Goal: Task Accomplishment & Management: Manage account settings

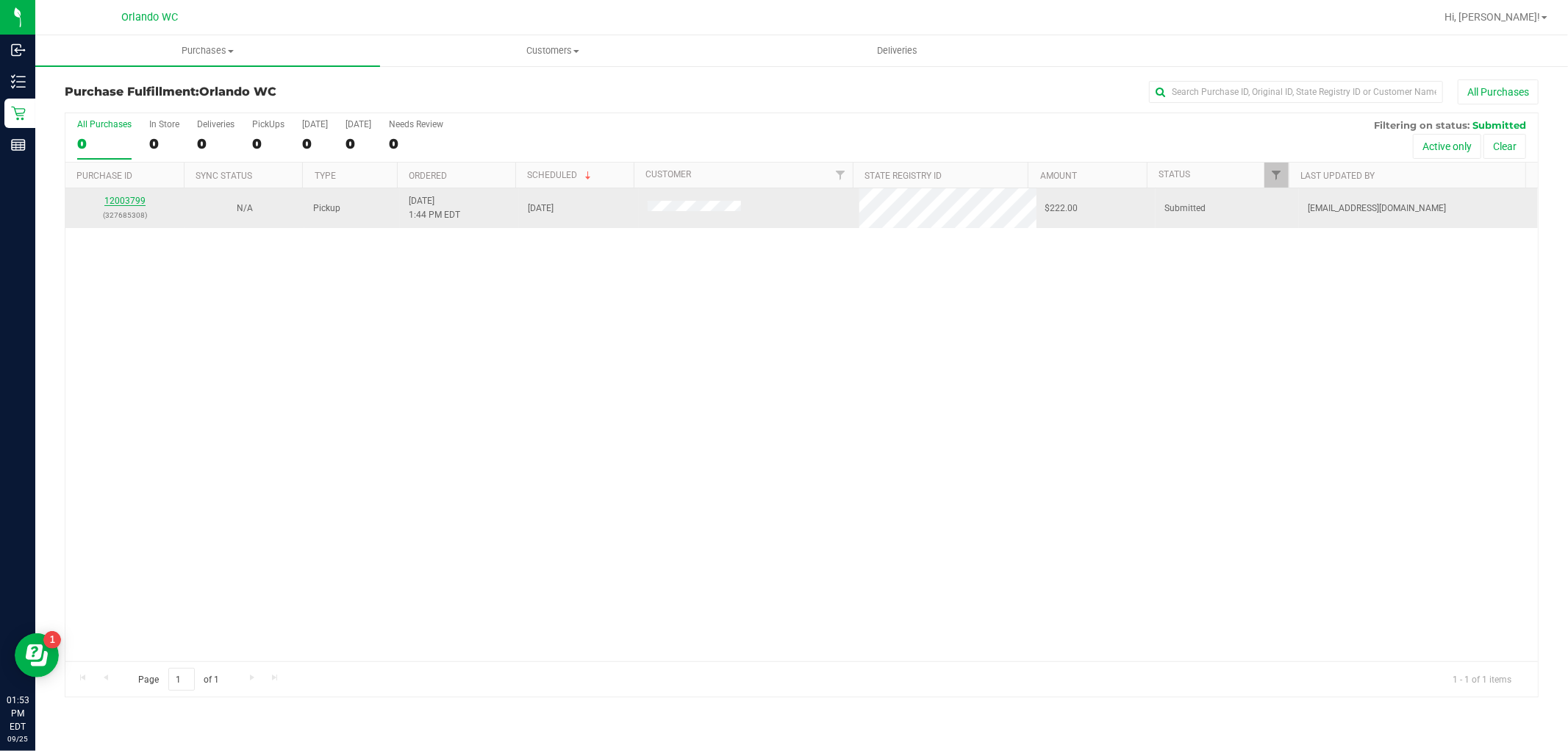
click at [130, 198] on link "12003799" at bounding box center [125, 201] width 41 height 10
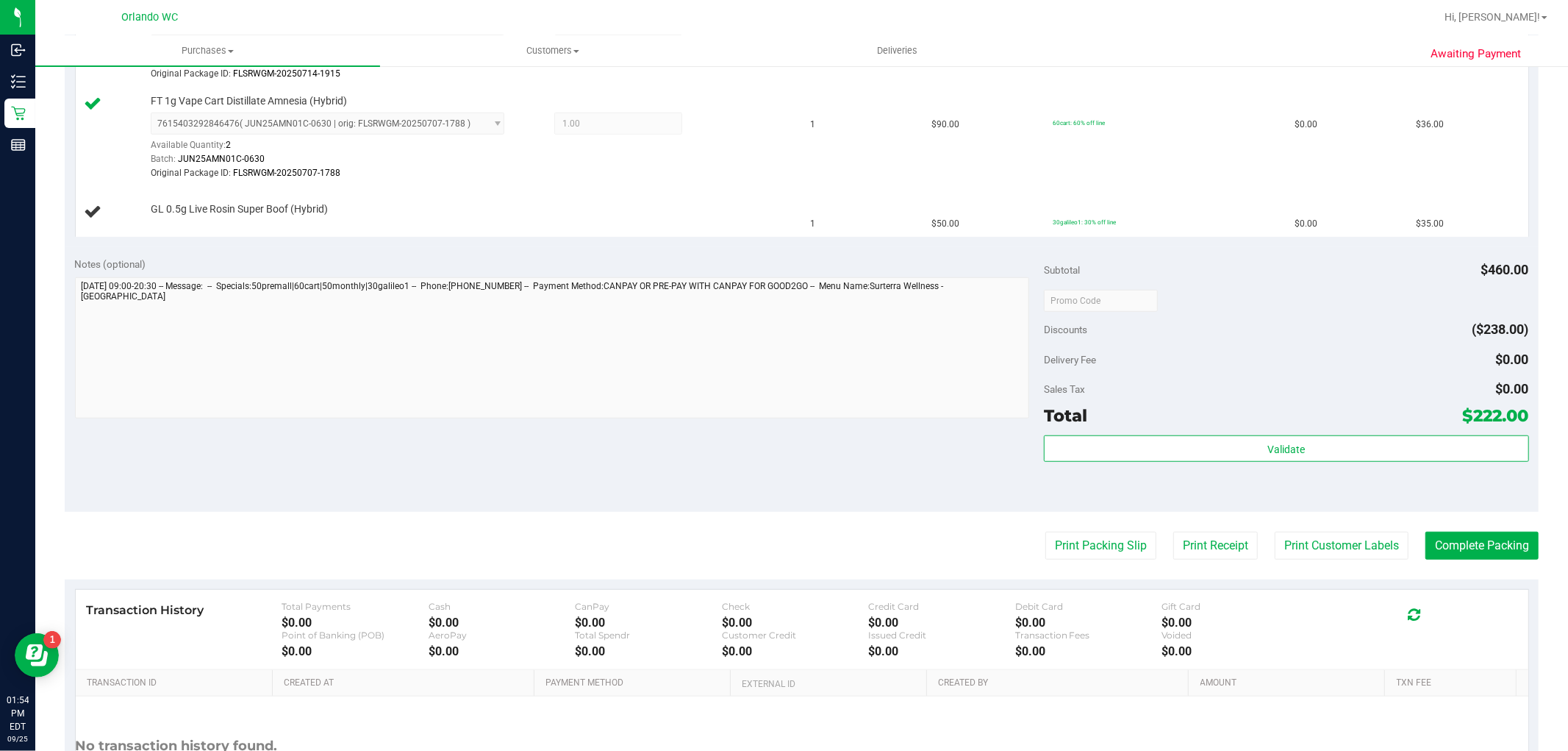
scroll to position [899, 0]
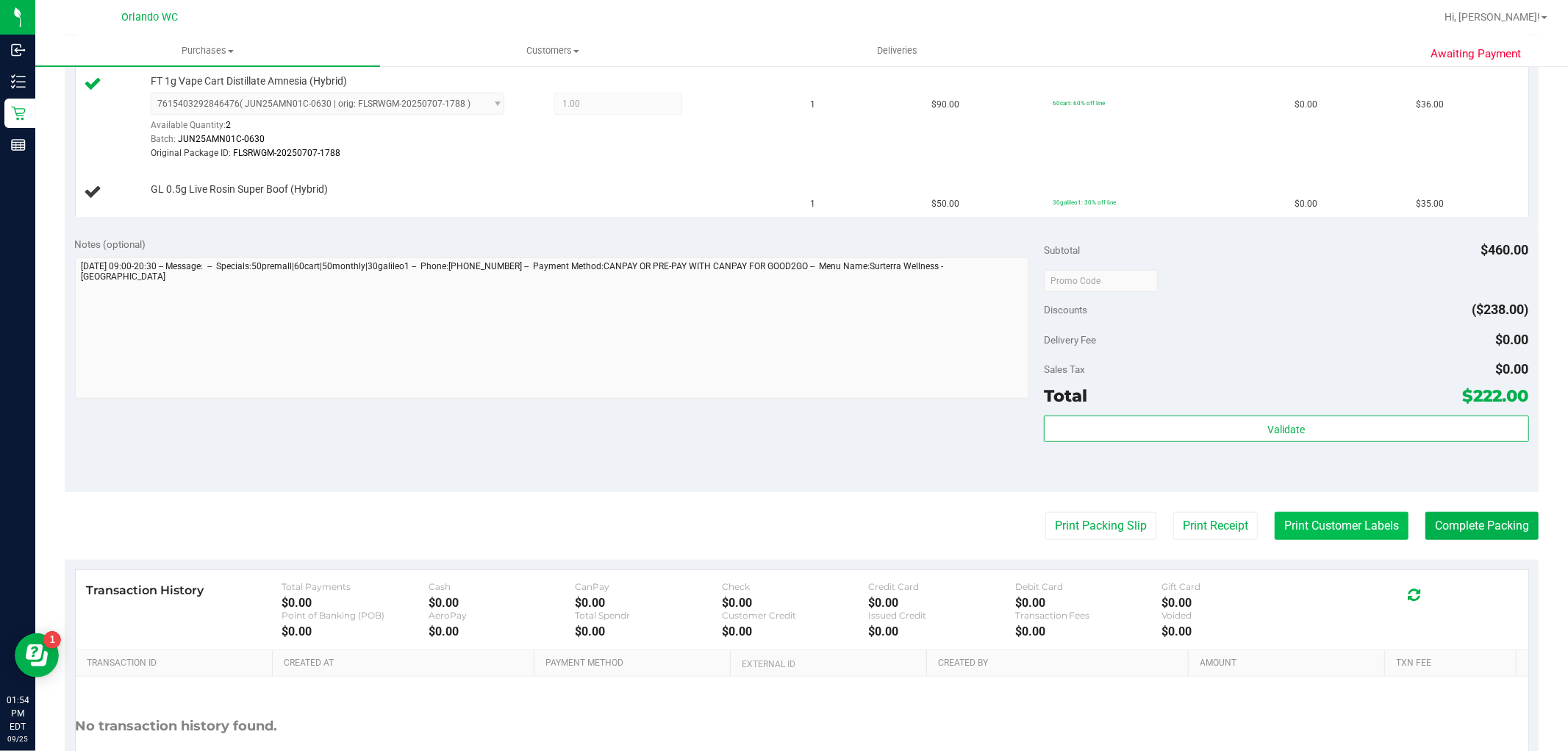
click at [1289, 535] on button "Print Customer Labels" at bounding box center [1341, 526] width 134 height 28
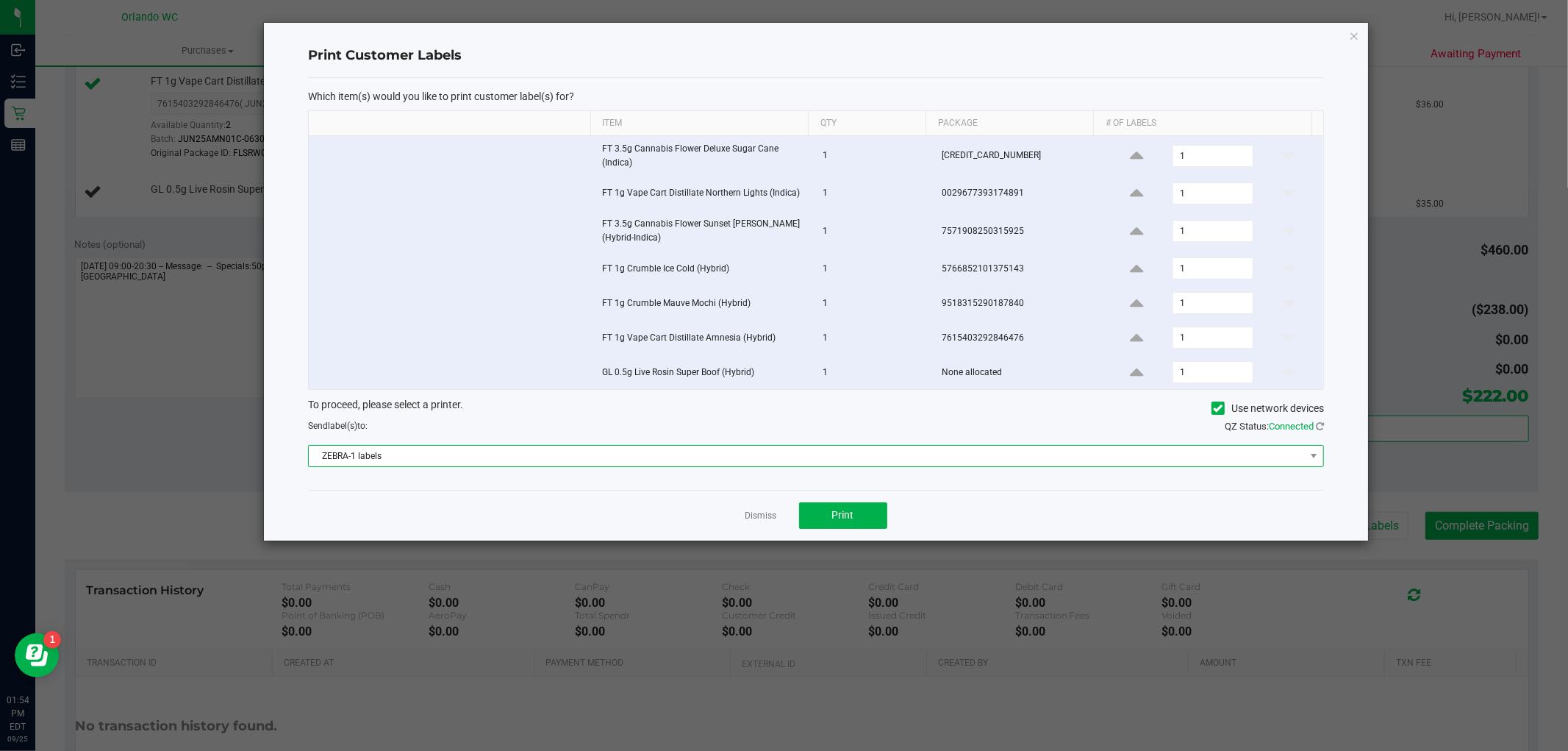
click at [457, 458] on span "ZEBRA-1 labels" at bounding box center [806, 456] width 996 height 20
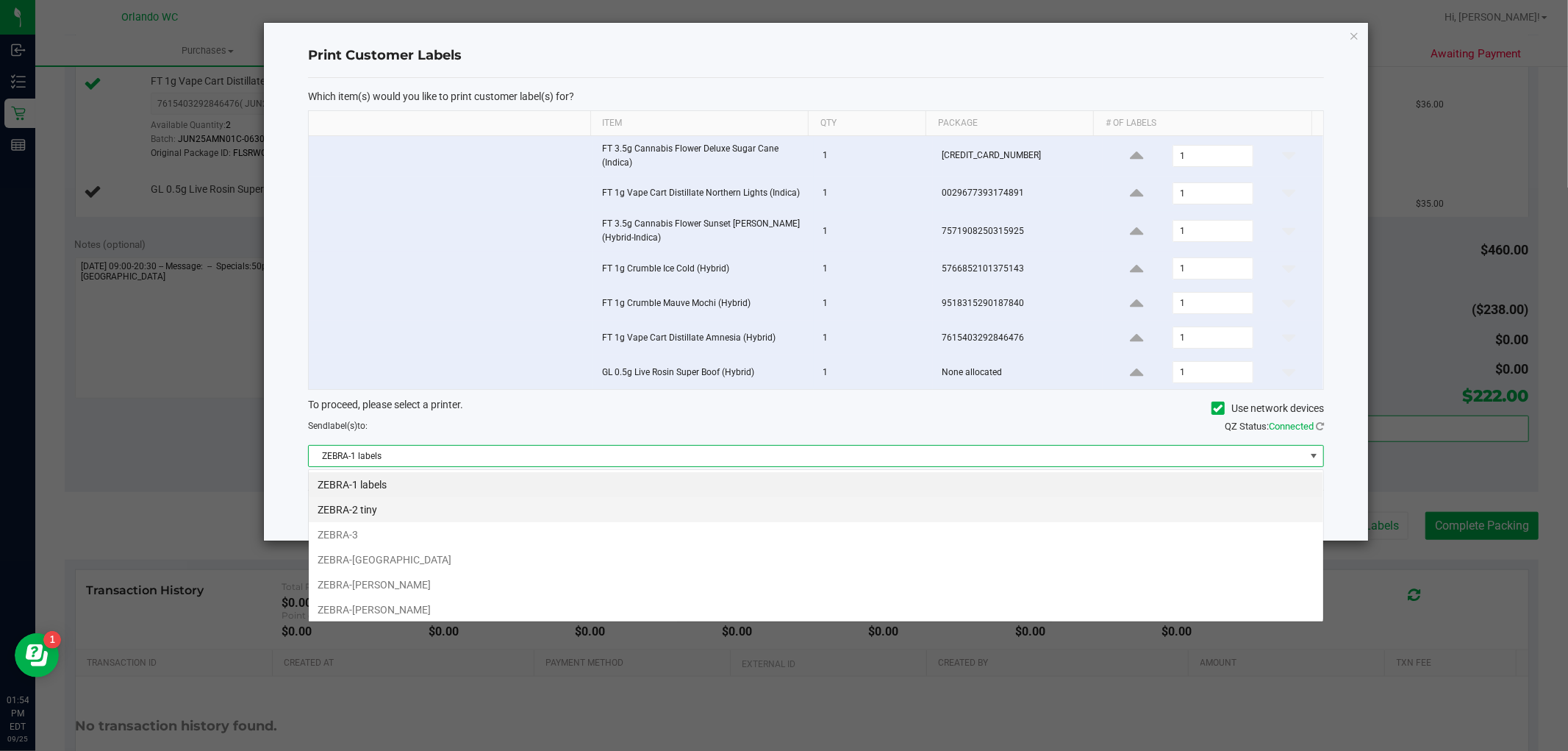
scroll to position [22, 1015]
click at [456, 518] on li "ZEBRA-2 tiny" at bounding box center [816, 510] width 1014 height 25
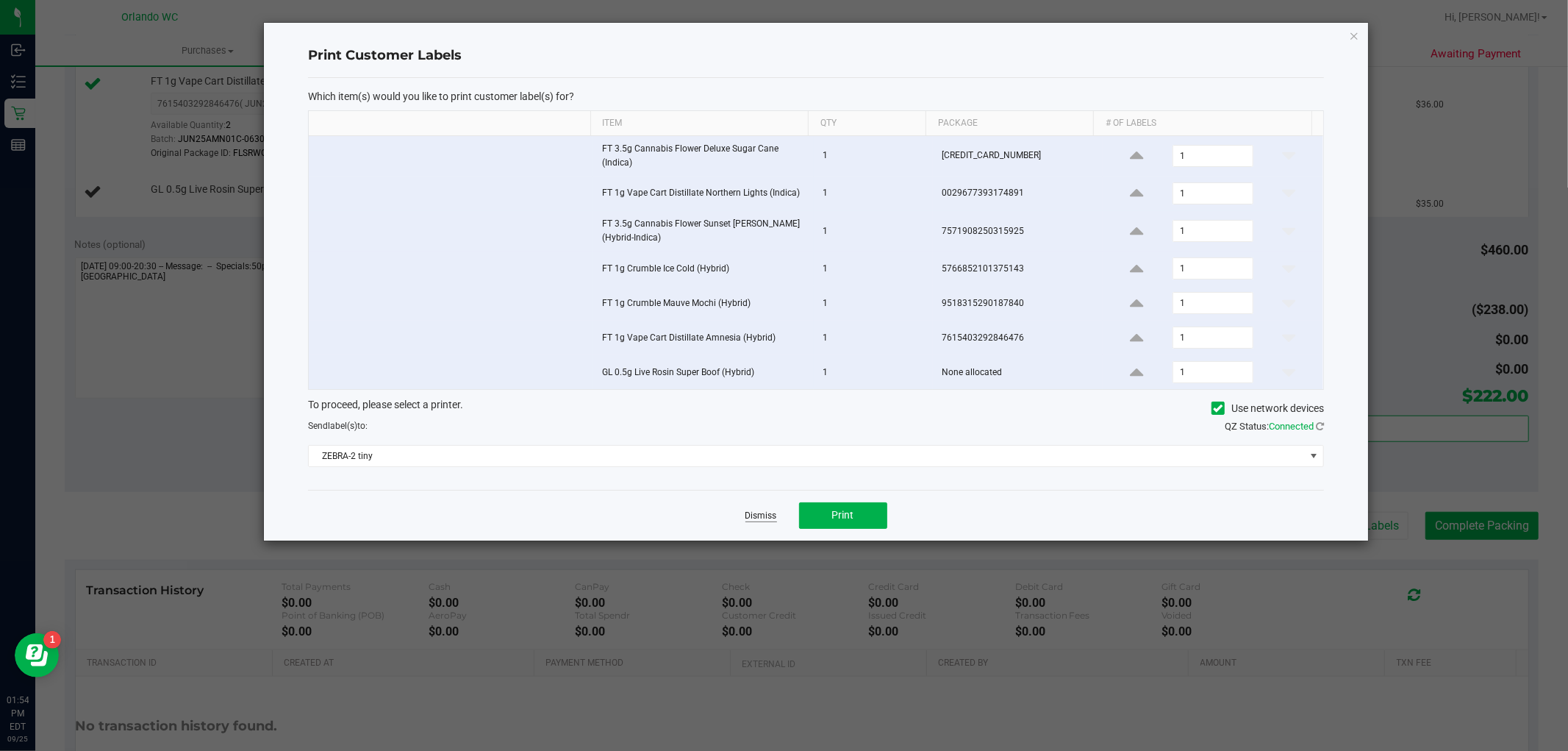
click at [766, 520] on link "Dismiss" at bounding box center [761, 516] width 31 height 13
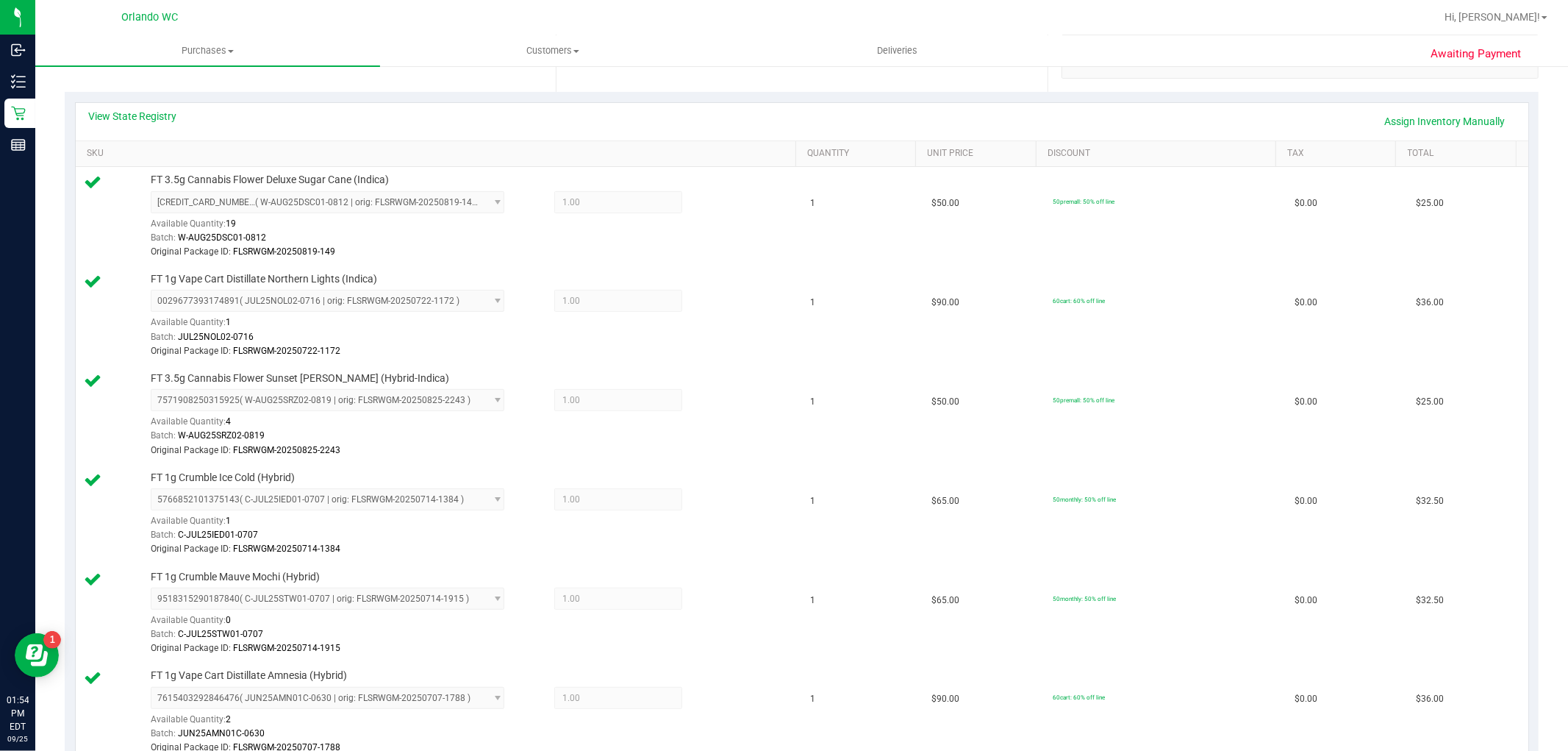
scroll to position [164, 0]
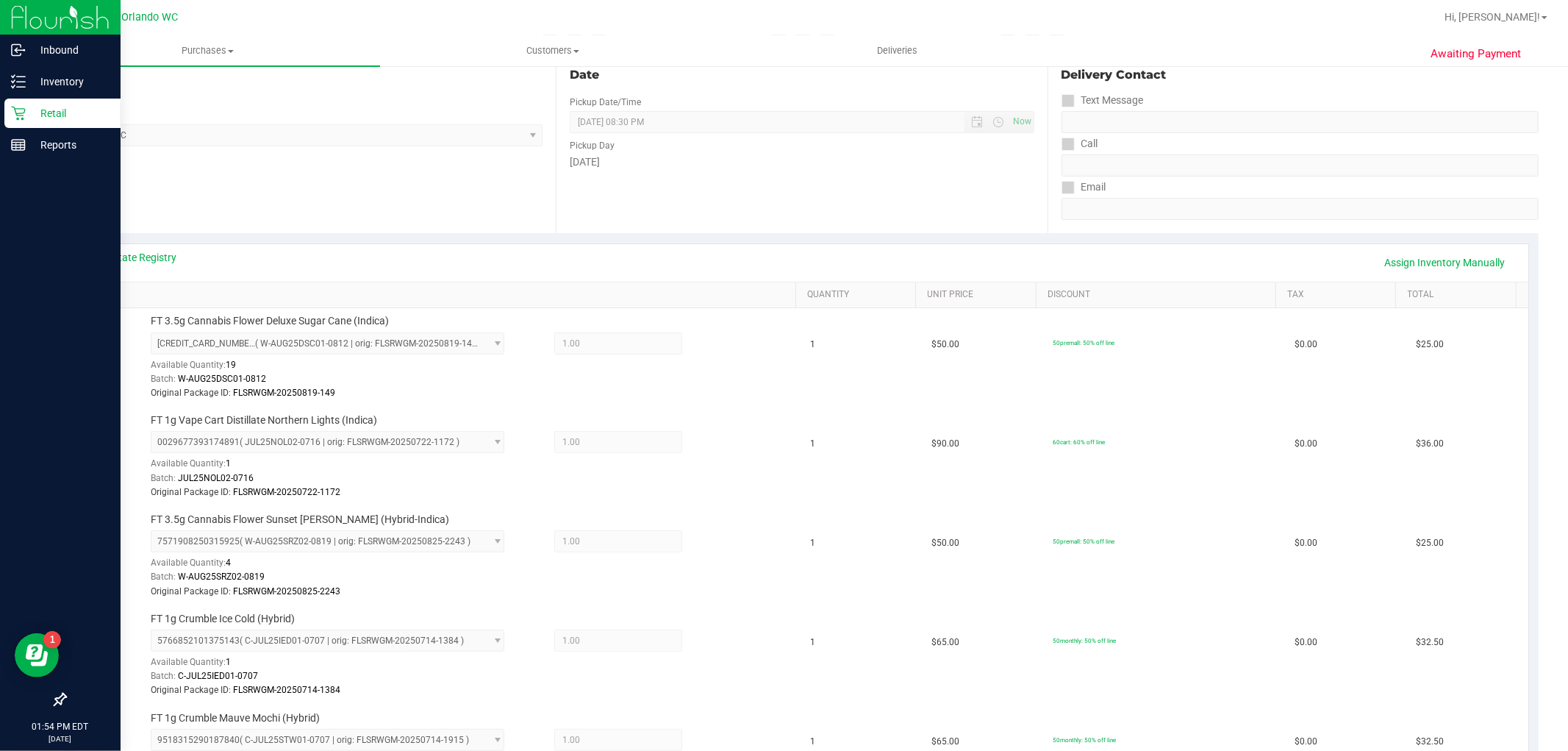
click at [57, 103] on div "Retail" at bounding box center [63, 112] width 116 height 29
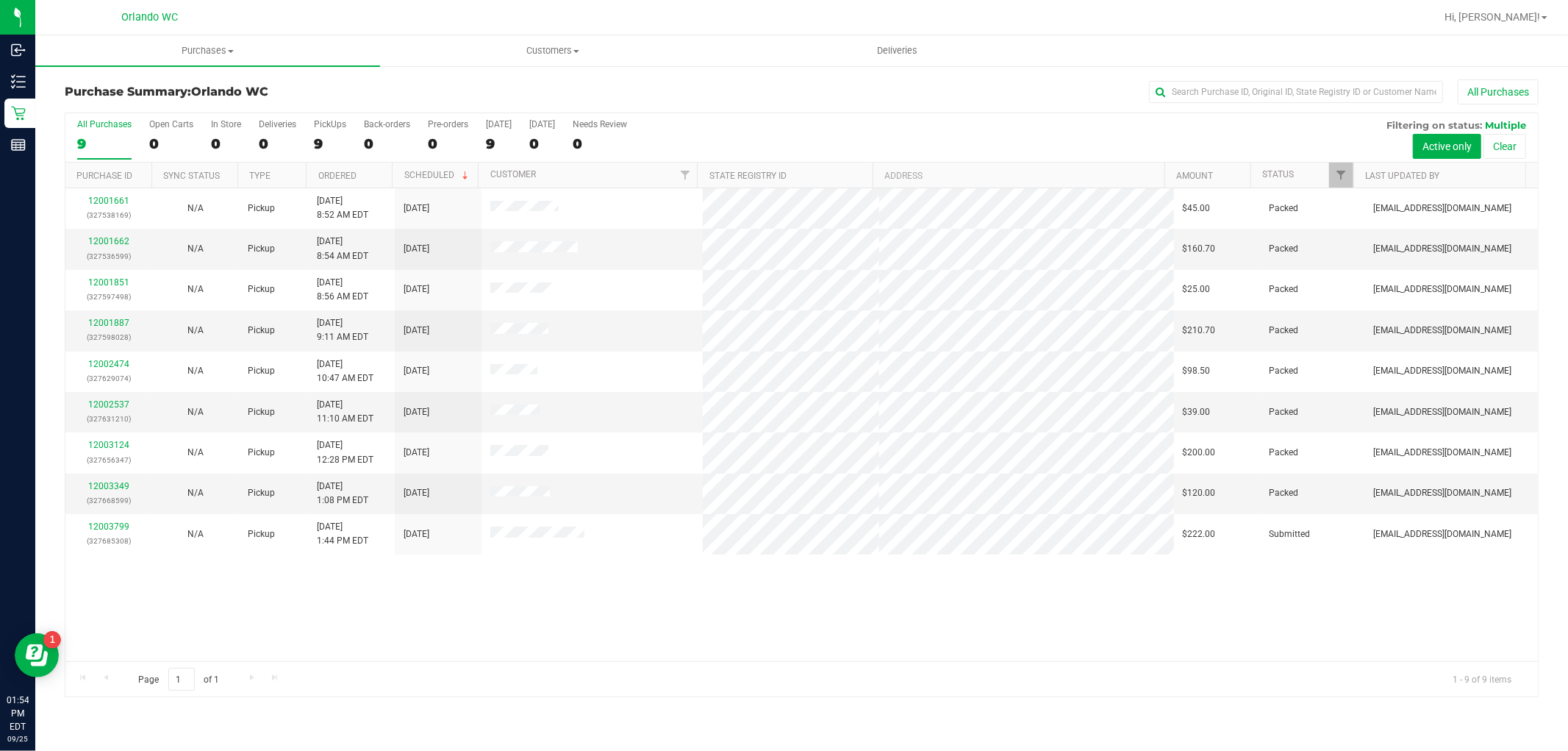
click at [479, 628] on div "12001661 (327538169) N/A Pickup 9/25/2025 8:52 AM EDT 9/25/2025 $45.00 Packed c…" at bounding box center [801, 424] width 1472 height 473
click at [920, 90] on div "All Purchases" at bounding box center [1047, 92] width 982 height 25
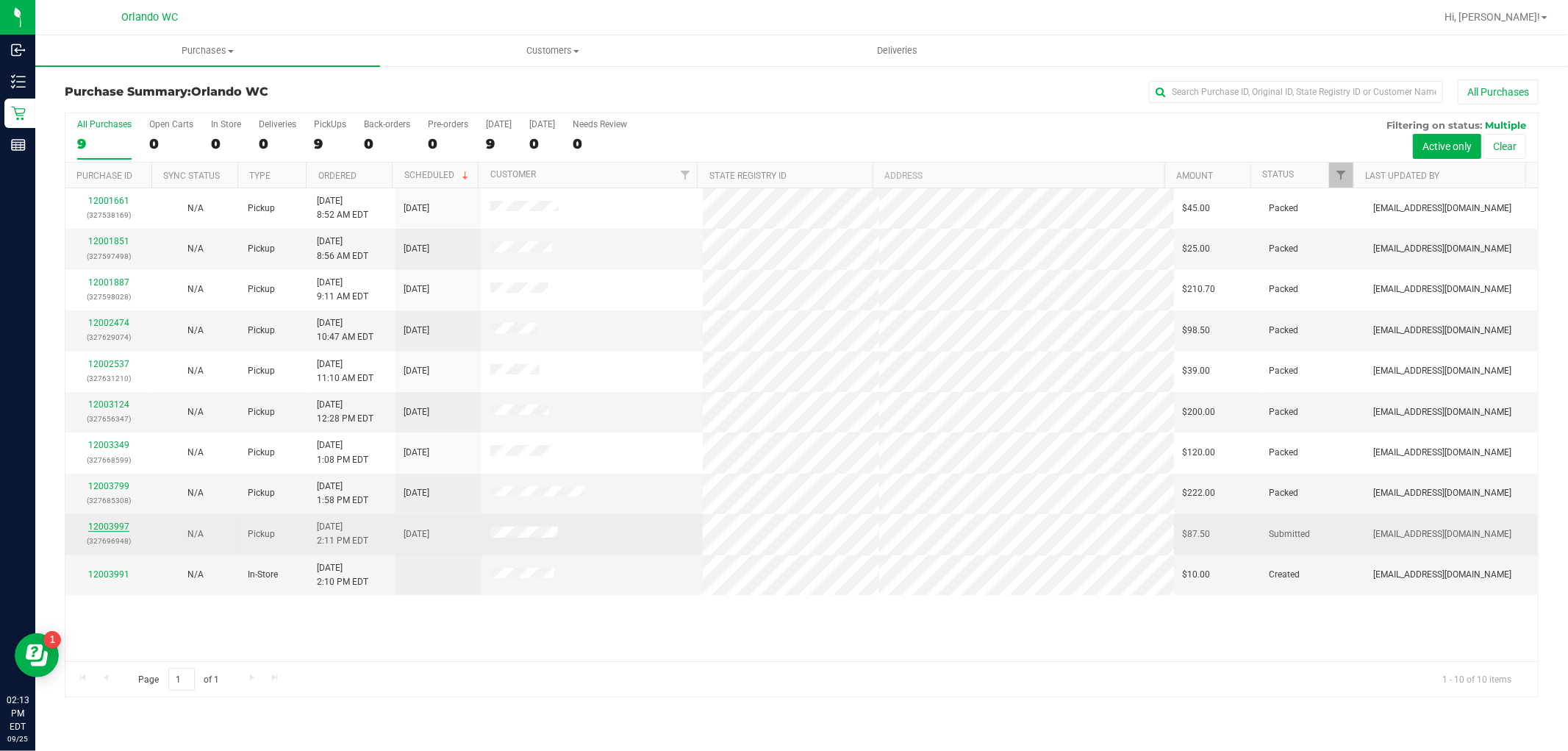
click at [91, 527] on link "12003997" at bounding box center [108, 526] width 41 height 10
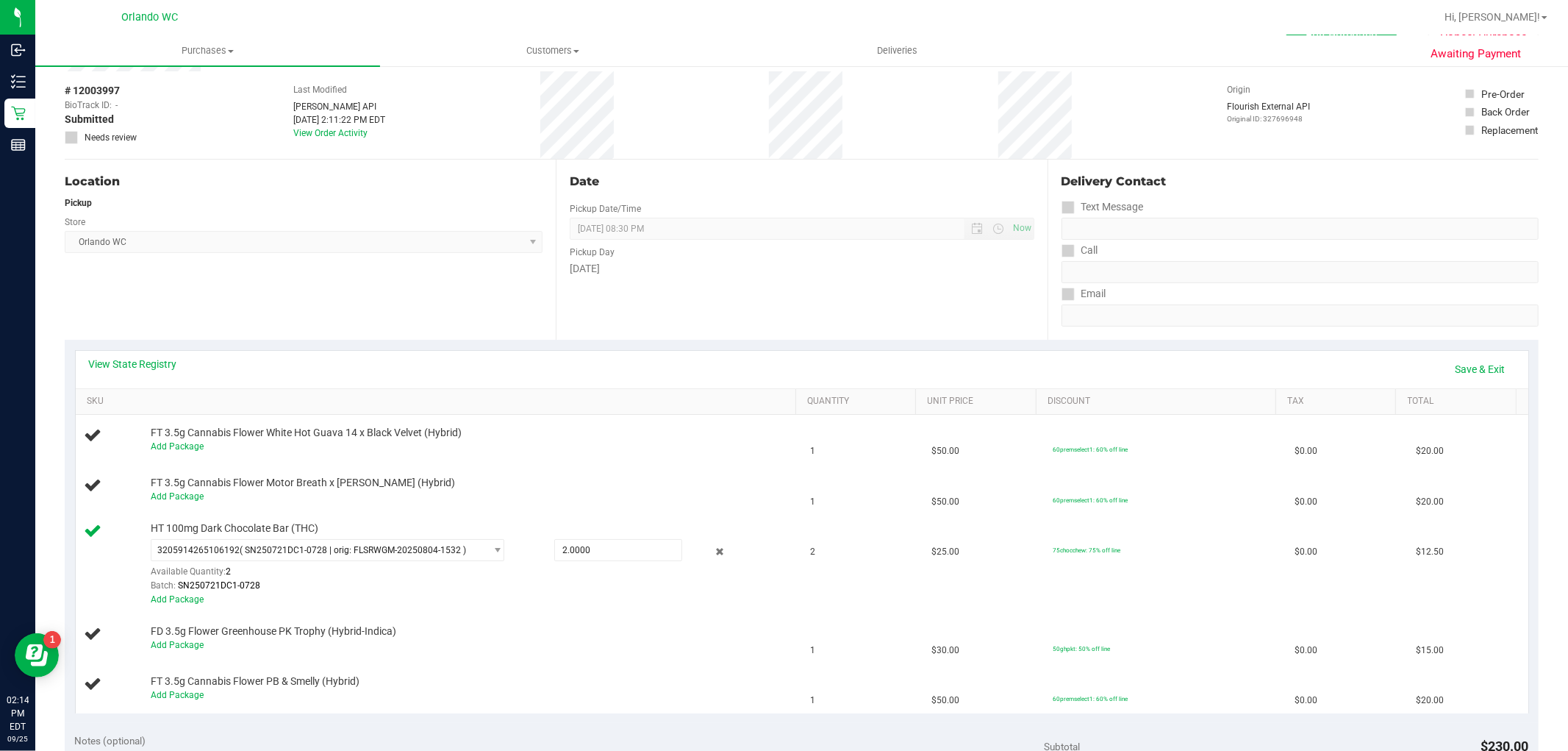
scroll to position [82, 0]
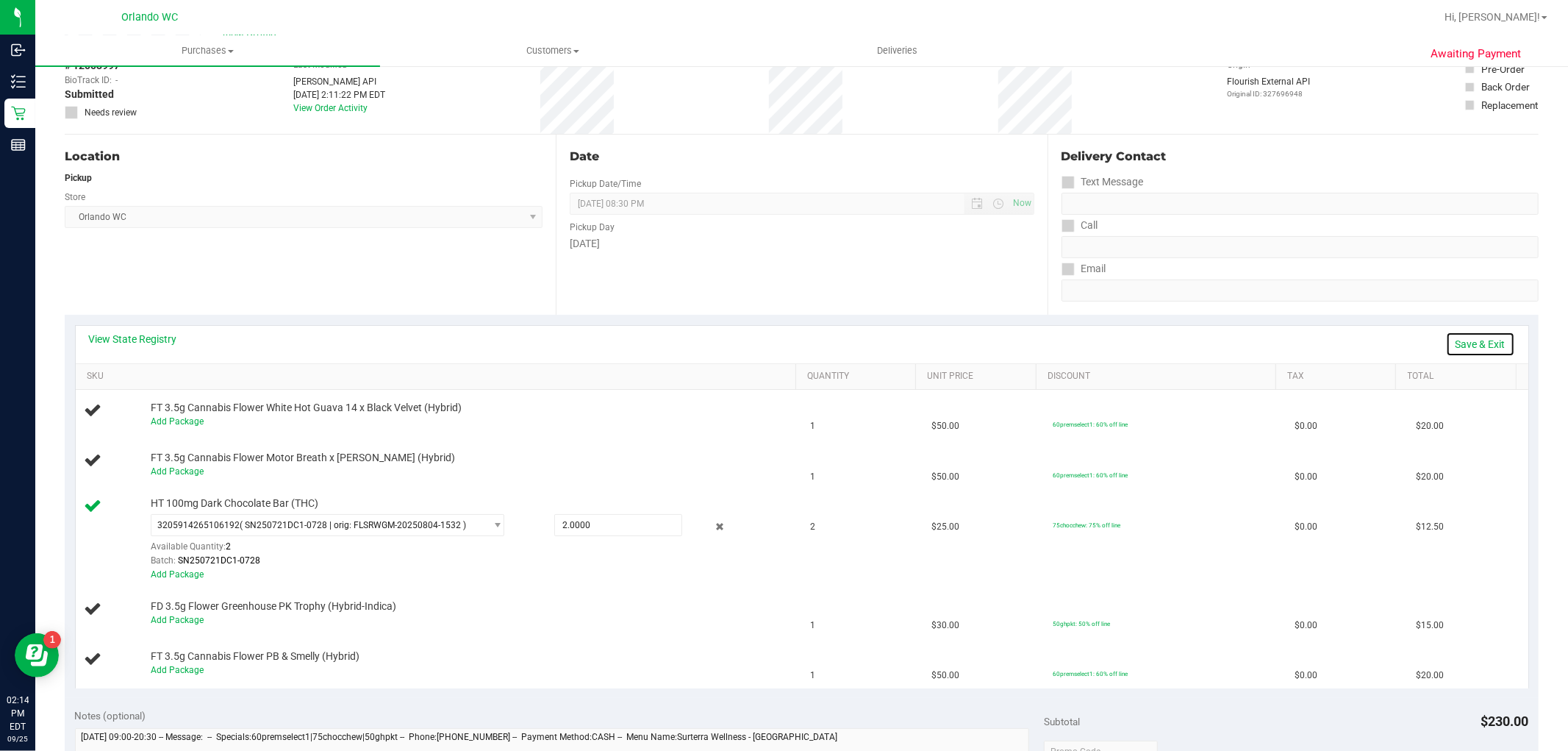
click at [1485, 349] on link "Save & Exit" at bounding box center [1480, 344] width 69 height 25
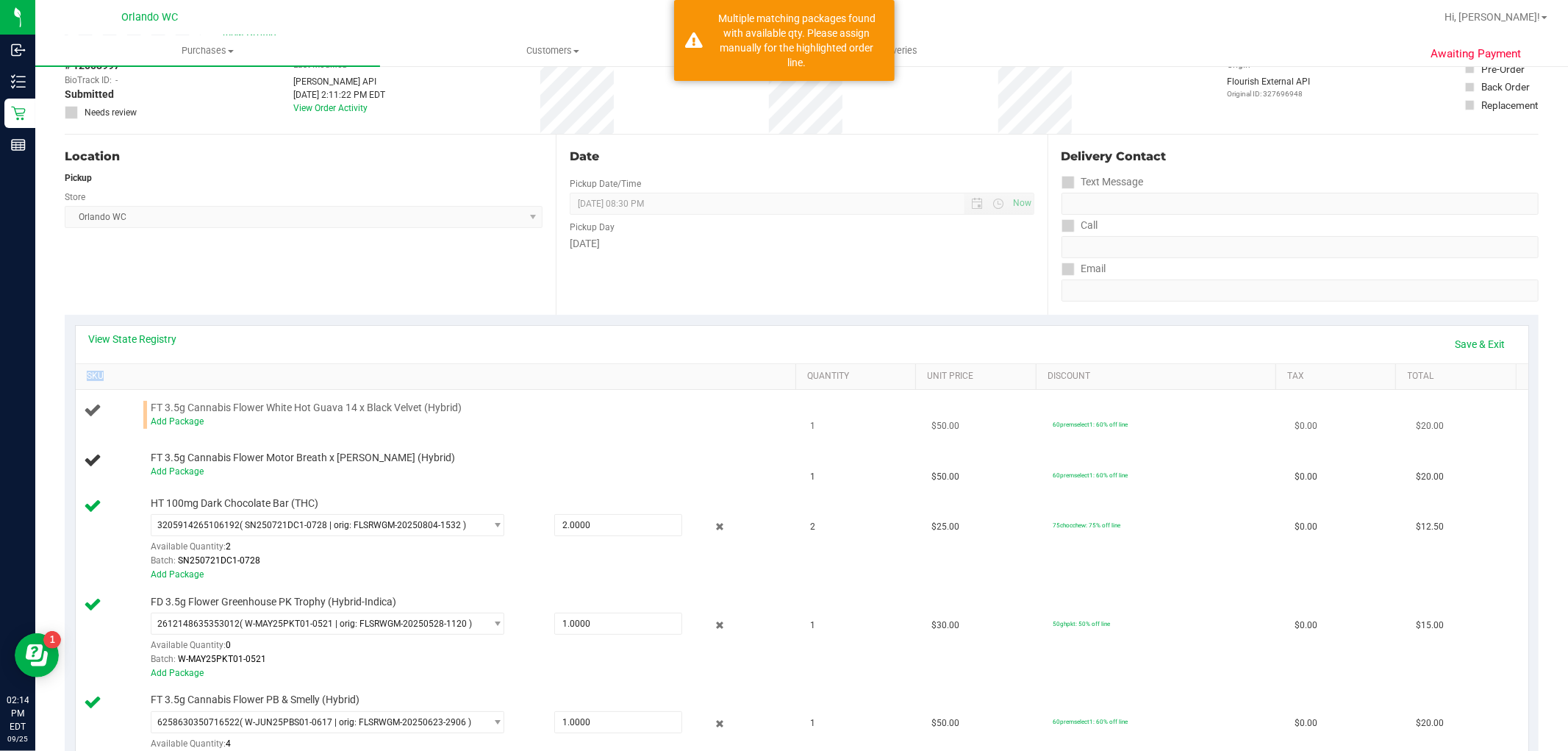
drag, startPoint x: 332, startPoint y: 371, endPoint x: 331, endPoint y: 407, distance: 36.0
click at [323, 390] on div "View State Registry Save & Exit SKU Quantity Unit Price Discount Tax Total FT 3…" at bounding box center [802, 554] width 1454 height 460
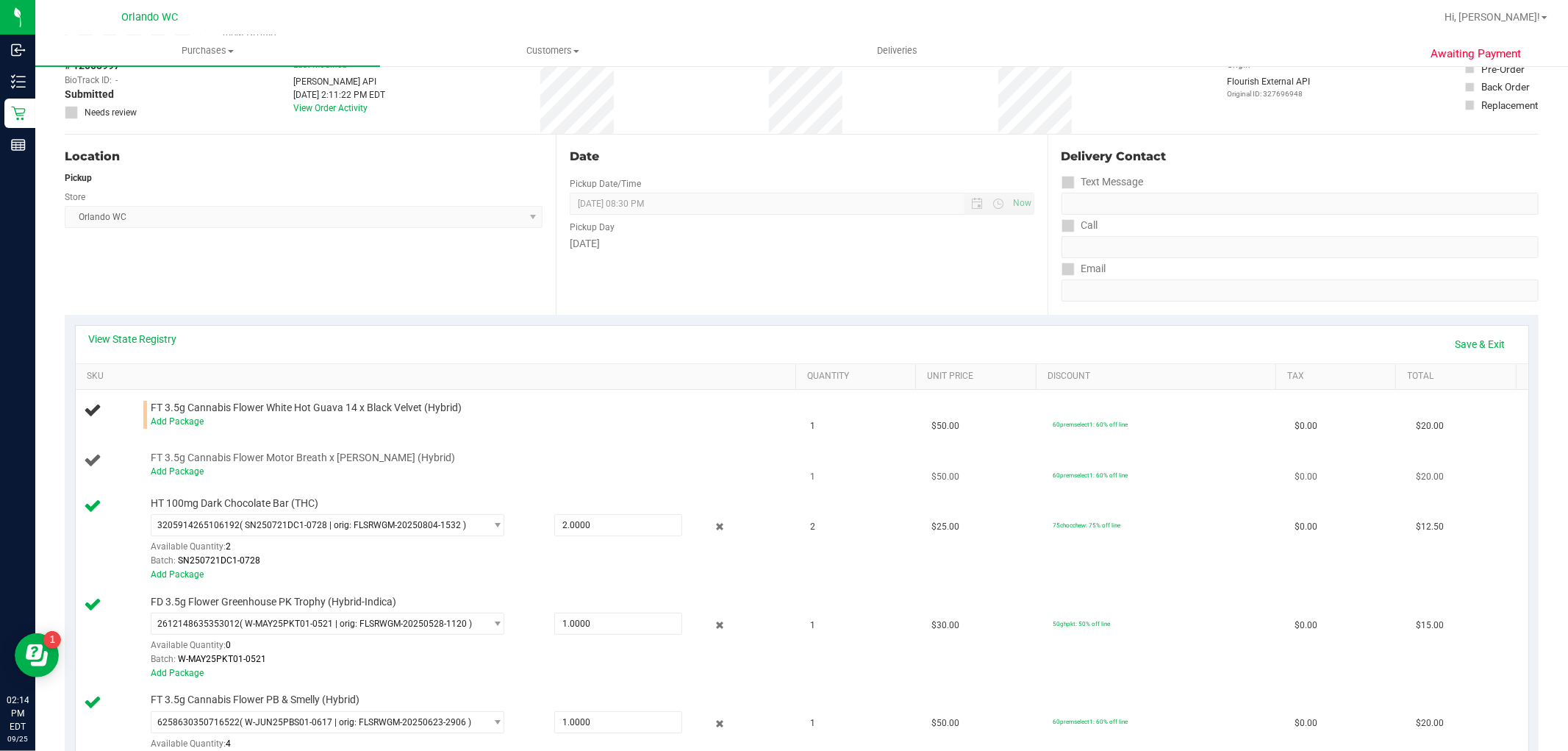
click at [299, 444] on td "FT 3.5g Cannabis Flower Motor Breath x Mike Larry (Hybrid) Add Package" at bounding box center [439, 466] width 726 height 50
click at [185, 417] on link "Add Package" at bounding box center [177, 421] width 53 height 10
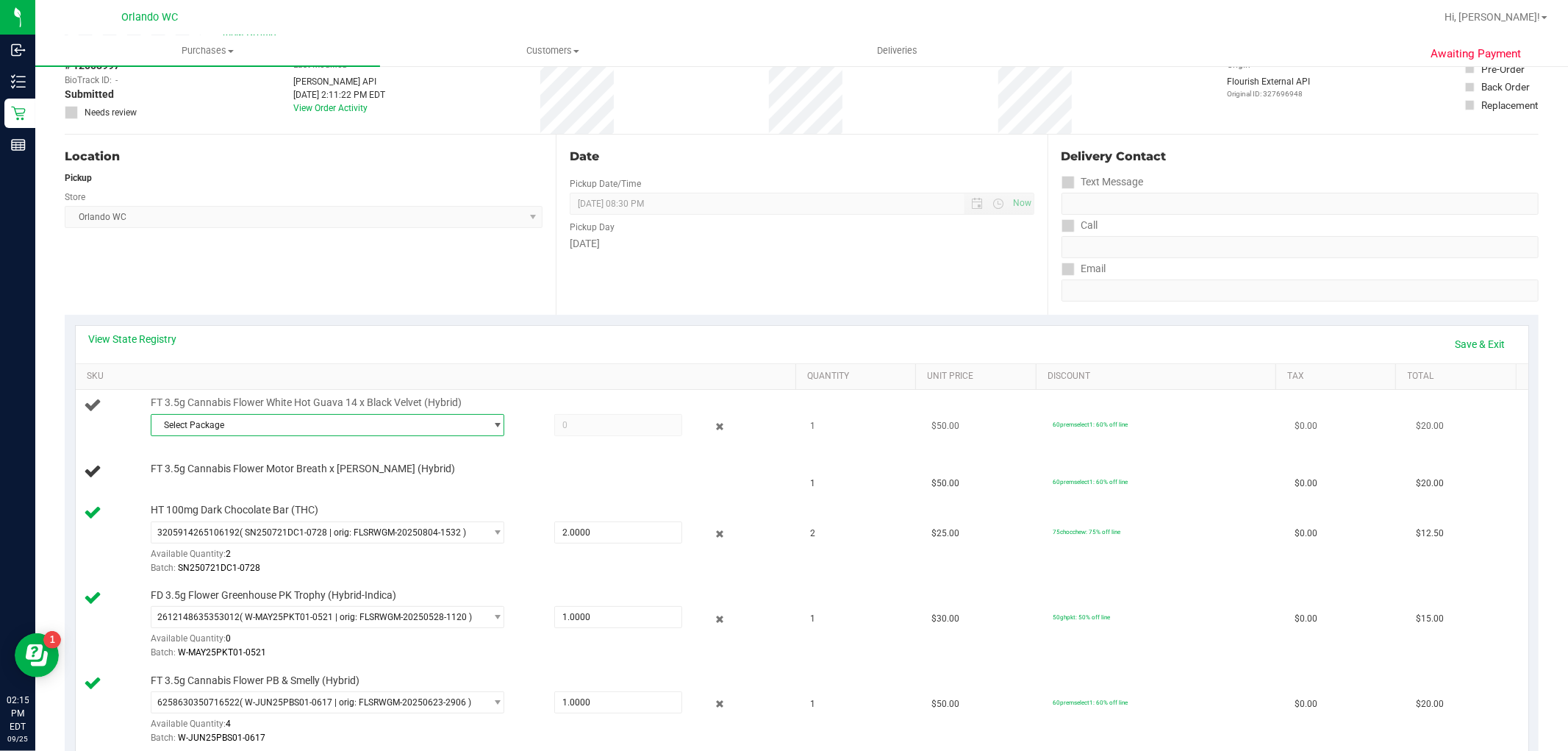
click at [366, 433] on span "Select Package" at bounding box center [318, 425] width 334 height 20
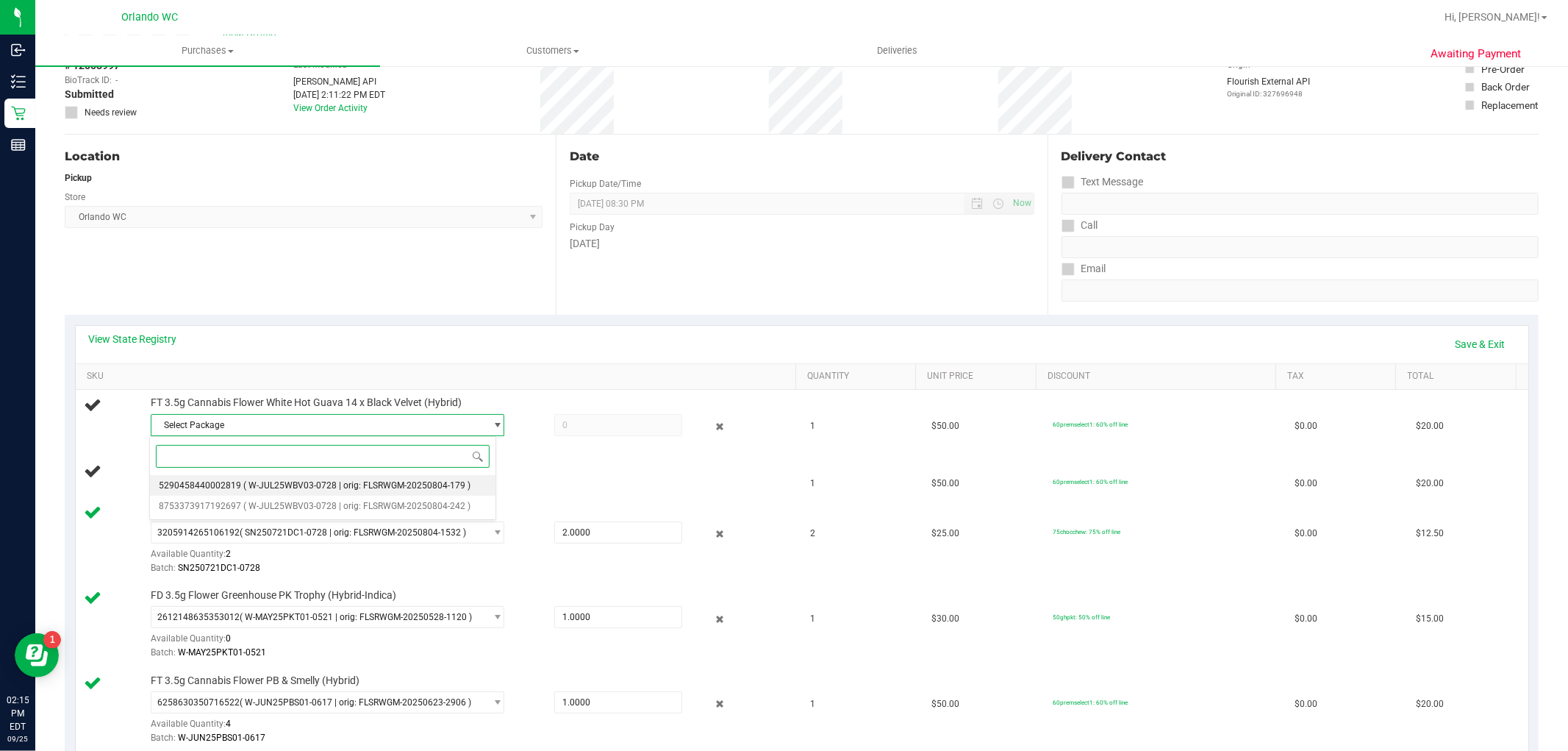
click at [317, 487] on span "( W-JUL25WBV03-0728 | orig: FLSRWGM-20250804-179 )" at bounding box center [357, 485] width 227 height 10
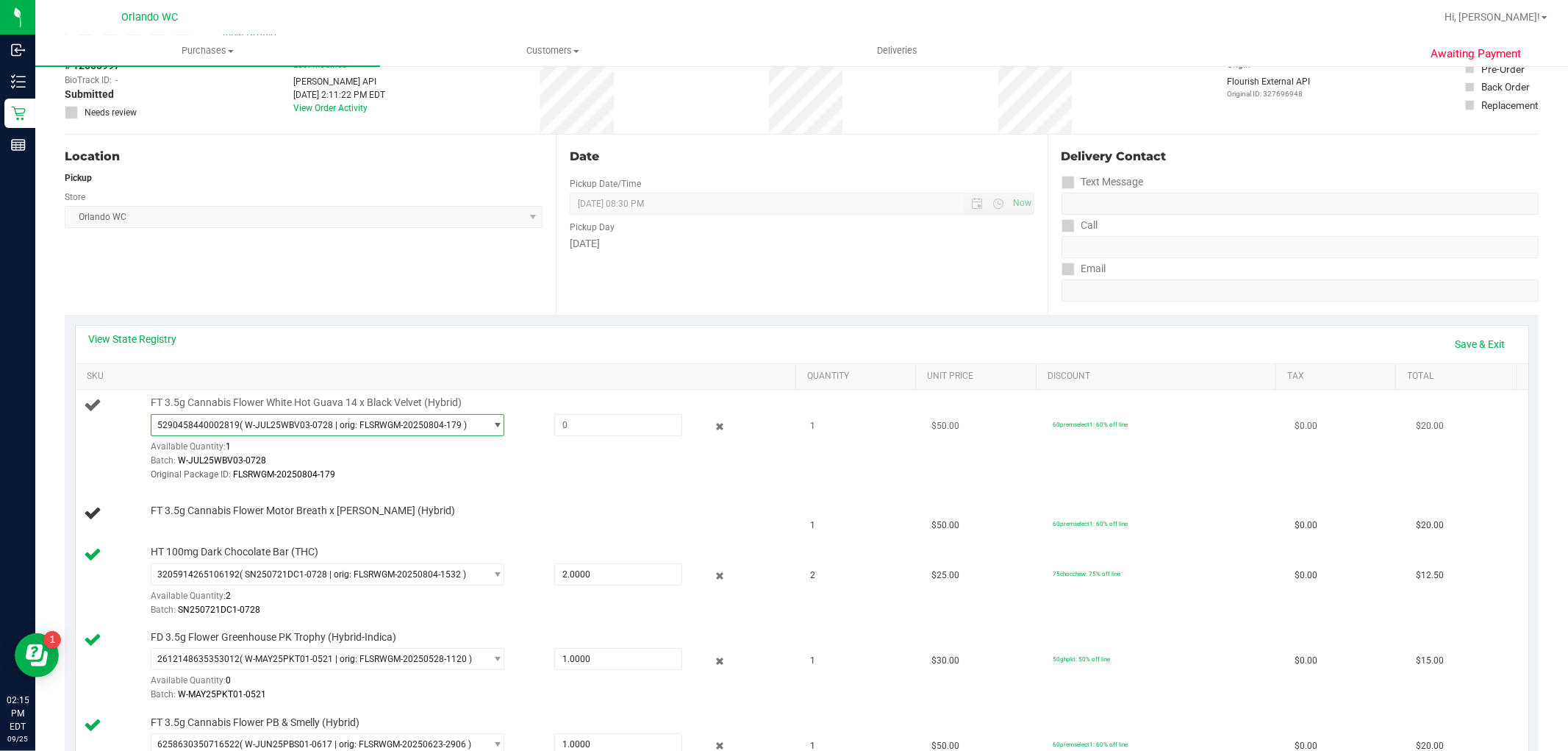
click at [331, 426] on span "( W-JUL25WBV03-0728 | orig: FLSRWGM-20250804-179 )" at bounding box center [353, 425] width 227 height 10
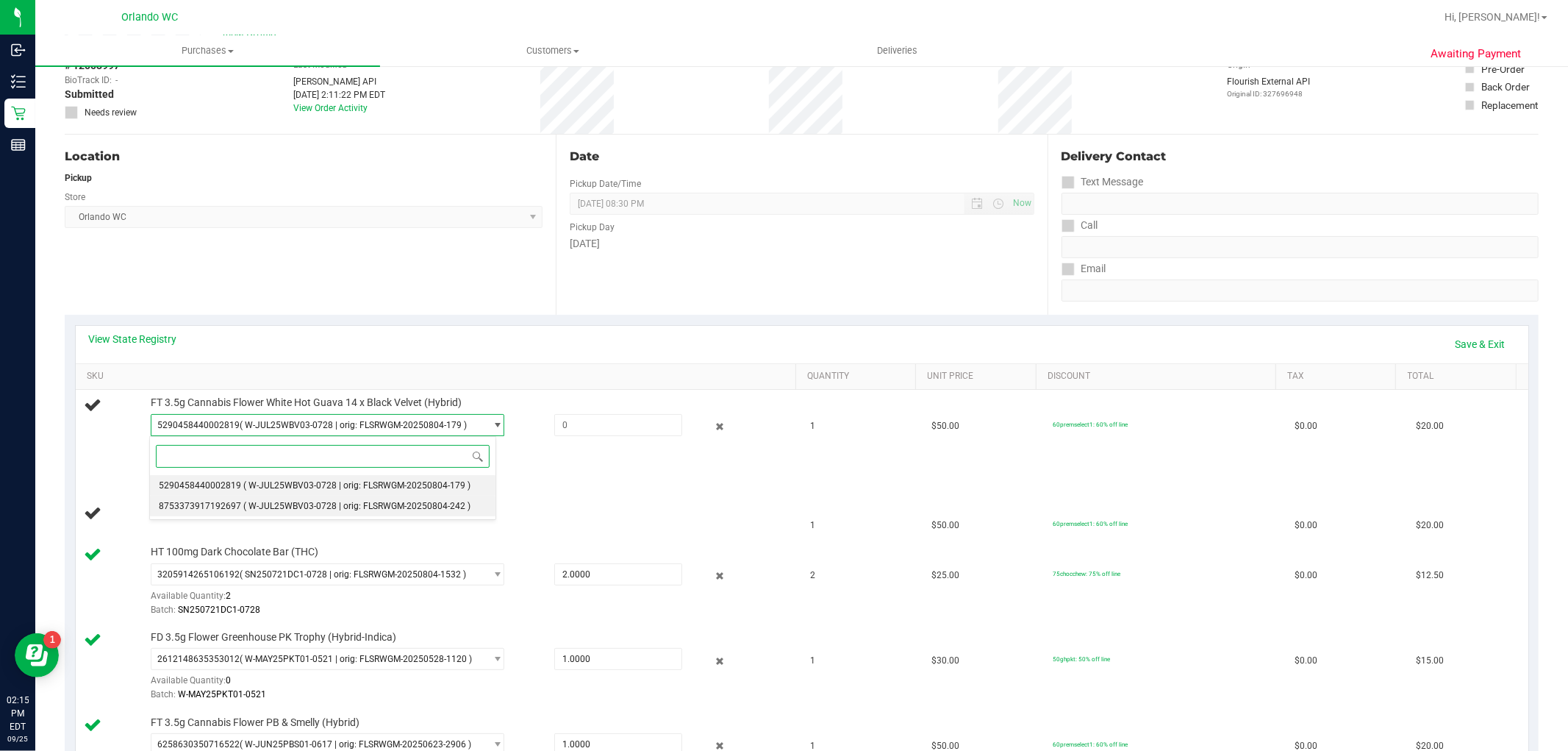
click at [316, 503] on span "( W-JUL25WBV03-0728 | orig: FLSRWGM-20250804-242 )" at bounding box center [357, 506] width 227 height 10
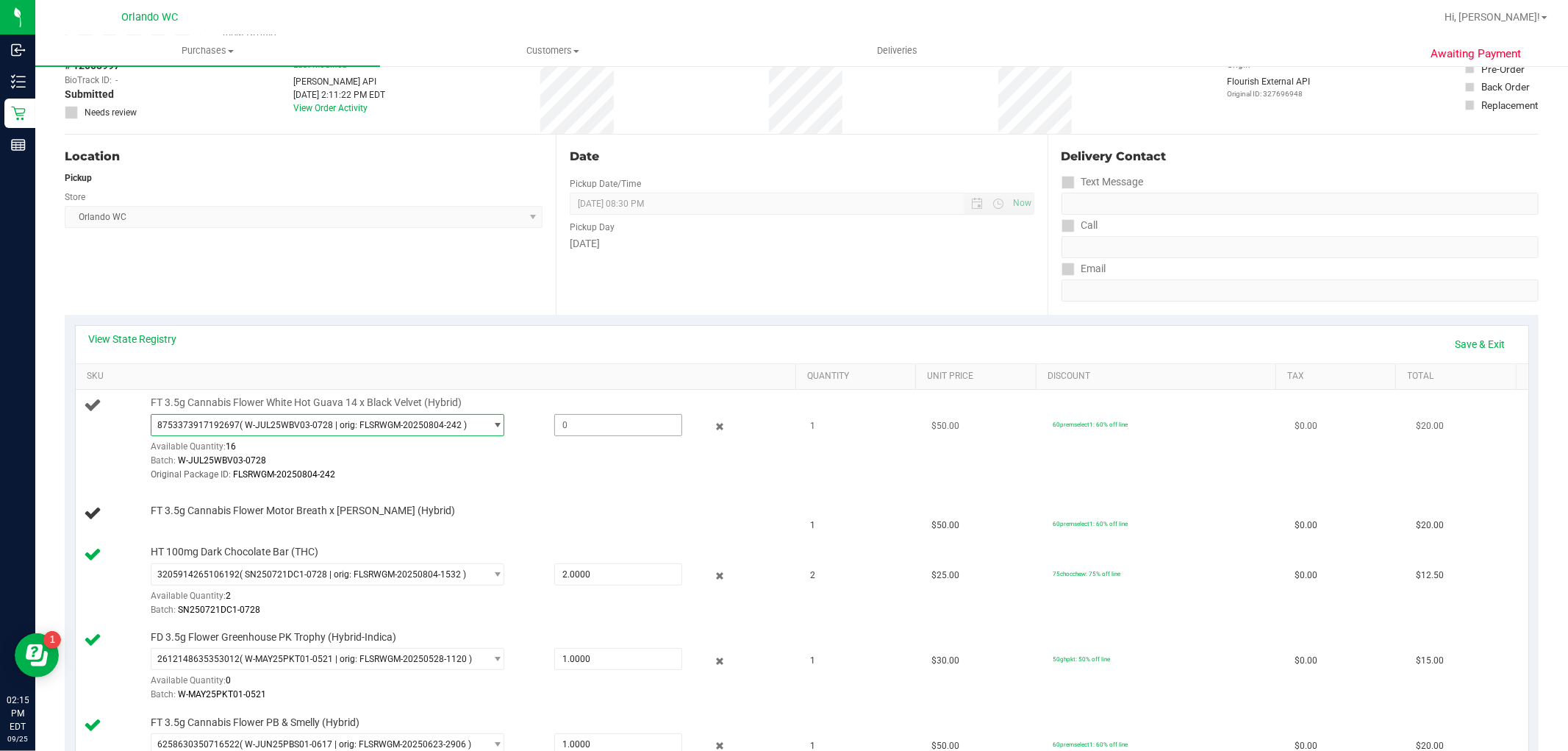
click at [612, 423] on span at bounding box center [618, 425] width 128 height 22
type input "1"
type input "1.0000"
click at [623, 480] on div "Original Package ID: FLSRWGM-20250804-242" at bounding box center [470, 475] width 638 height 14
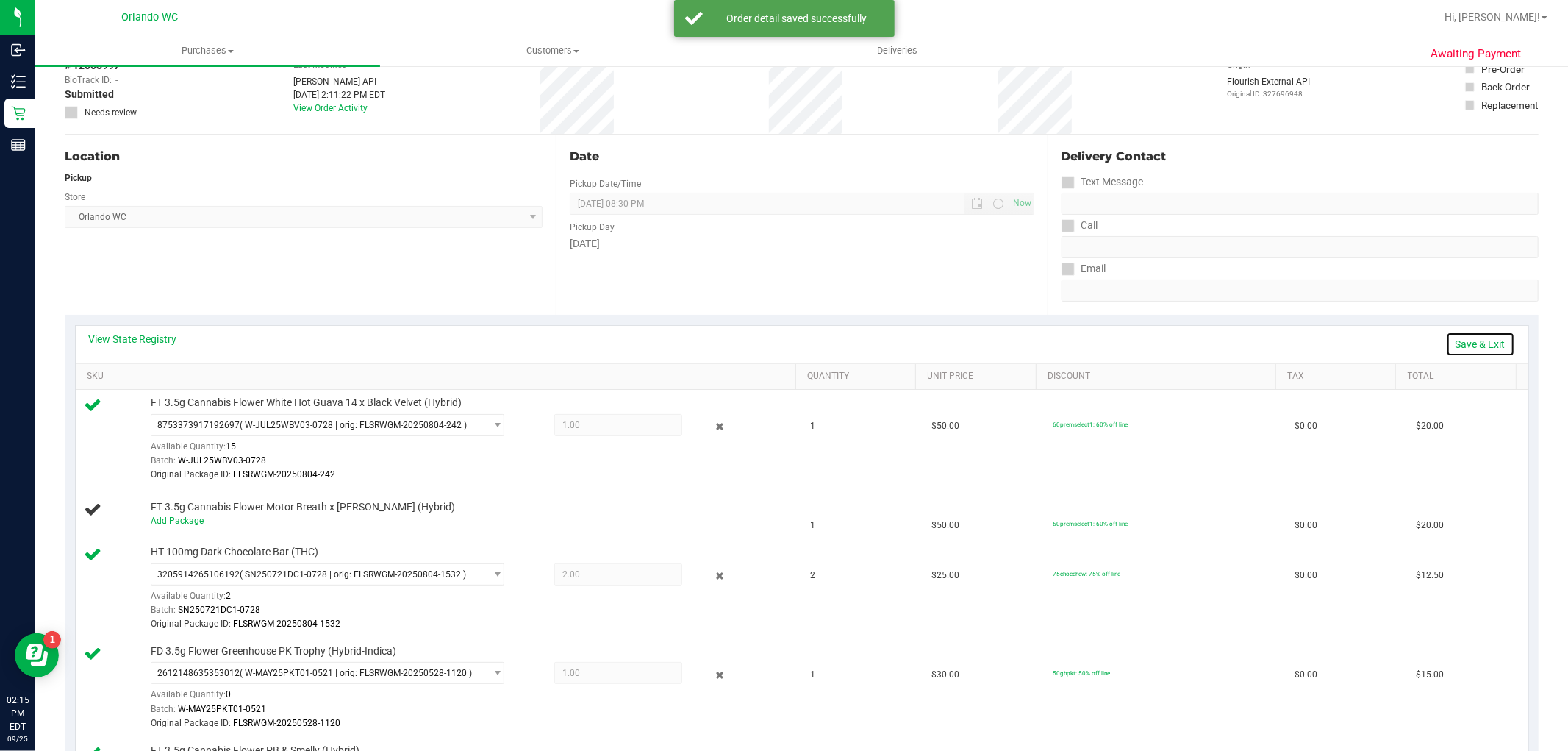
click at [1461, 343] on link "Save & Exit" at bounding box center [1480, 344] width 69 height 25
click at [1019, 486] on td "$50.00" at bounding box center [983, 440] width 121 height 99
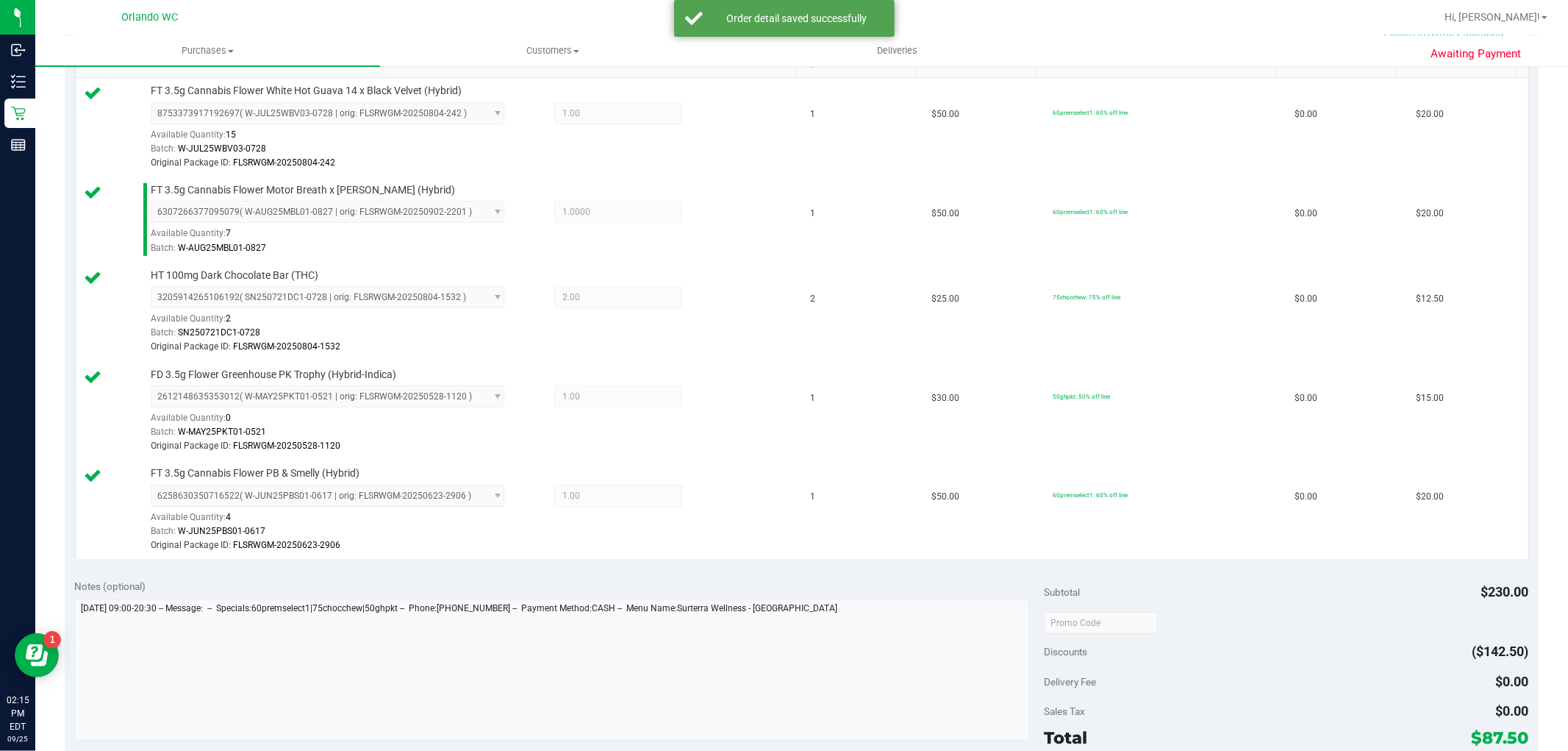
scroll to position [599, 0]
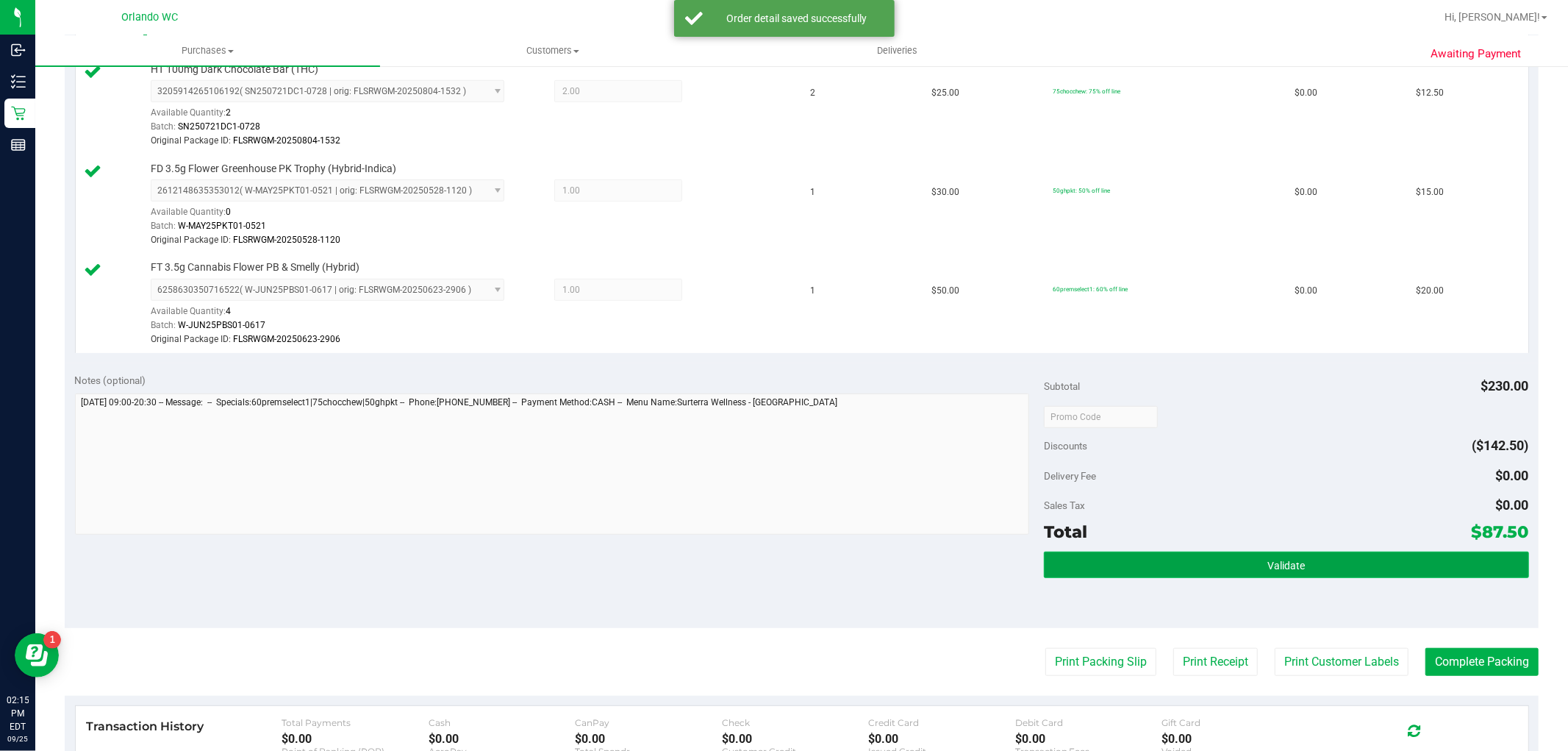
click at [1243, 555] on button "Validate" at bounding box center [1286, 565] width 484 height 27
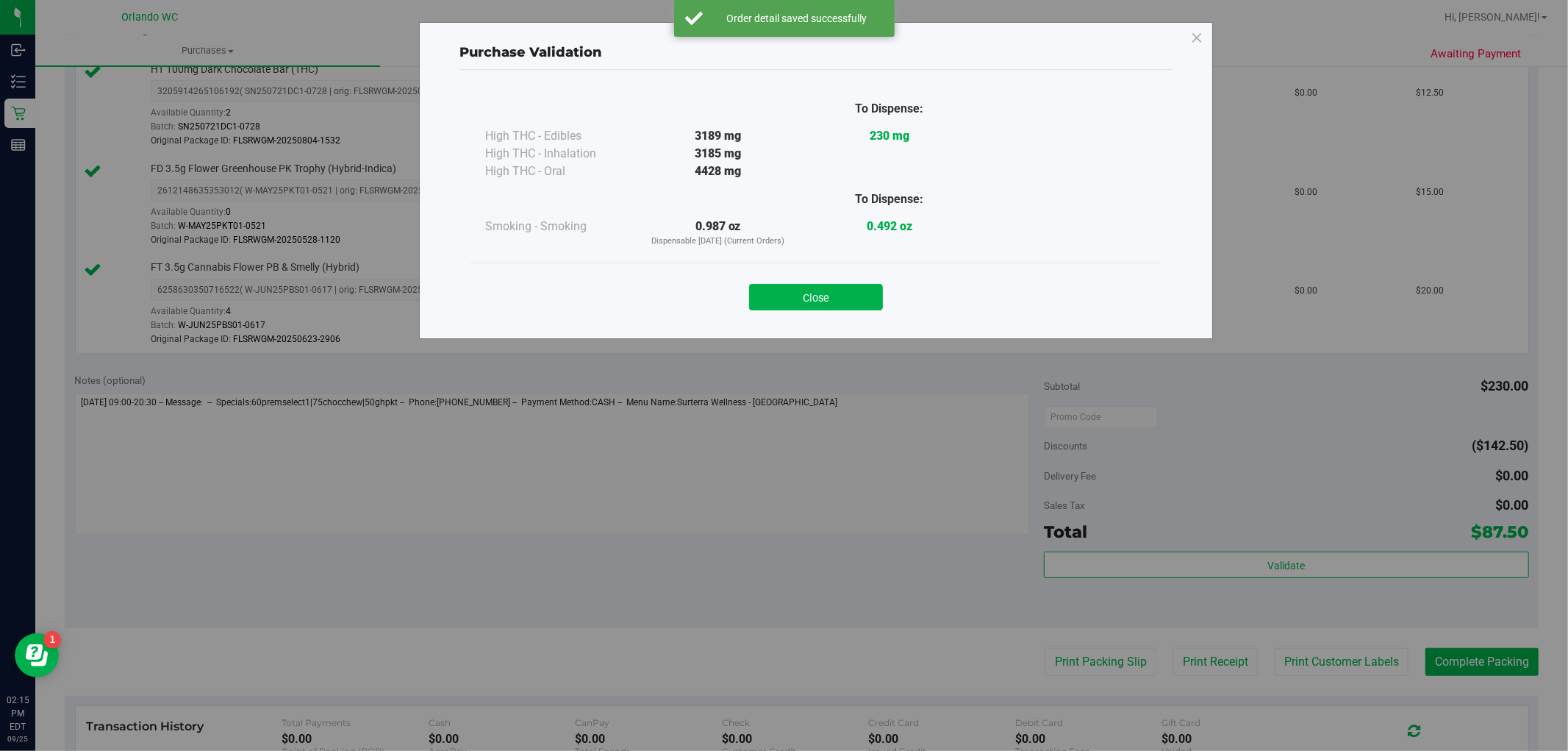
click at [1059, 664] on div "Purchase Validation To Dispense: High THC - Edibles 3189 mg 230 mg" at bounding box center [789, 375] width 1579 height 751
click at [775, 296] on button "Close" at bounding box center [816, 297] width 134 height 27
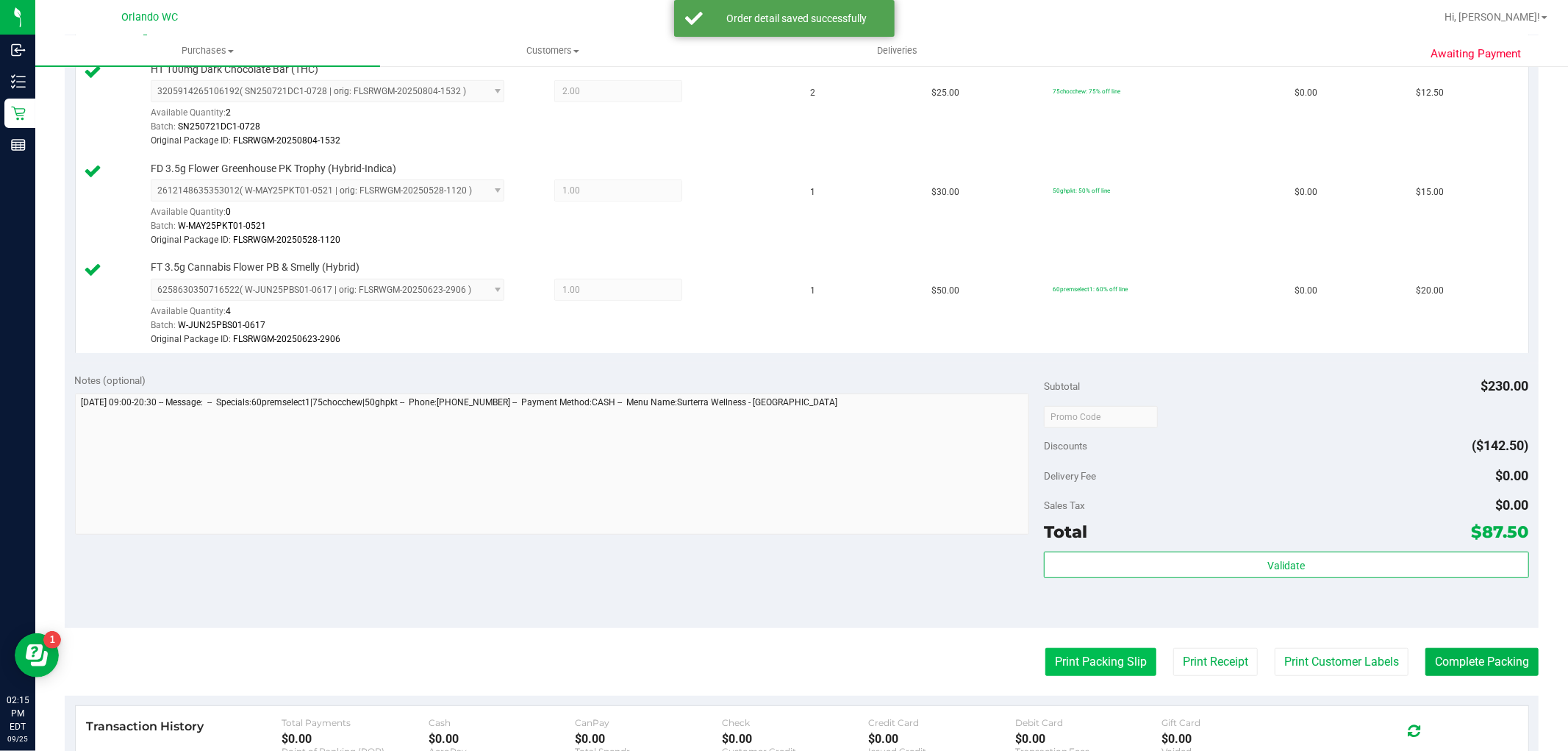
click at [1092, 650] on button "Print Packing Slip" at bounding box center [1100, 662] width 111 height 28
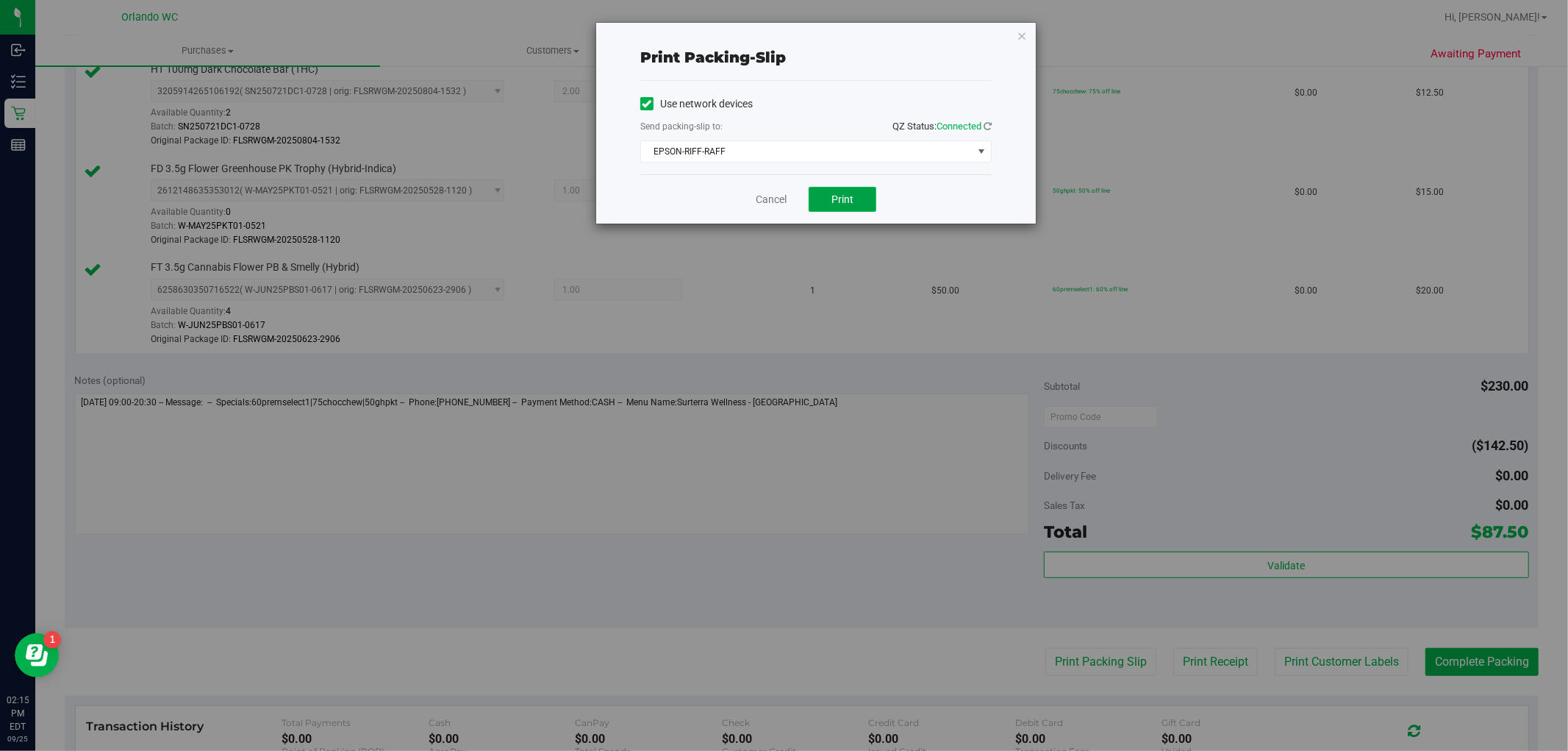
click at [832, 193] on span "Print" at bounding box center [843, 199] width 22 height 12
click at [764, 201] on link "Cancel" at bounding box center [770, 200] width 31 height 16
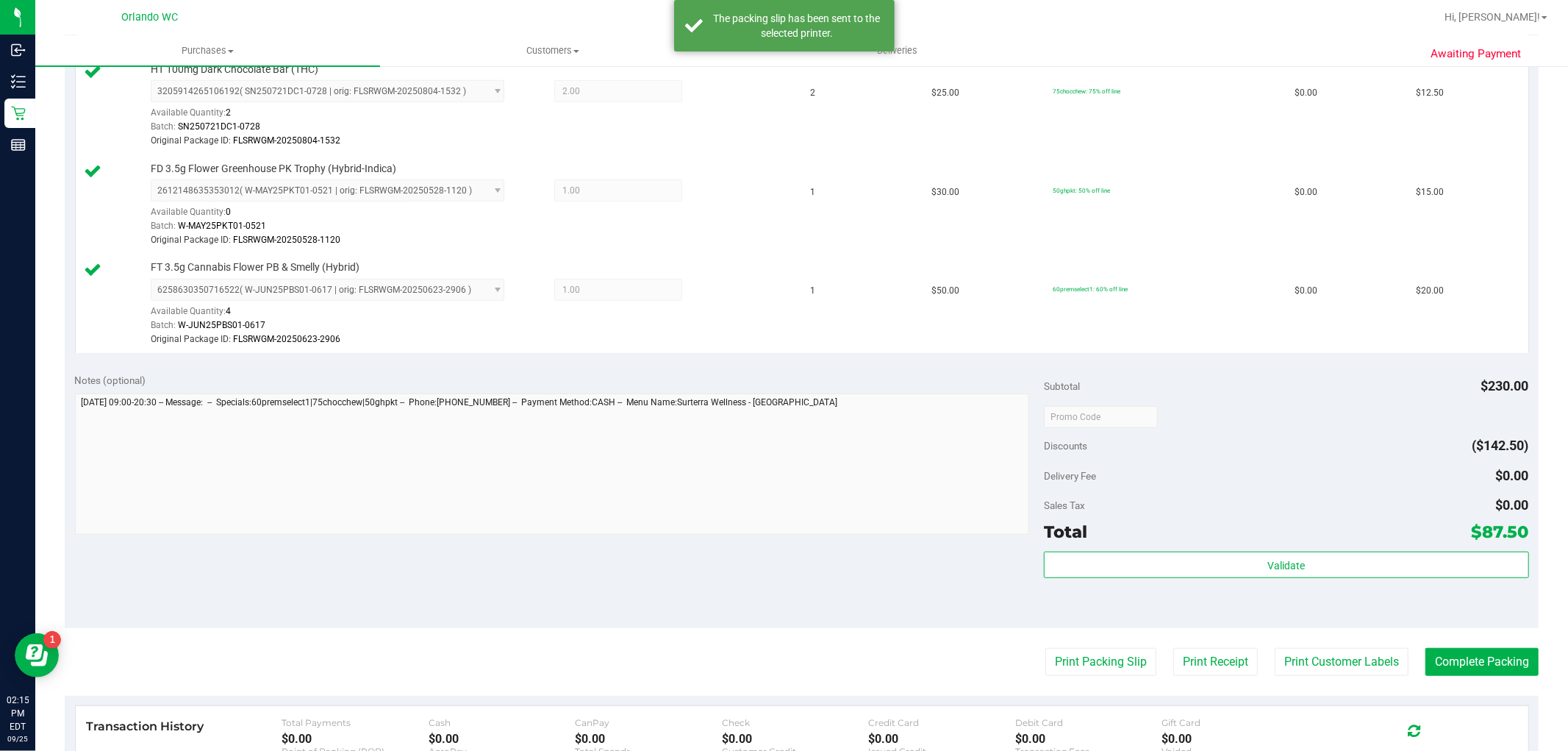
click at [1445, 579] on div "Validate" at bounding box center [1286, 565] width 484 height 28
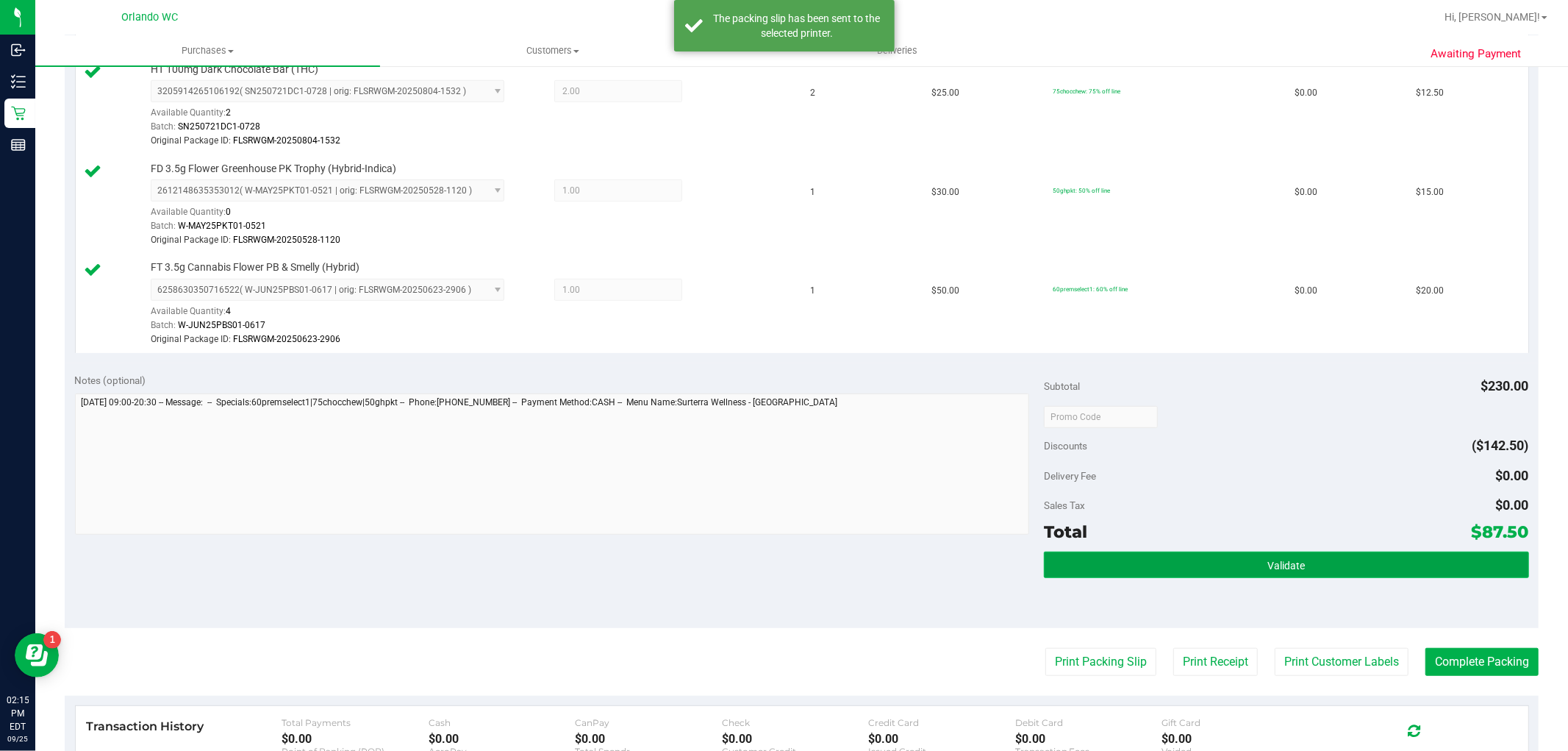
click at [1443, 567] on button "Validate" at bounding box center [1286, 565] width 484 height 27
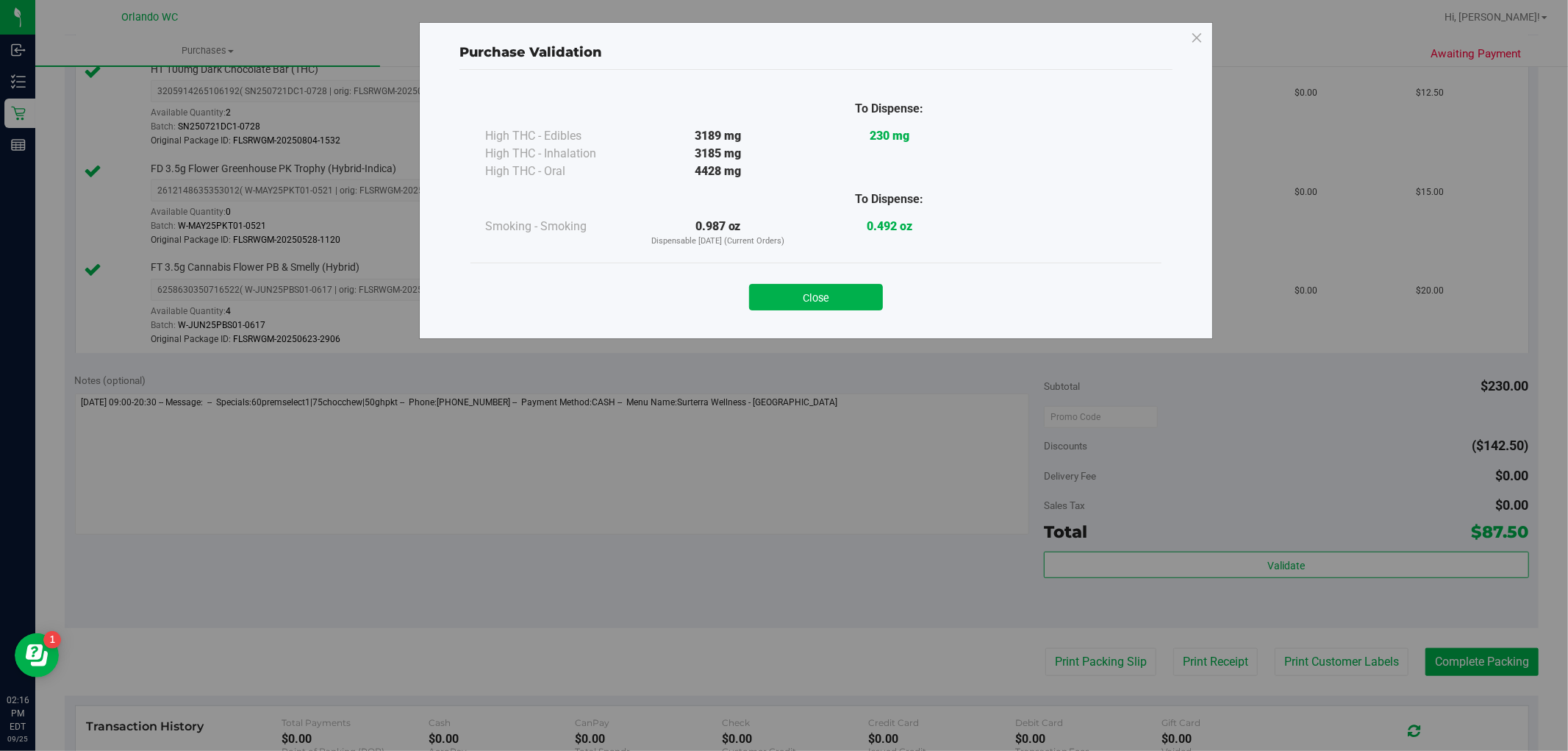
drag, startPoint x: 1476, startPoint y: 657, endPoint x: 924, endPoint y: 477, distance: 580.6
click at [1475, 657] on div "Purchase Validation To Dispense: High THC - Edibles 3189 mg 230 mg" at bounding box center [789, 375] width 1579 height 751
click at [813, 314] on div "Close" at bounding box center [815, 293] width 691 height 60
click at [847, 310] on button "Close" at bounding box center [816, 297] width 134 height 27
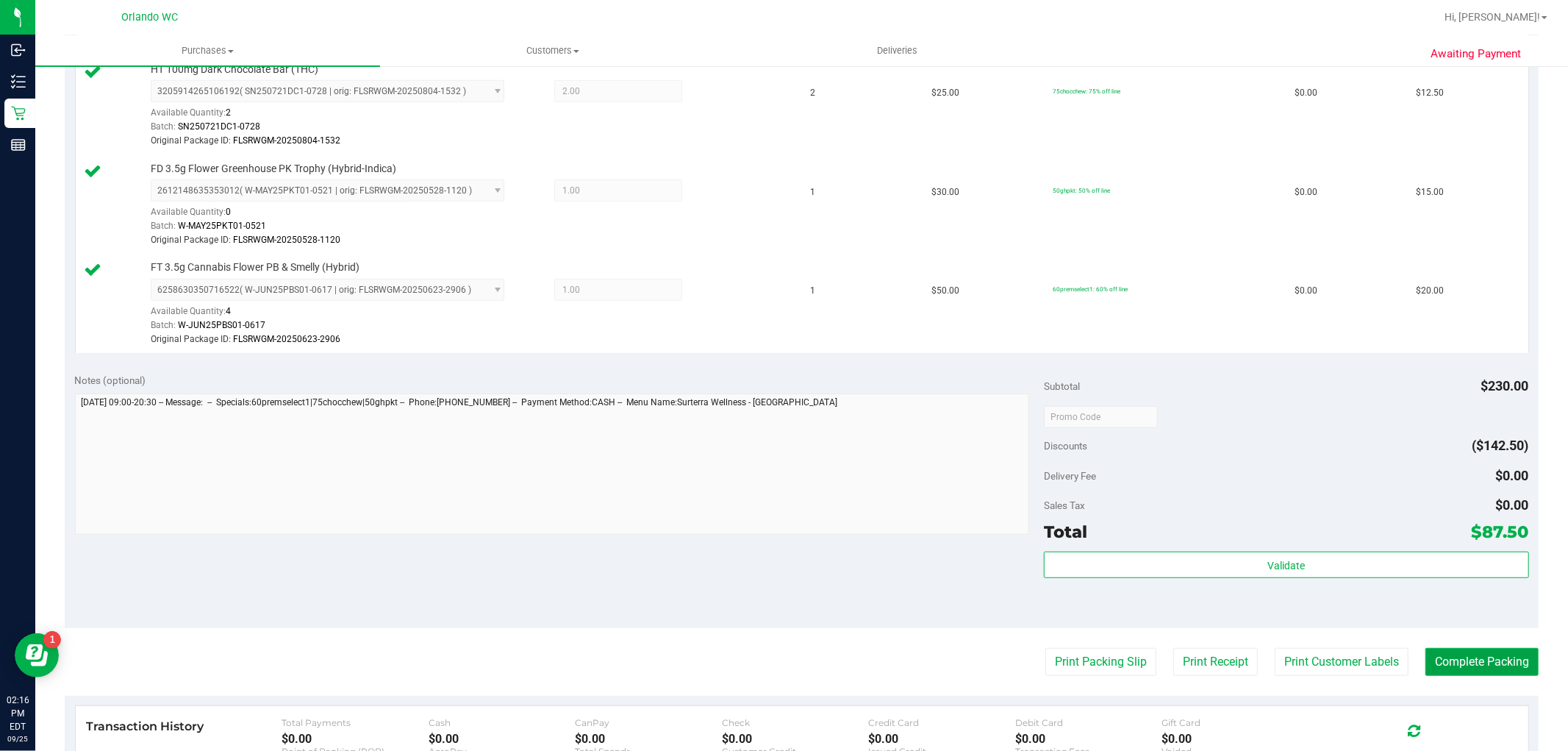
click at [1485, 664] on button "Complete Packing" at bounding box center [1482, 662] width 113 height 28
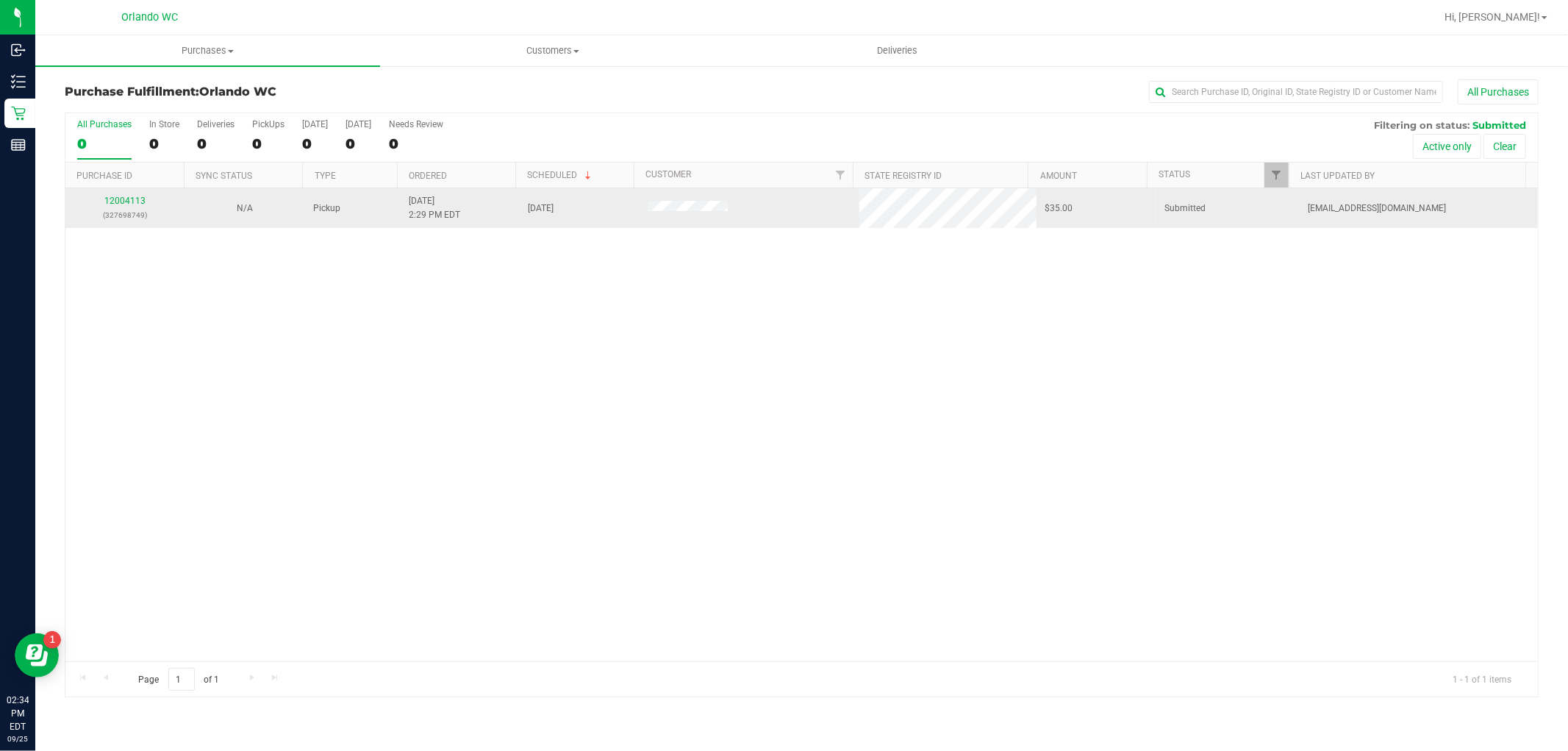
click at [130, 195] on div "12004113 (327698749)" at bounding box center [124, 208] width 101 height 28
click at [135, 197] on link "12004113" at bounding box center [125, 201] width 41 height 10
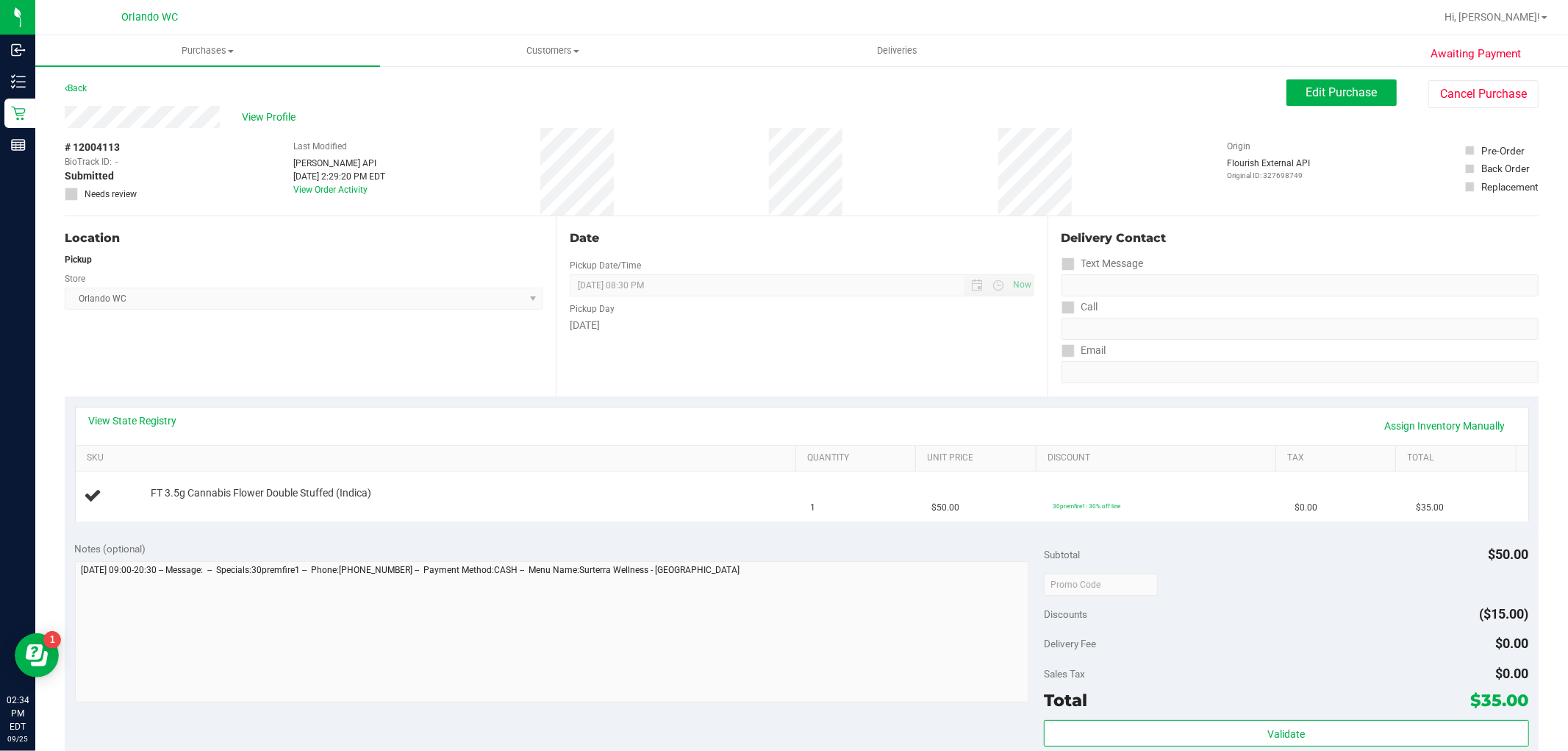
click at [309, 388] on div "Location Pickup Store Orlando WC Select Store Bonita Springs WC Boynton Beach W…" at bounding box center [310, 306] width 491 height 180
drag, startPoint x: 268, startPoint y: 499, endPoint x: 372, endPoint y: 484, distance: 105.1
click at [372, 484] on td "FT 3.5g Cannabis Flower Double Stuffed (Indica)" at bounding box center [439, 495] width 726 height 50
click at [398, 480] on td "FT 3.5g Cannabis Flower Double Stuffed (Indica)" at bounding box center [439, 495] width 726 height 50
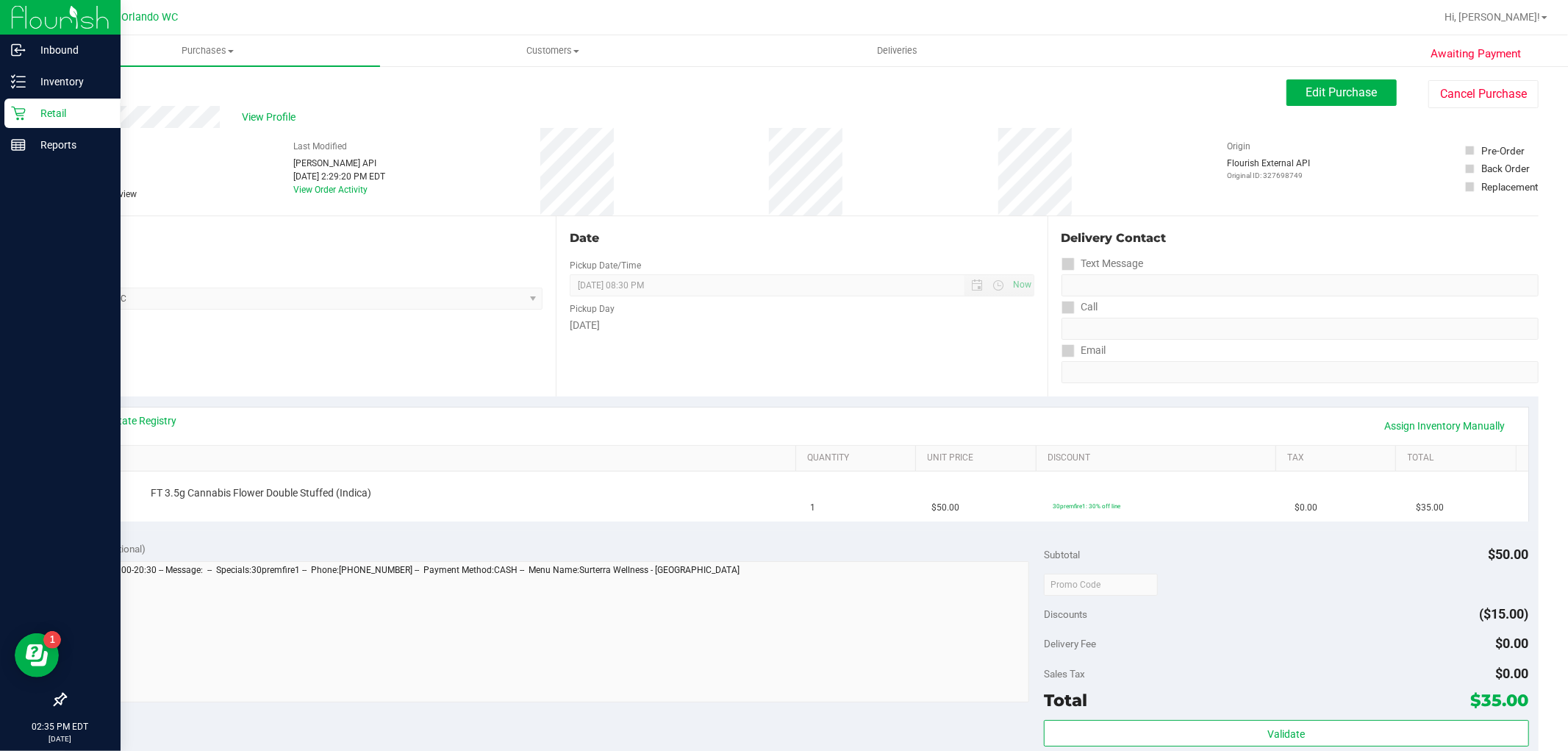
click at [27, 109] on p "Retail" at bounding box center [70, 113] width 88 height 17
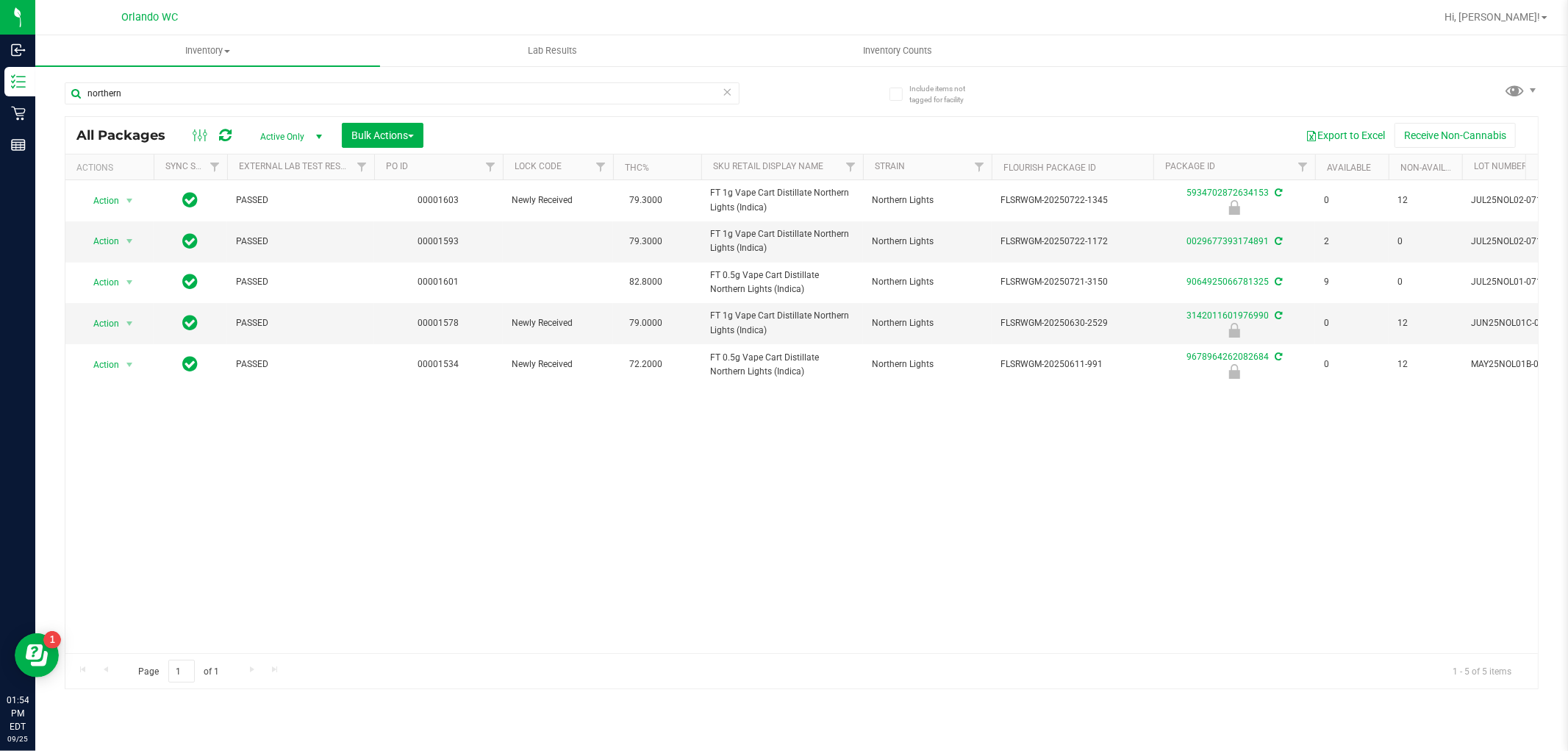
click at [664, 446] on div "Action Action Edit attributes Global inventory Locate package Package audit log…" at bounding box center [801, 416] width 1472 height 473
click at [704, 444] on div "Action Action Edit attributes Global inventory Locate package Package audit log…" at bounding box center [801, 416] width 1472 height 473
click at [469, 474] on div "Action Action Edit attributes Global inventory Locate package Package audit log…" at bounding box center [801, 416] width 1472 height 473
click at [476, 448] on div "Action Action Edit attributes Global inventory Locate package Package audit log…" at bounding box center [801, 416] width 1472 height 473
click at [827, 469] on div "Action Action Edit attributes Global inventory Locate package Package audit log…" at bounding box center [801, 416] width 1472 height 473
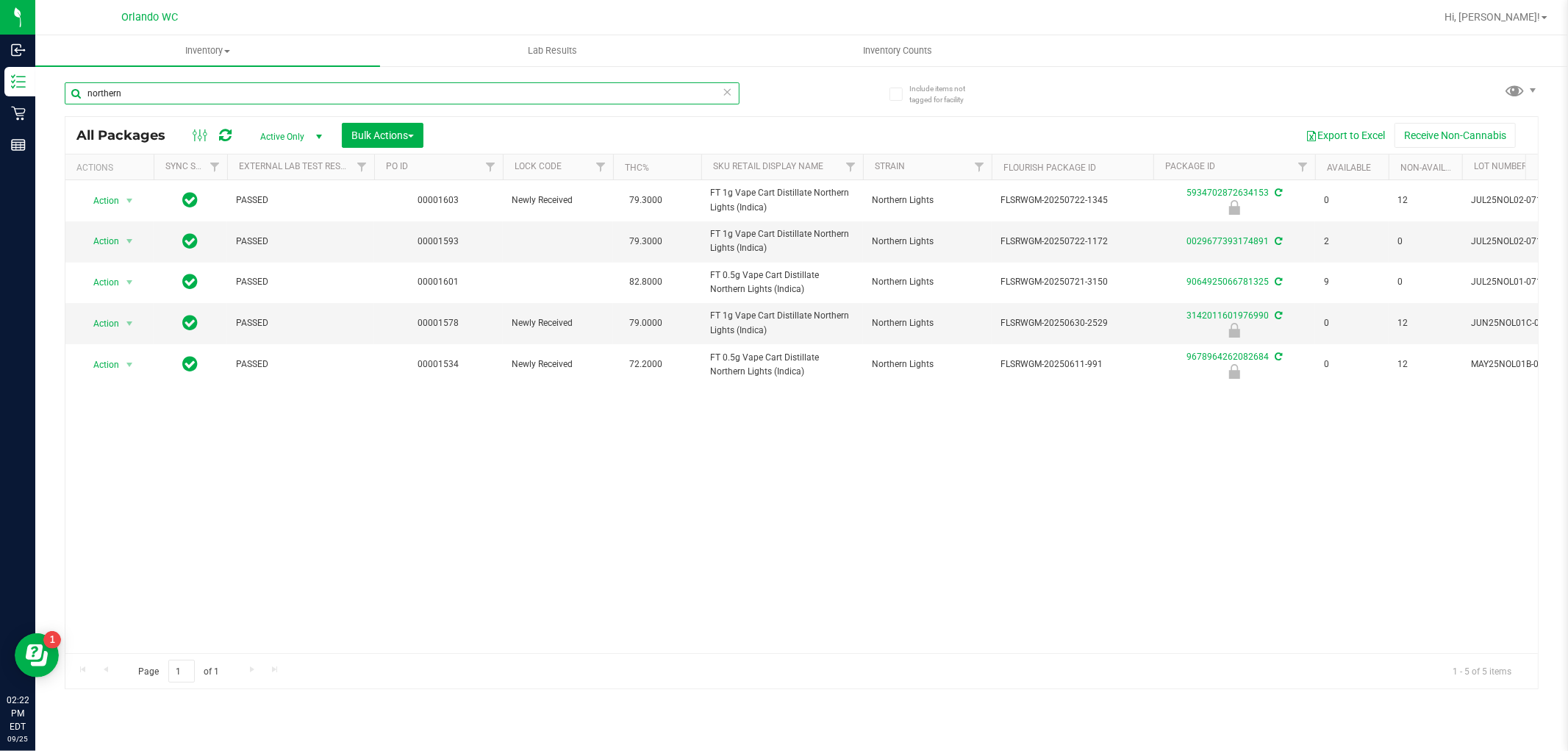
click at [177, 90] on input "northern" at bounding box center [402, 94] width 674 height 22
click at [176, 91] on input "northern" at bounding box center [402, 94] width 674 height 22
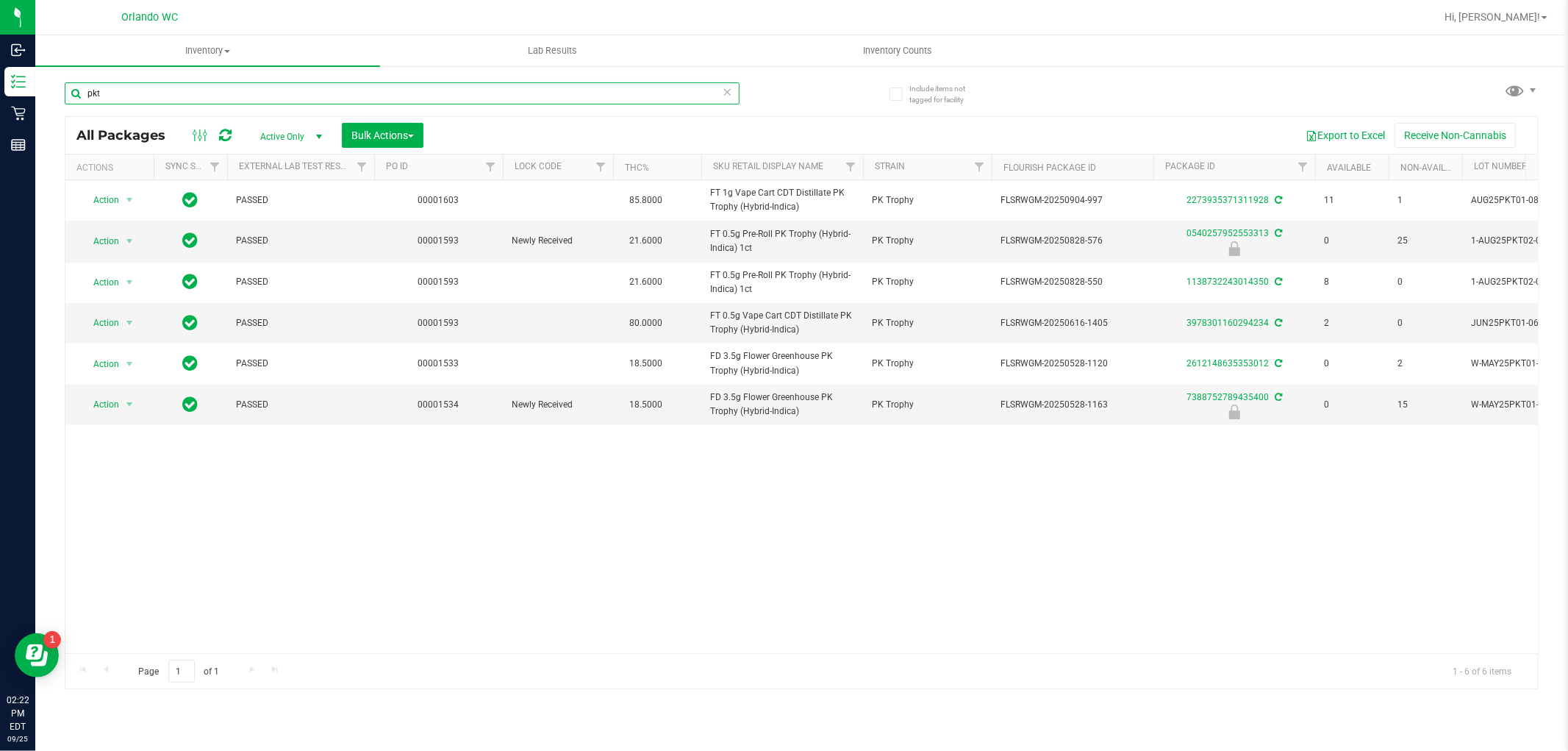
click at [406, 84] on input "pkt" at bounding box center [402, 94] width 674 height 22
type input "5ct"
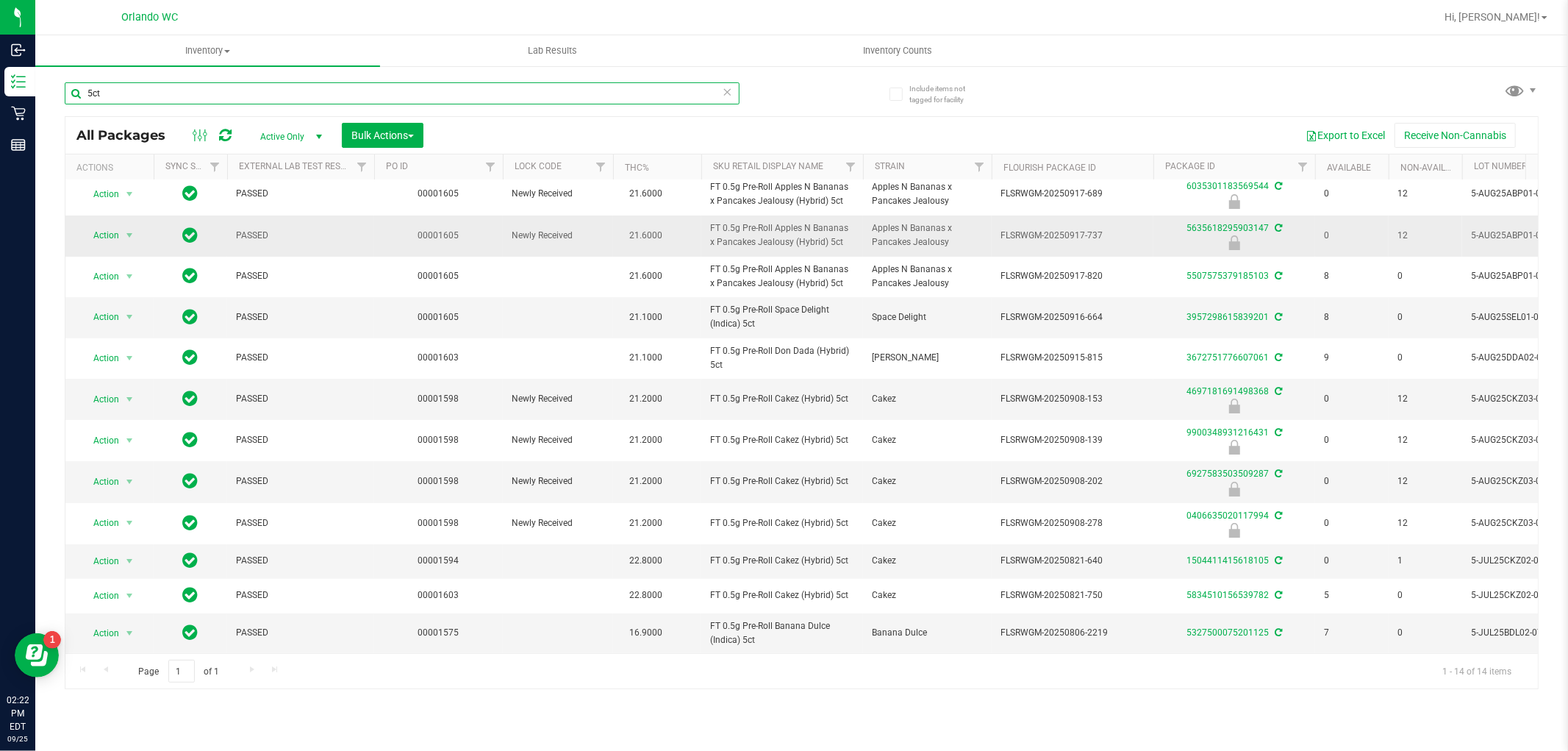
scroll to position [101, 0]
click at [247, 674] on div "Page 1 of 1 1 - 14 of 14 items" at bounding box center [801, 670] width 1472 height 35
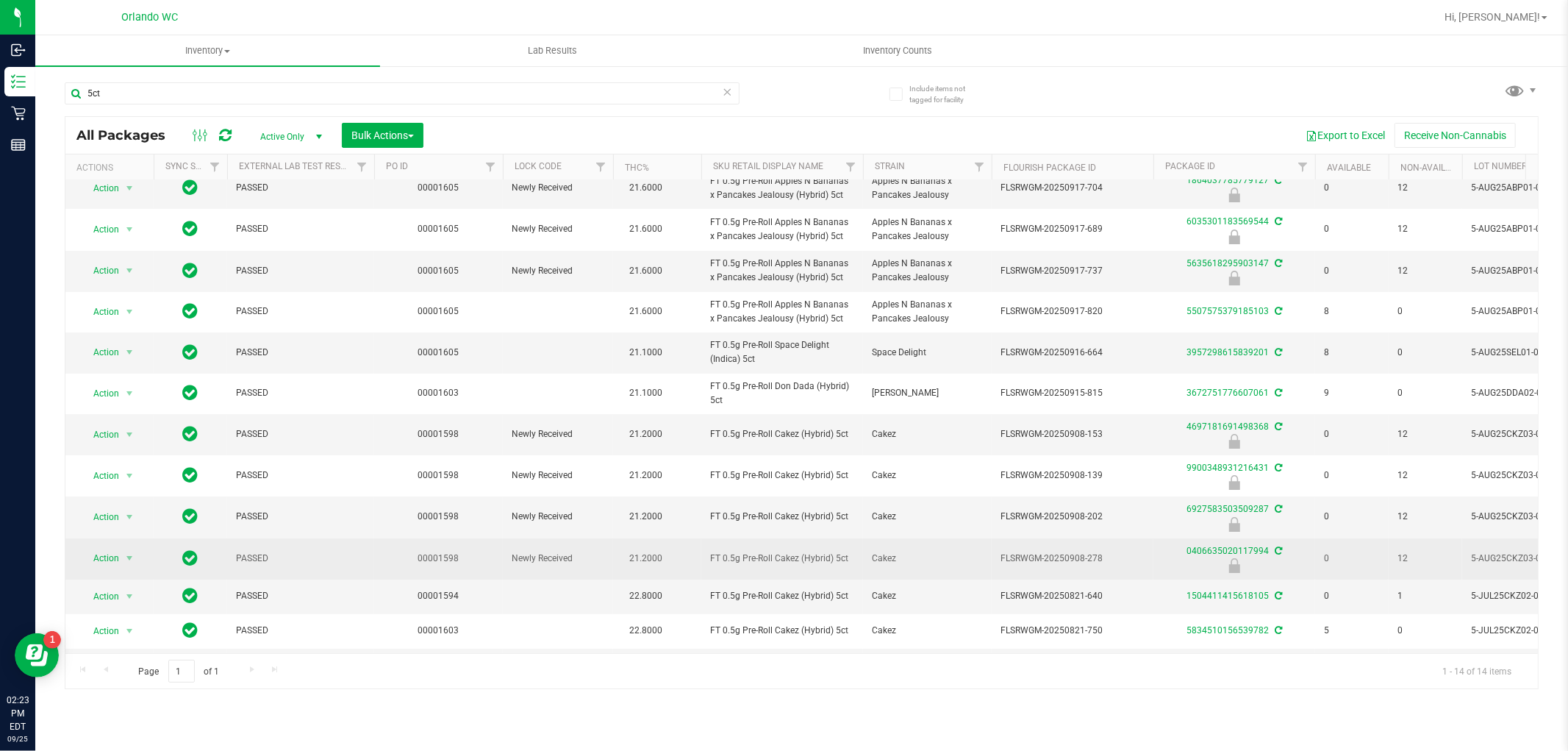
scroll to position [0, 0]
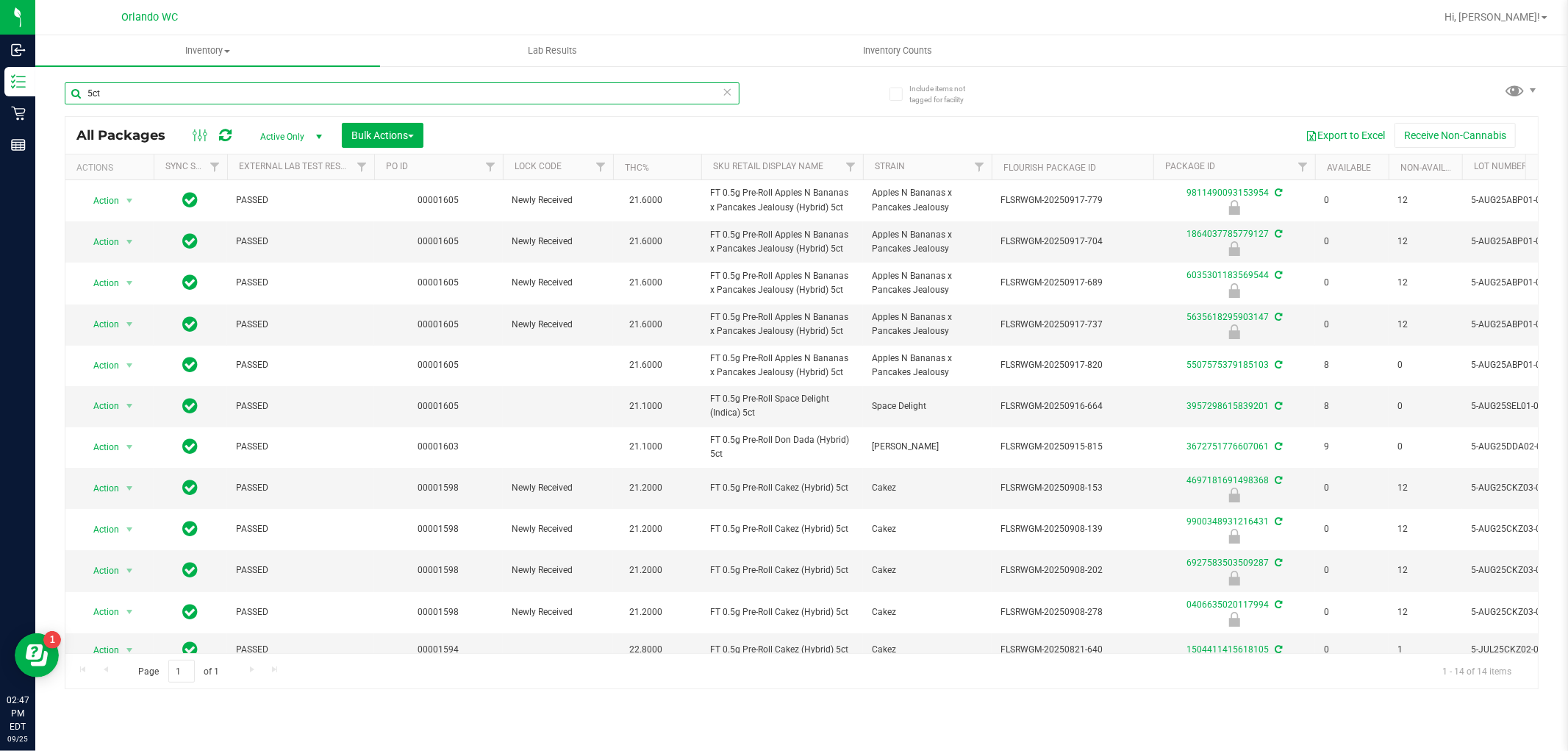
click at [221, 90] on input "5ct" at bounding box center [402, 94] width 674 height 22
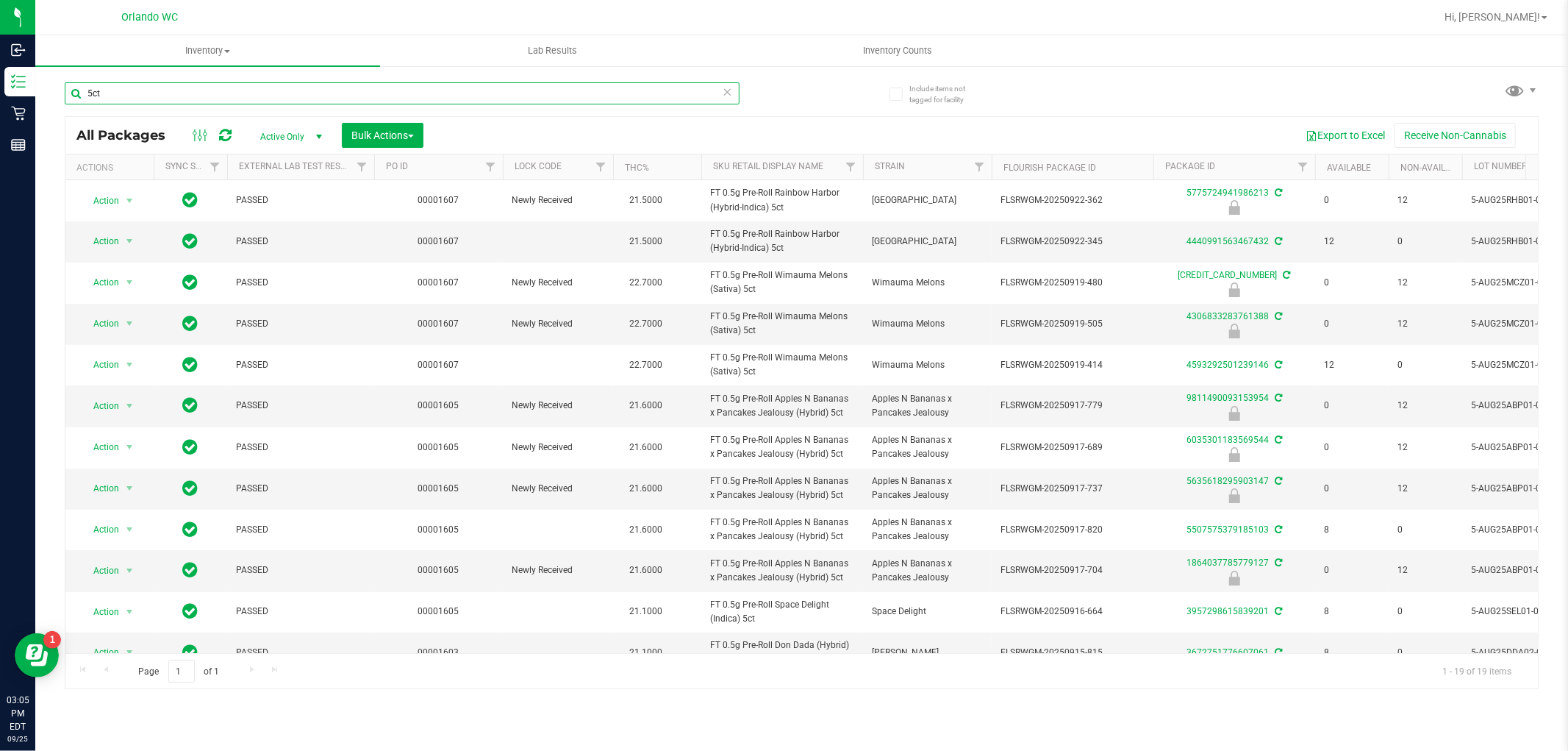
click at [444, 98] on input "5ct" at bounding box center [402, 94] width 674 height 22
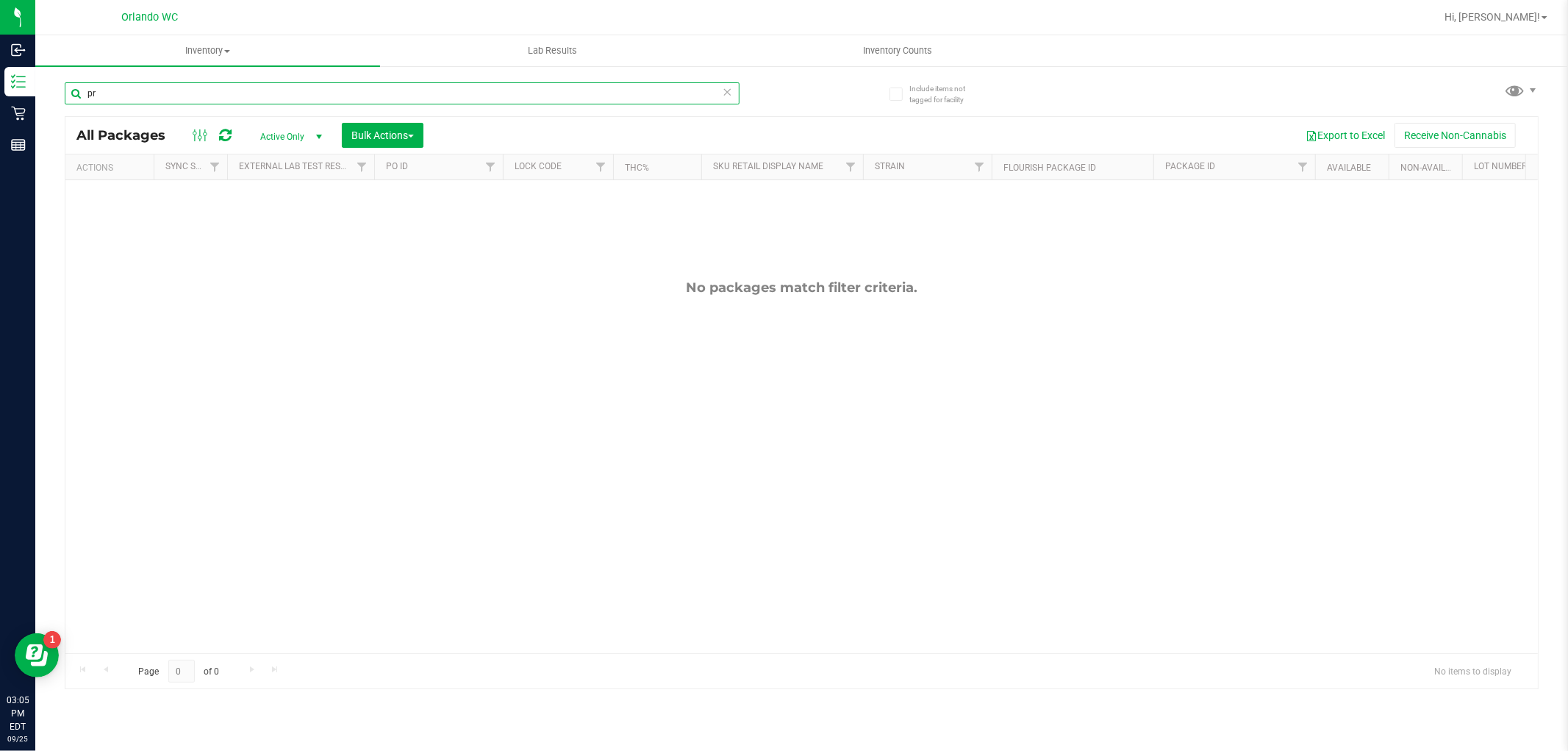
type input "p"
type input "cannabis"
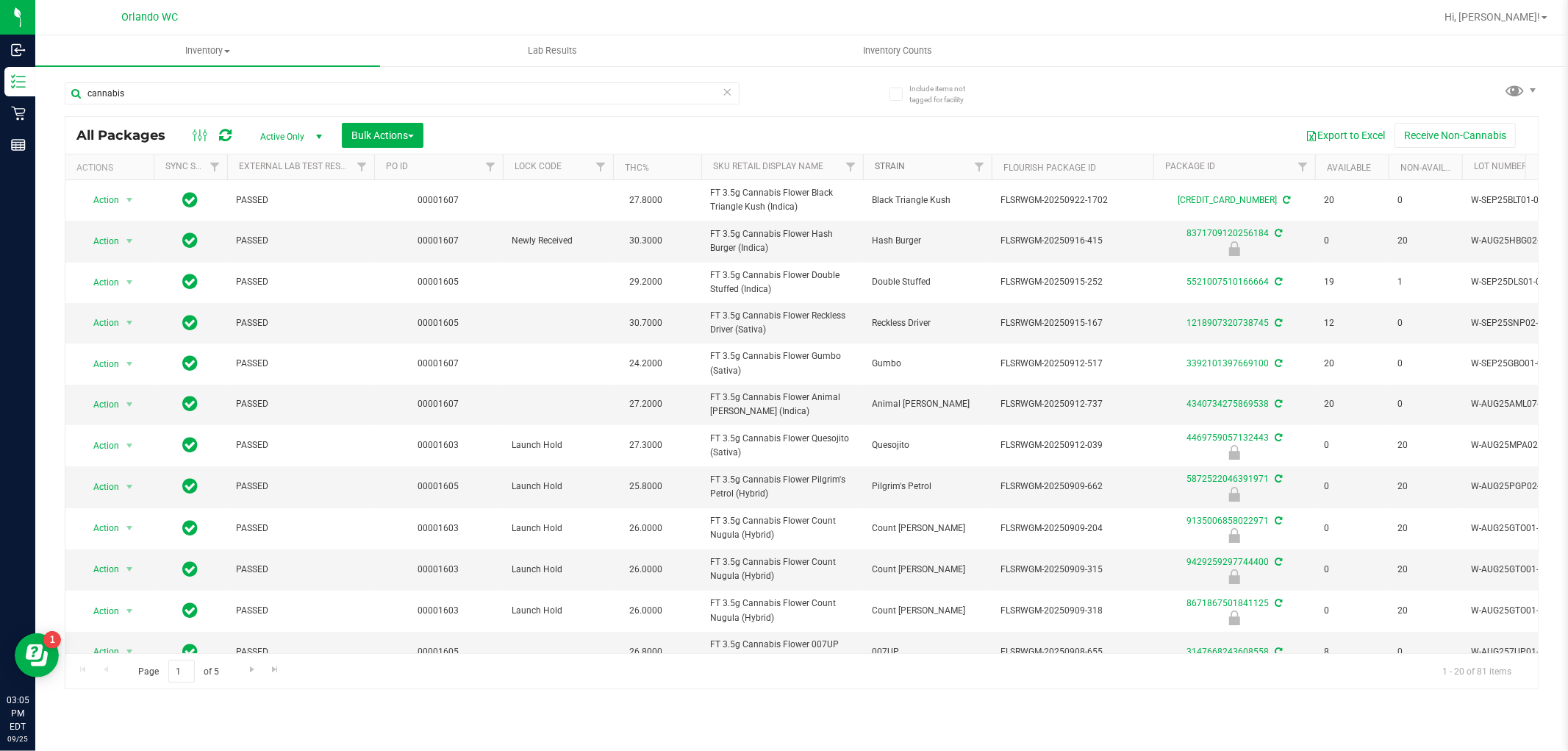
click at [887, 164] on link "Strain" at bounding box center [890, 166] width 30 height 10
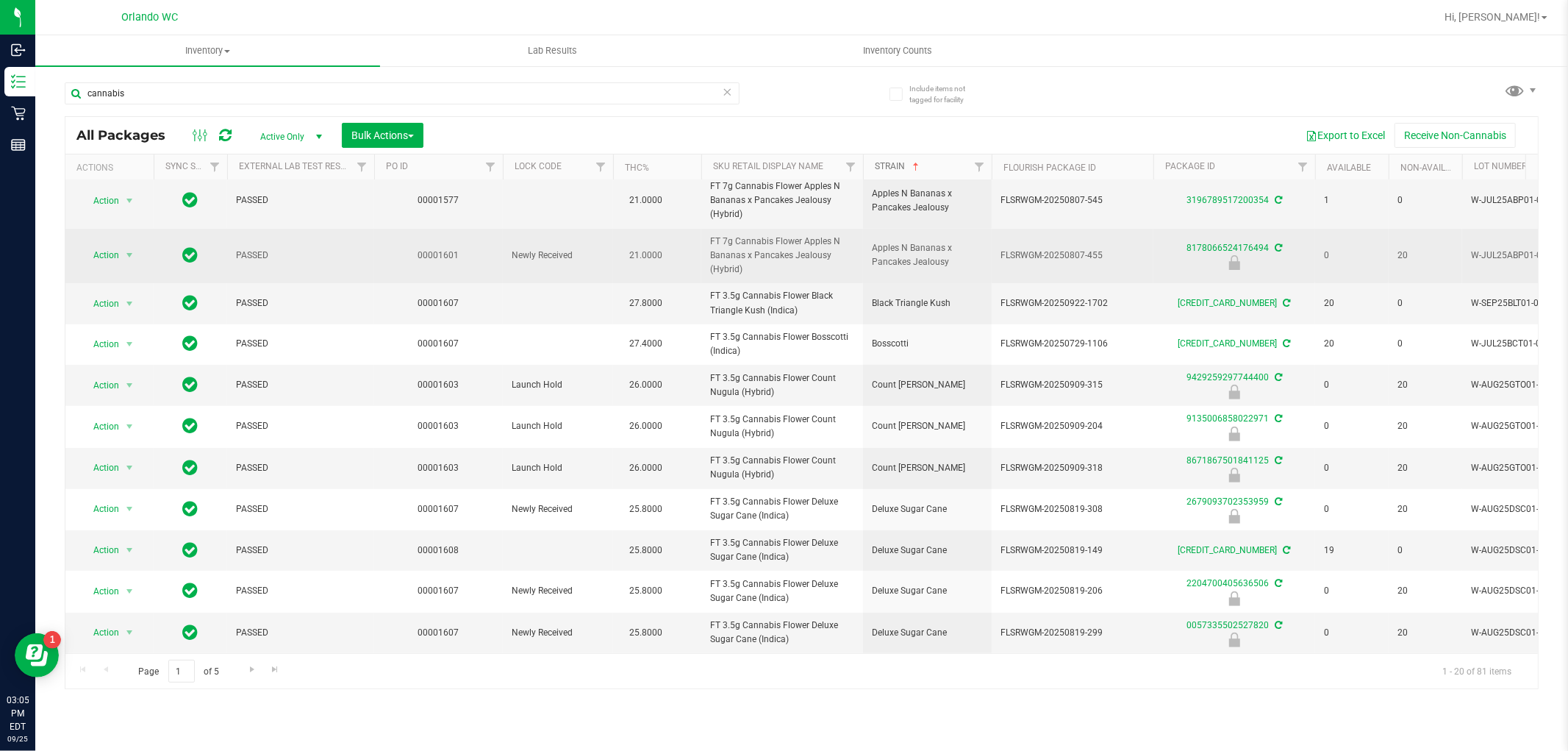
scroll to position [429, 0]
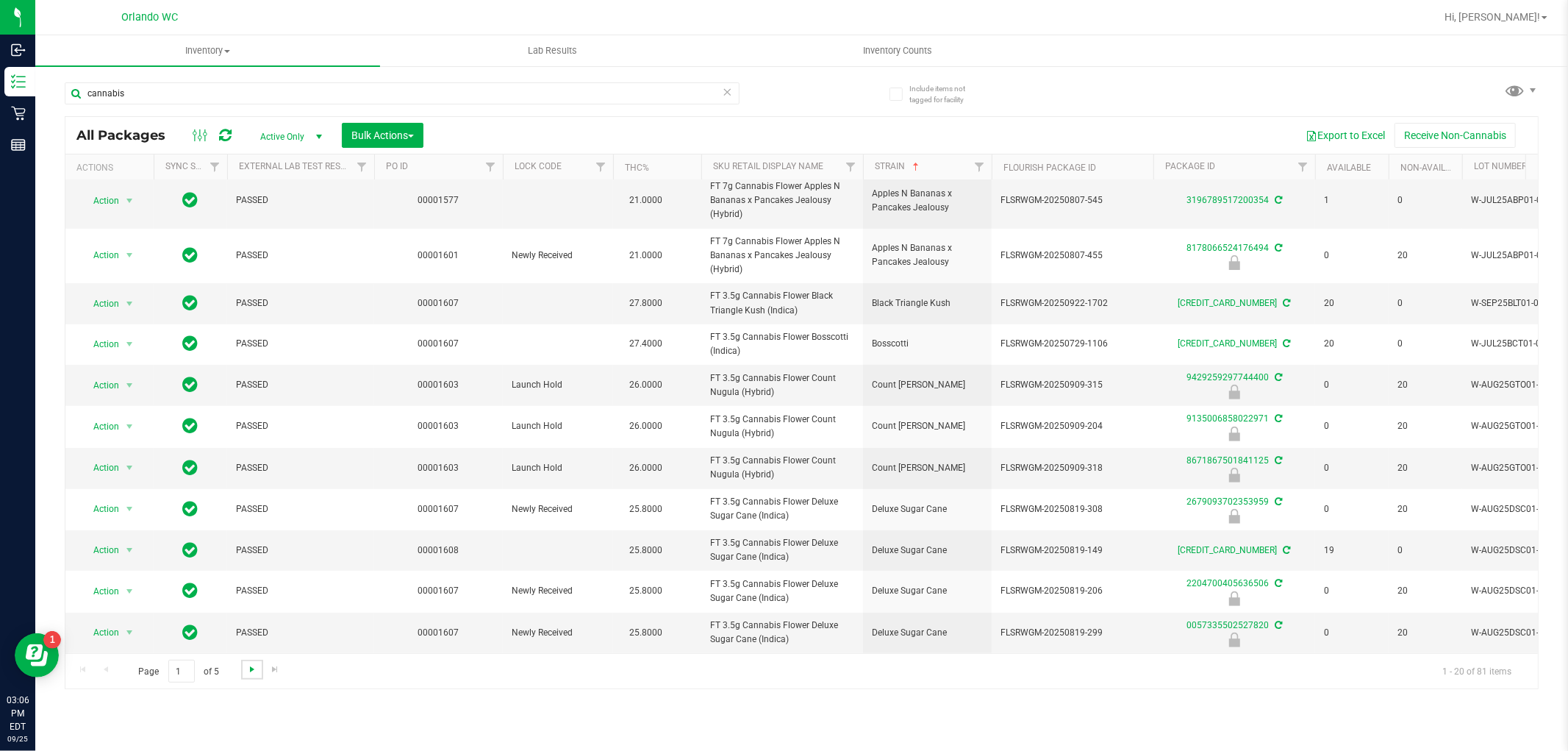
click at [252, 669] on span "Go to the next page" at bounding box center [252, 668] width 12 height 12
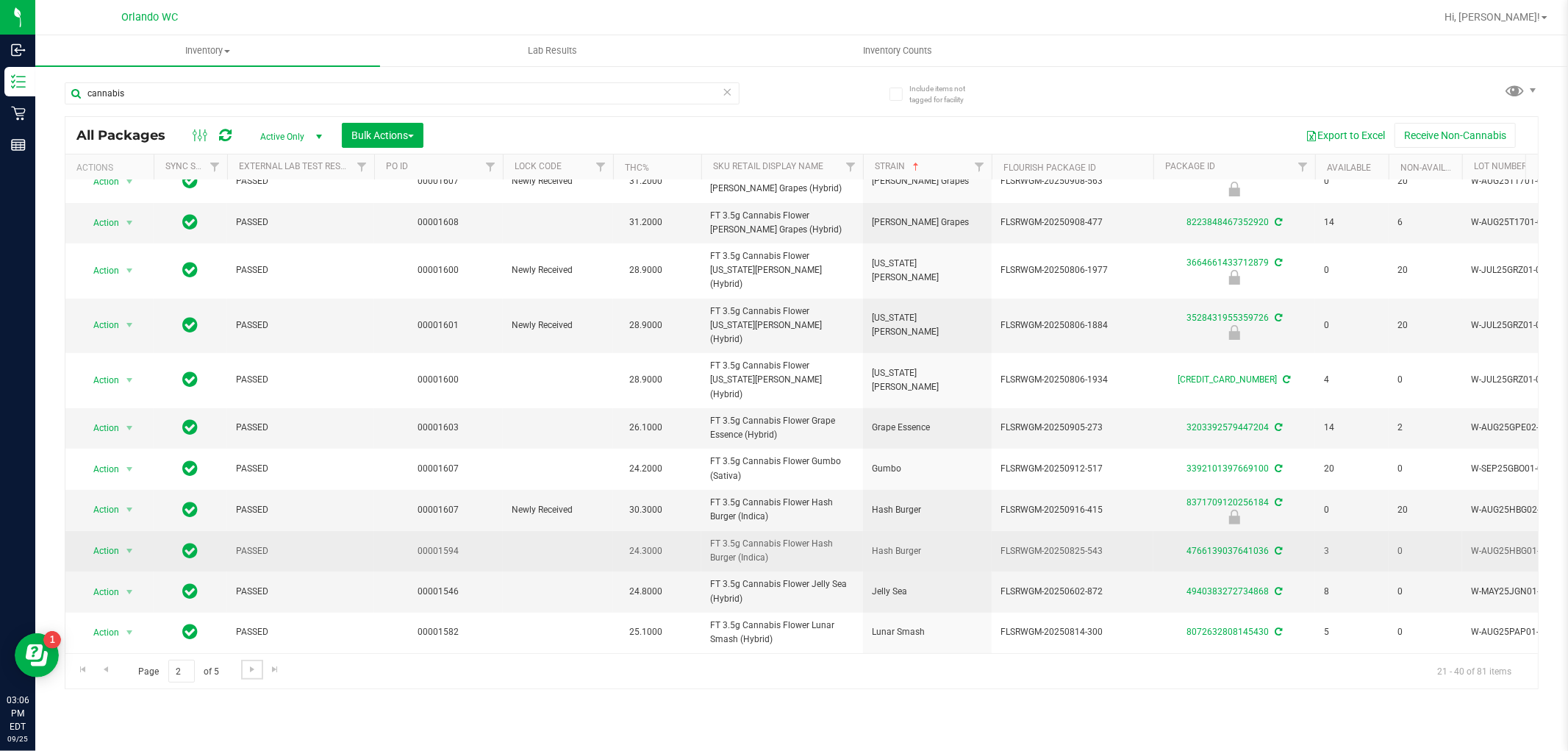
scroll to position [358, 0]
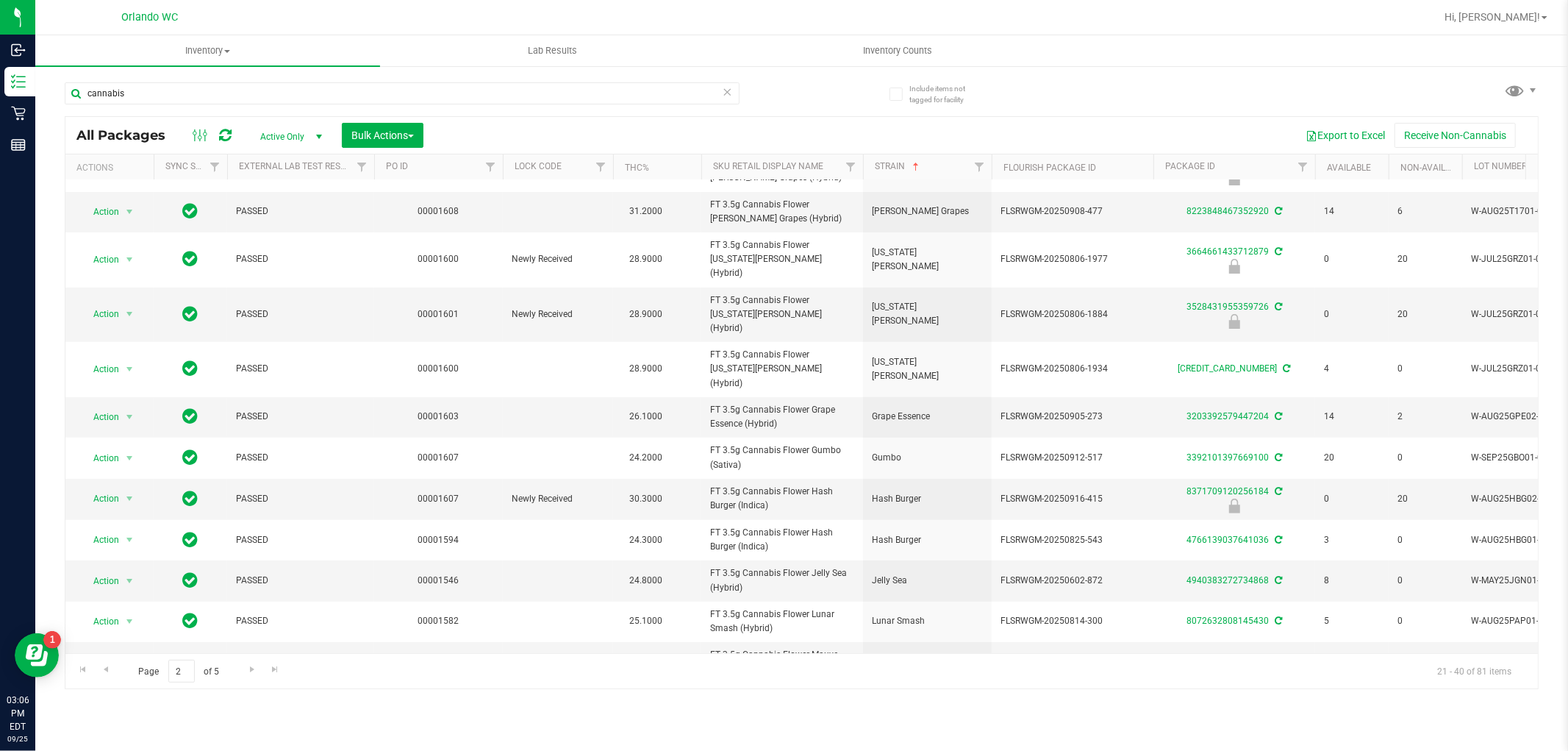
click at [262, 670] on div "Page 2 of 5 21 - 40 of 81 items" at bounding box center [801, 670] width 1472 height 35
click at [252, 669] on span "Go to the next page" at bounding box center [252, 668] width 12 height 12
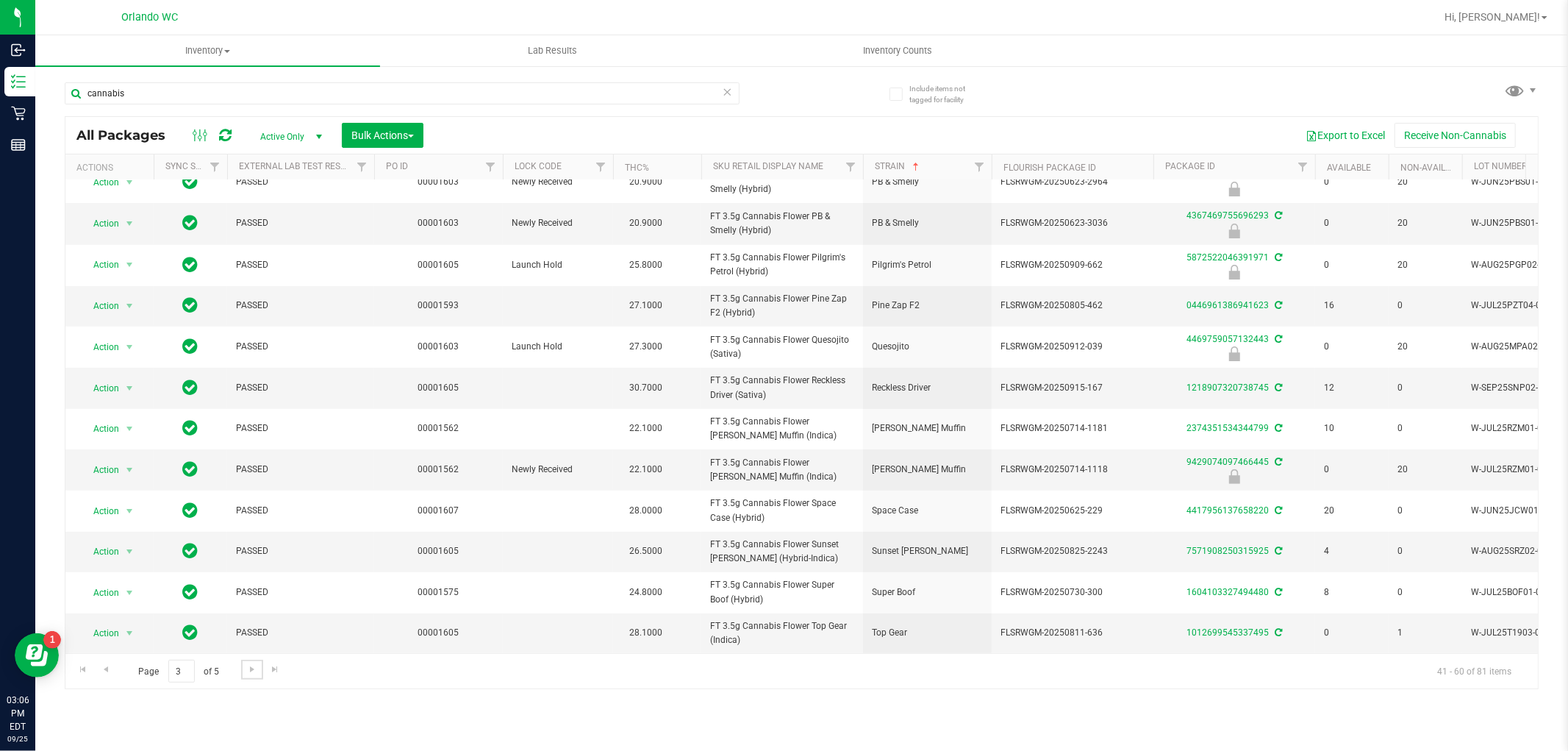
scroll to position [0, 29]
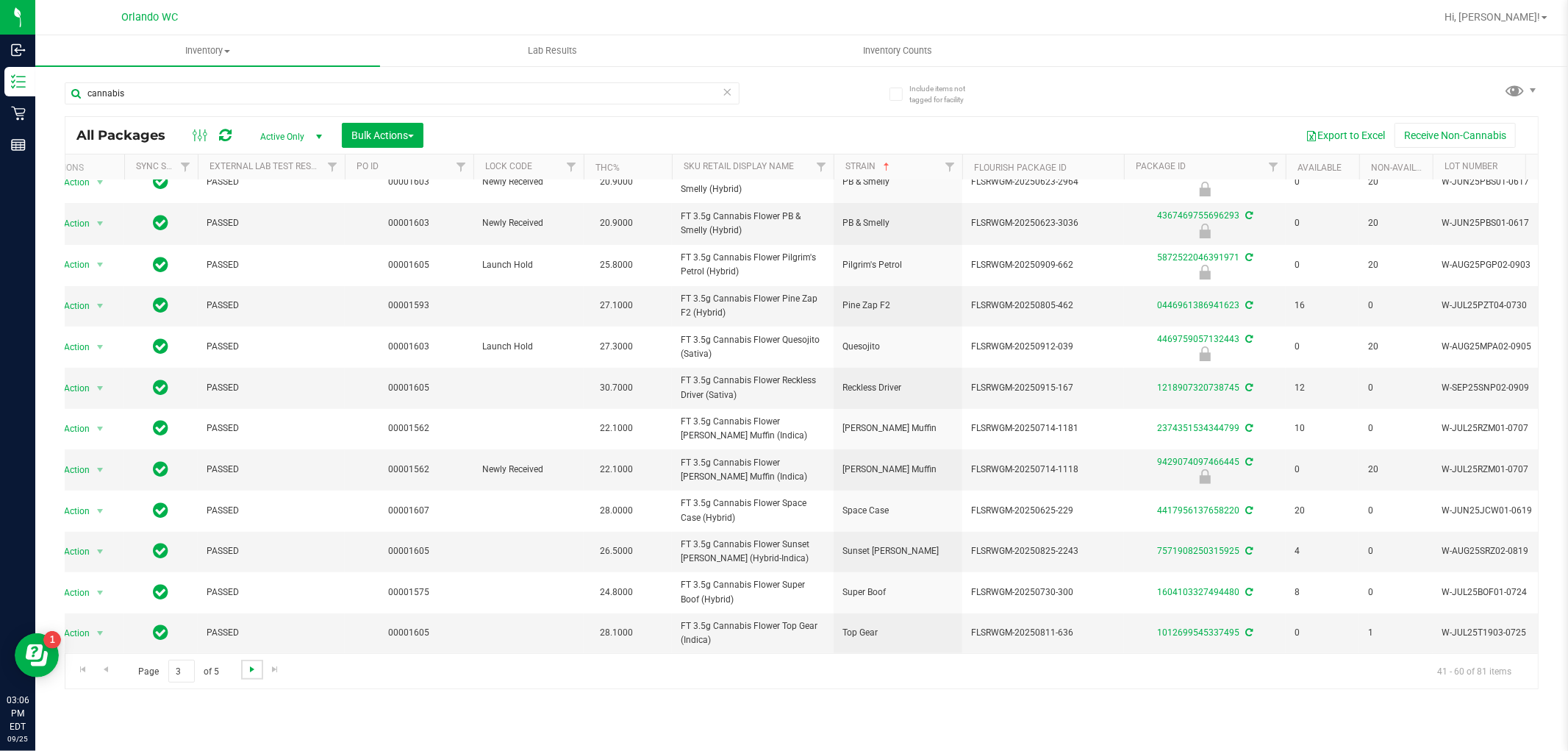
click at [248, 665] on span "Go to the next page" at bounding box center [252, 668] width 12 height 12
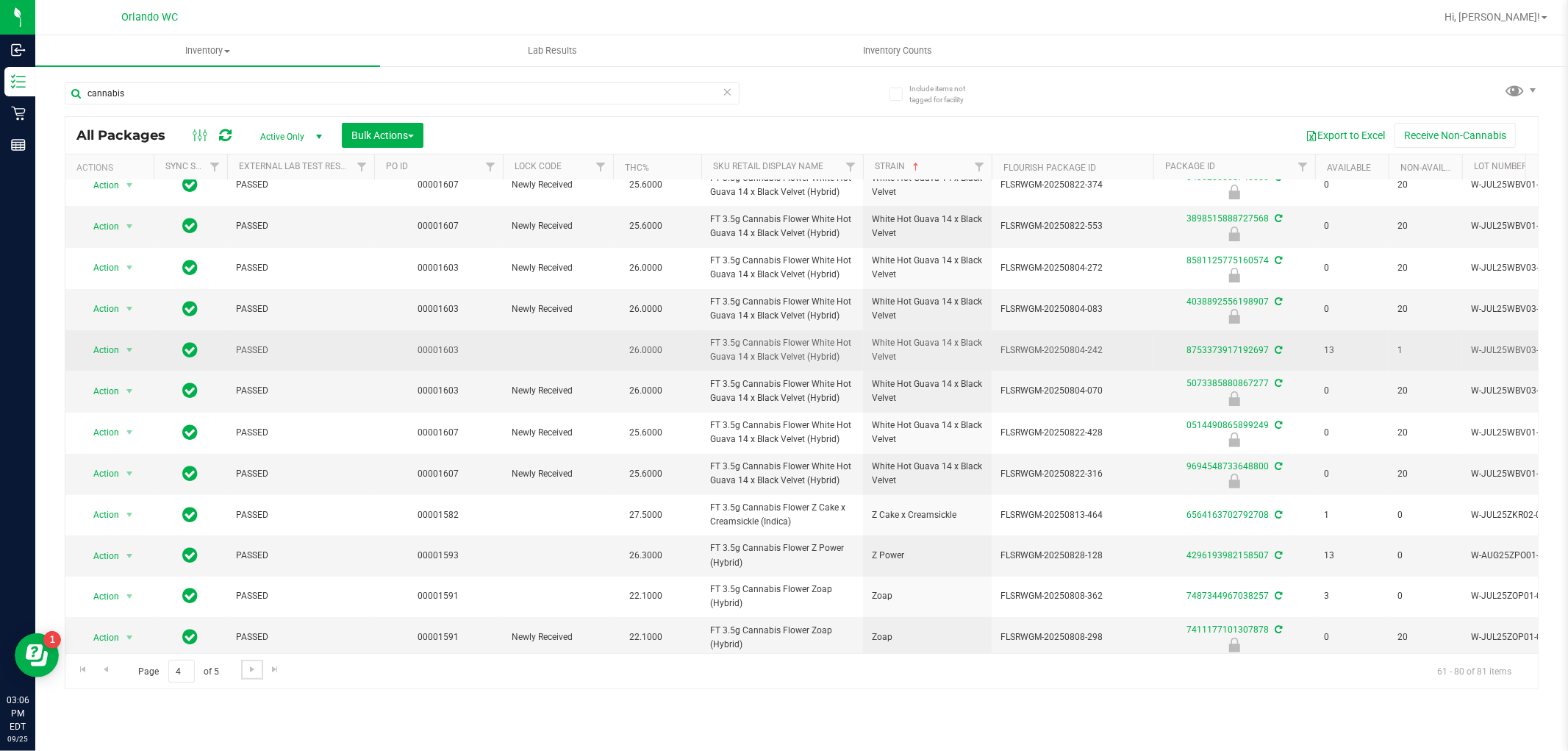
scroll to position [362, 0]
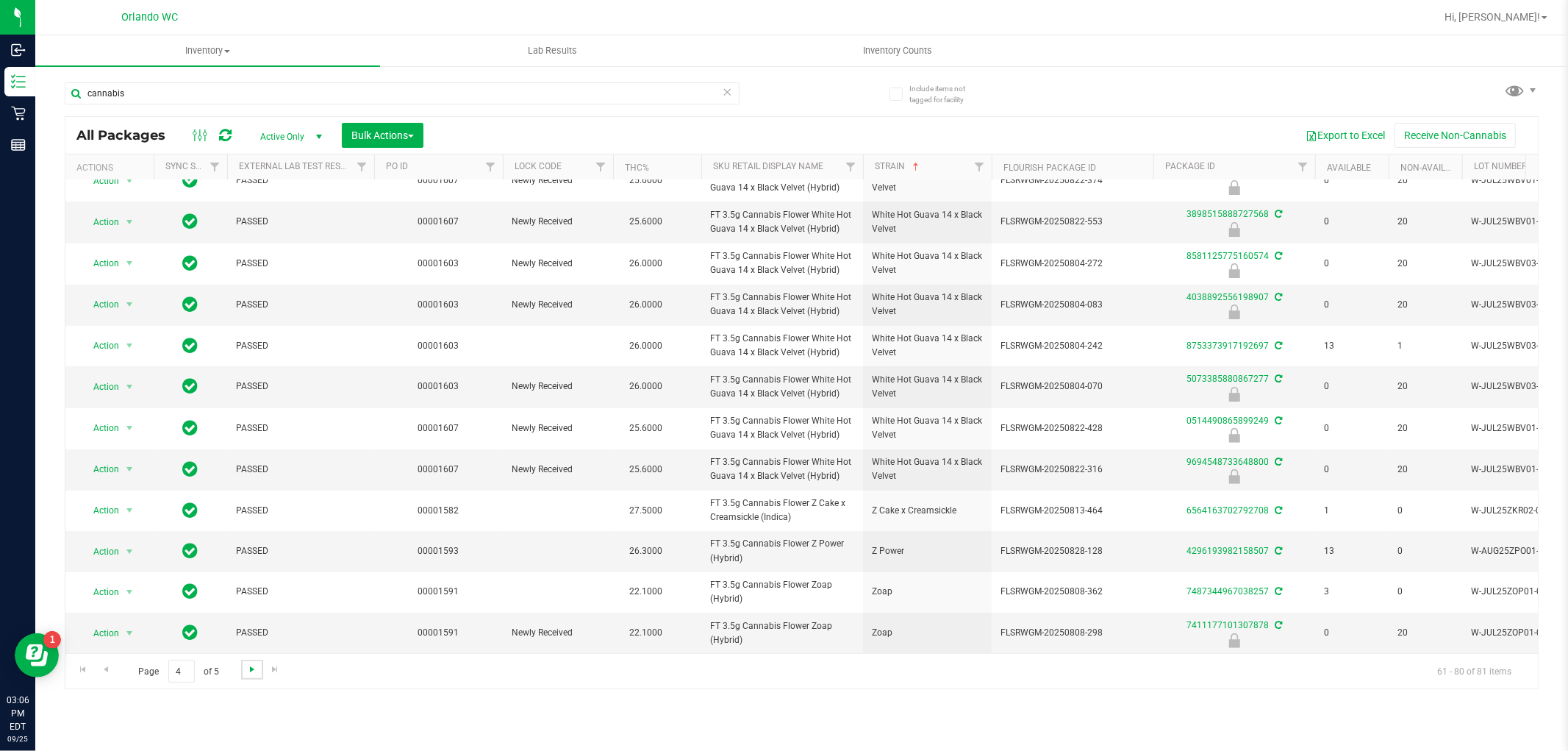
click at [250, 674] on span "Go to the next page" at bounding box center [252, 668] width 12 height 12
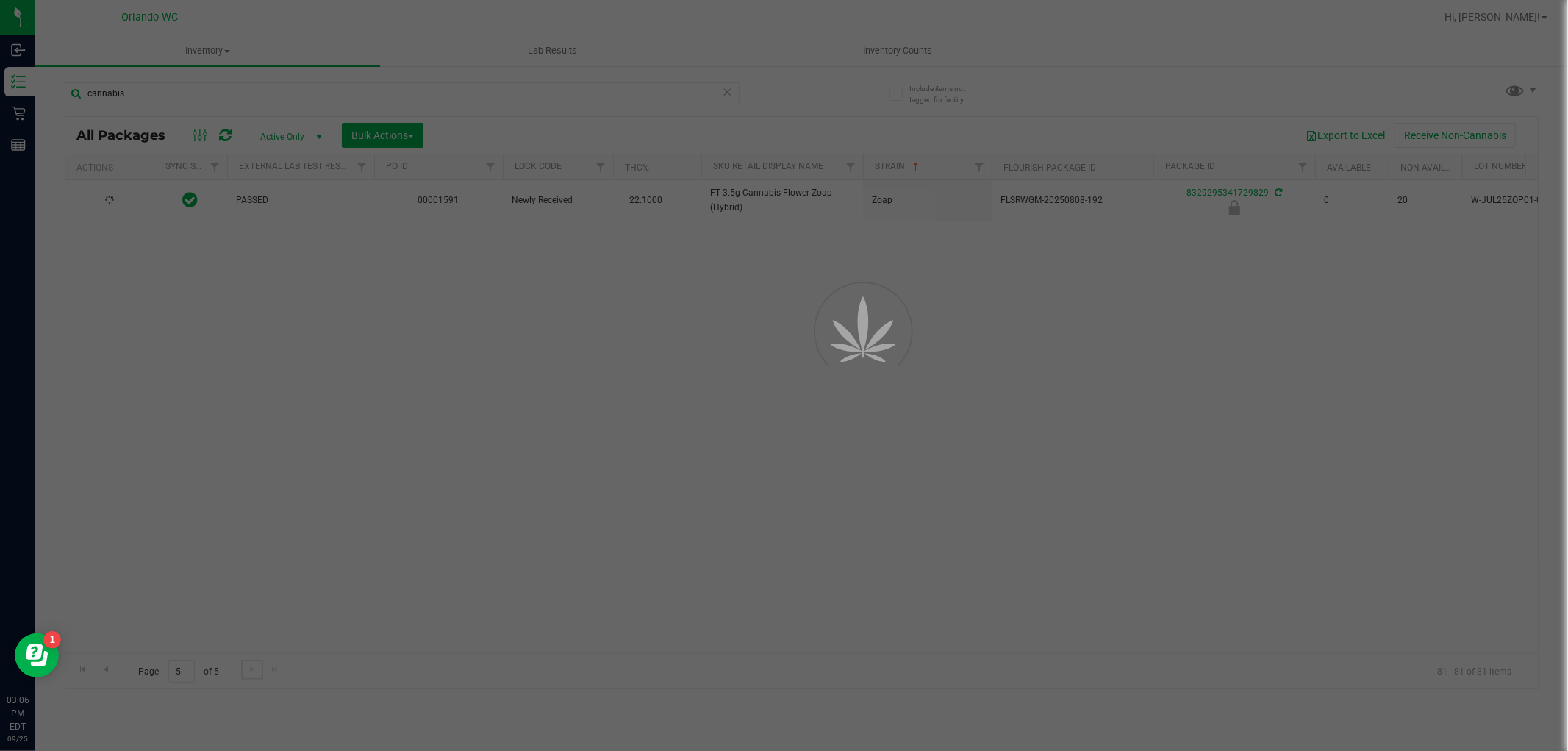
scroll to position [0, 0]
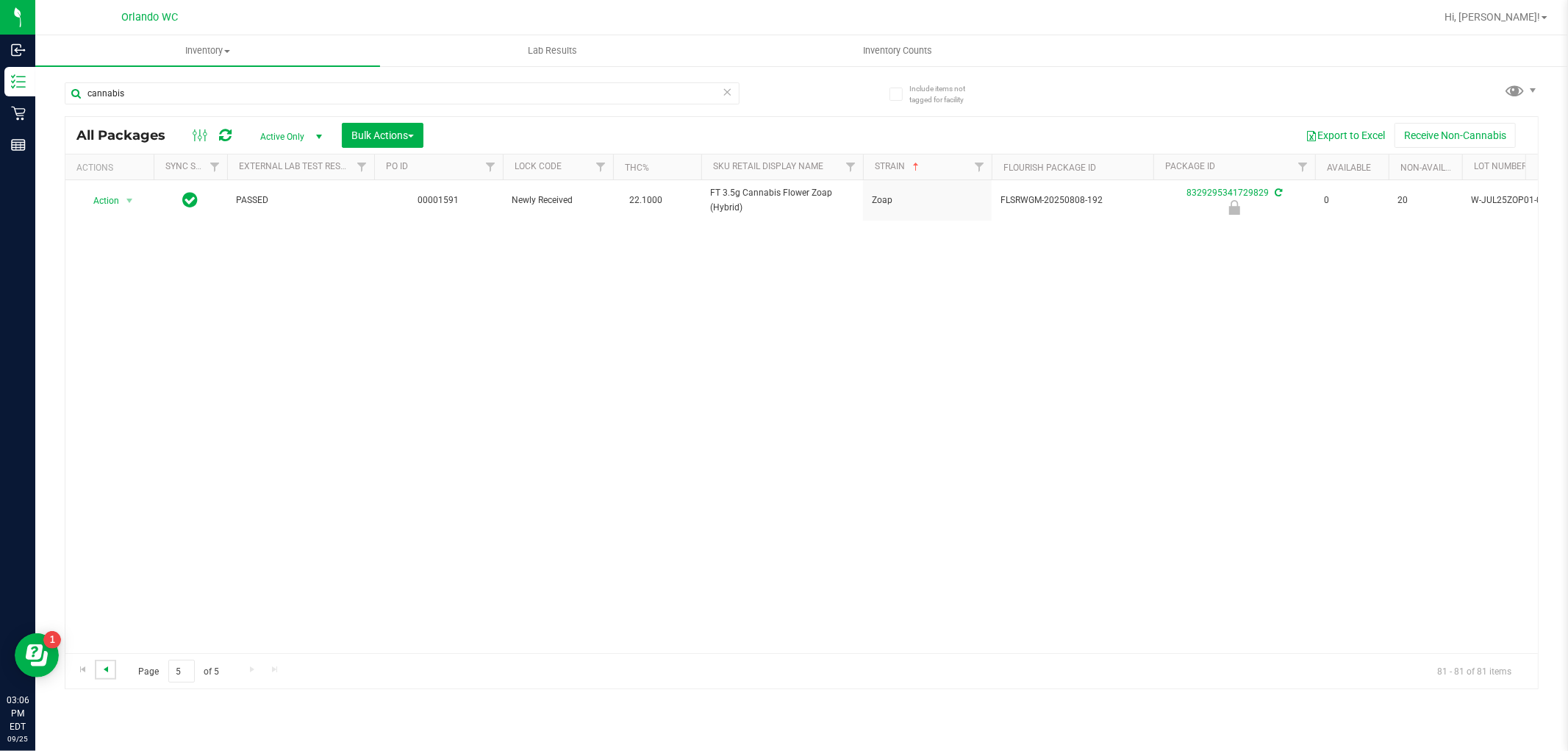
click at [111, 671] on span "Go to the previous page" at bounding box center [105, 668] width 12 height 12
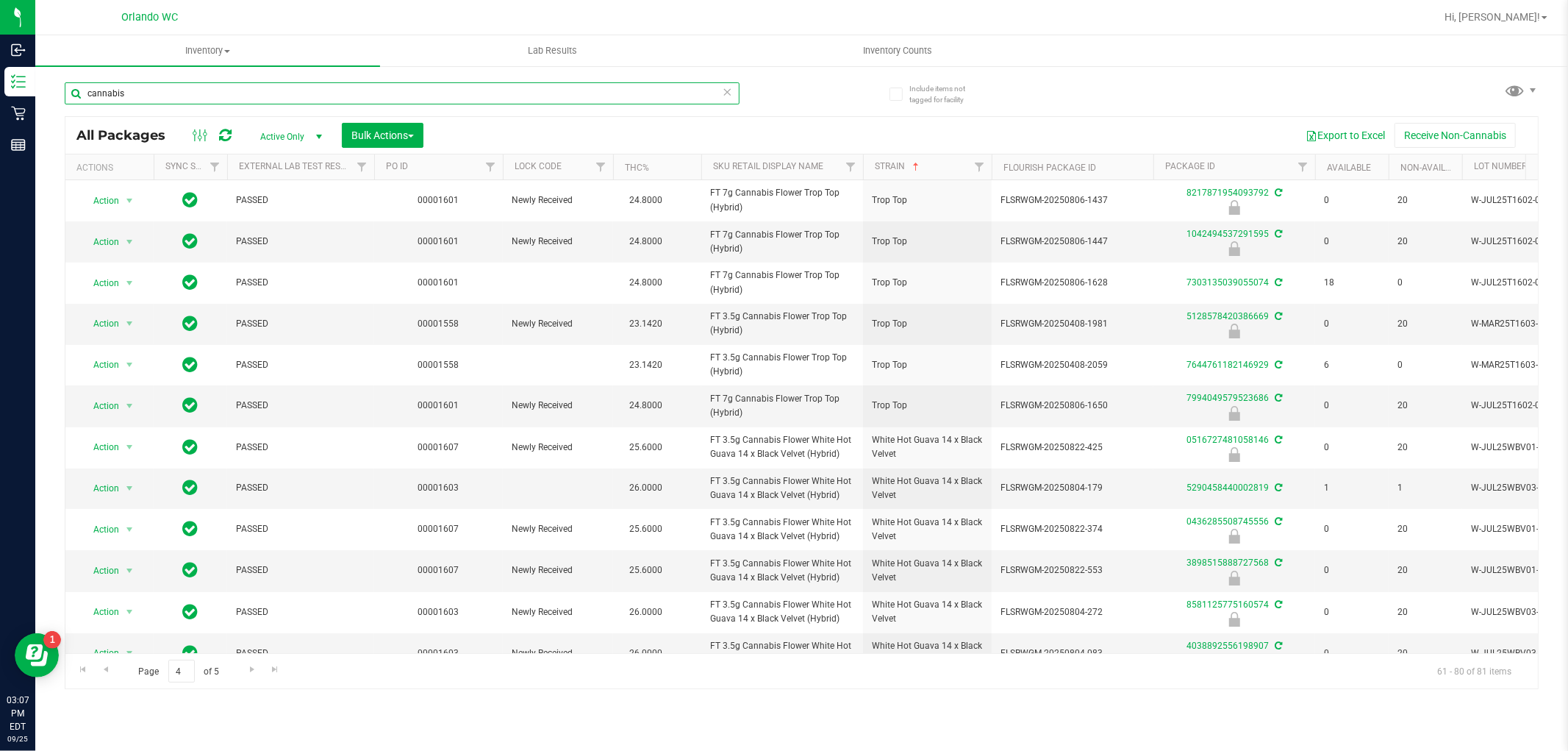
click at [179, 83] on input "cannabis" at bounding box center [402, 94] width 674 height 22
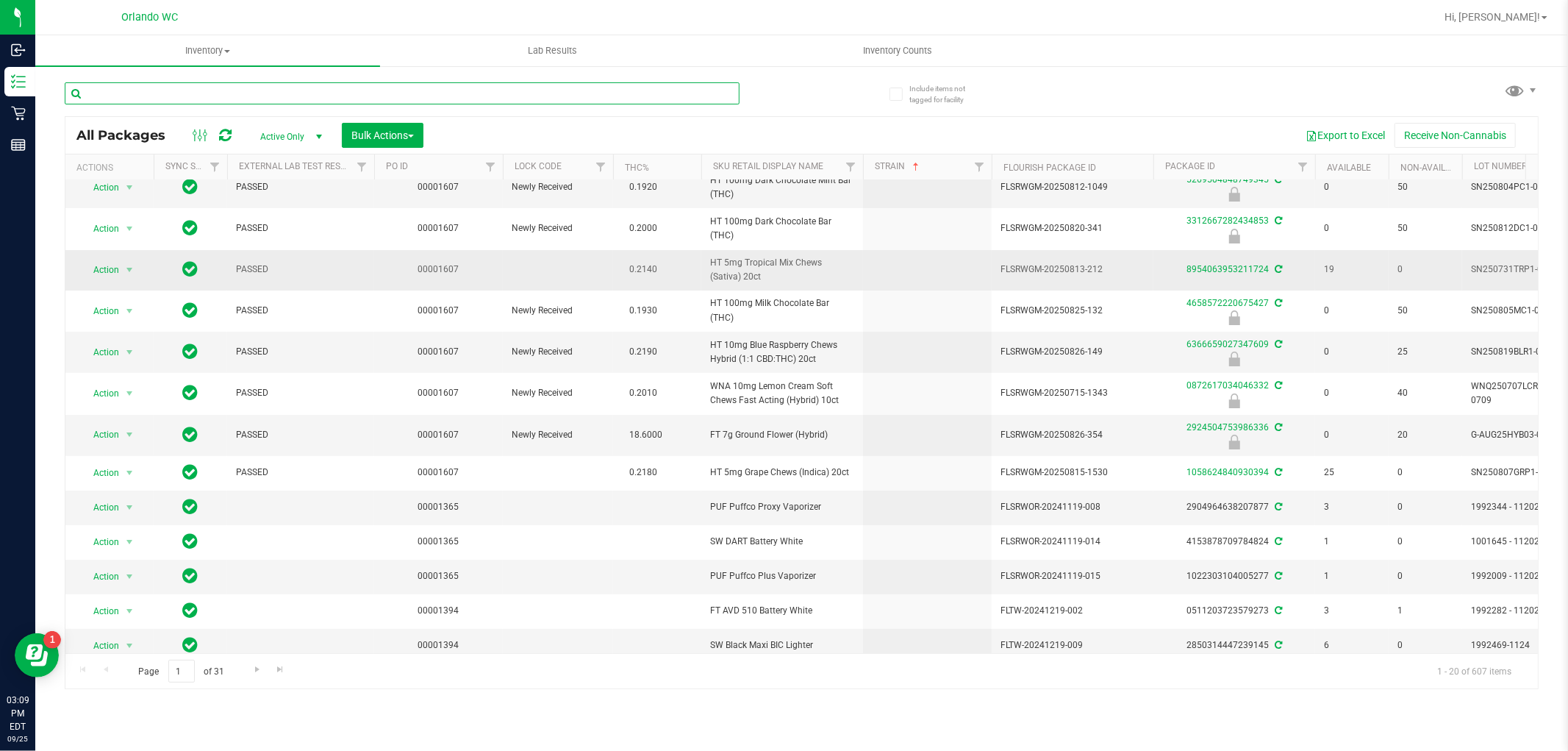
scroll to position [82, 0]
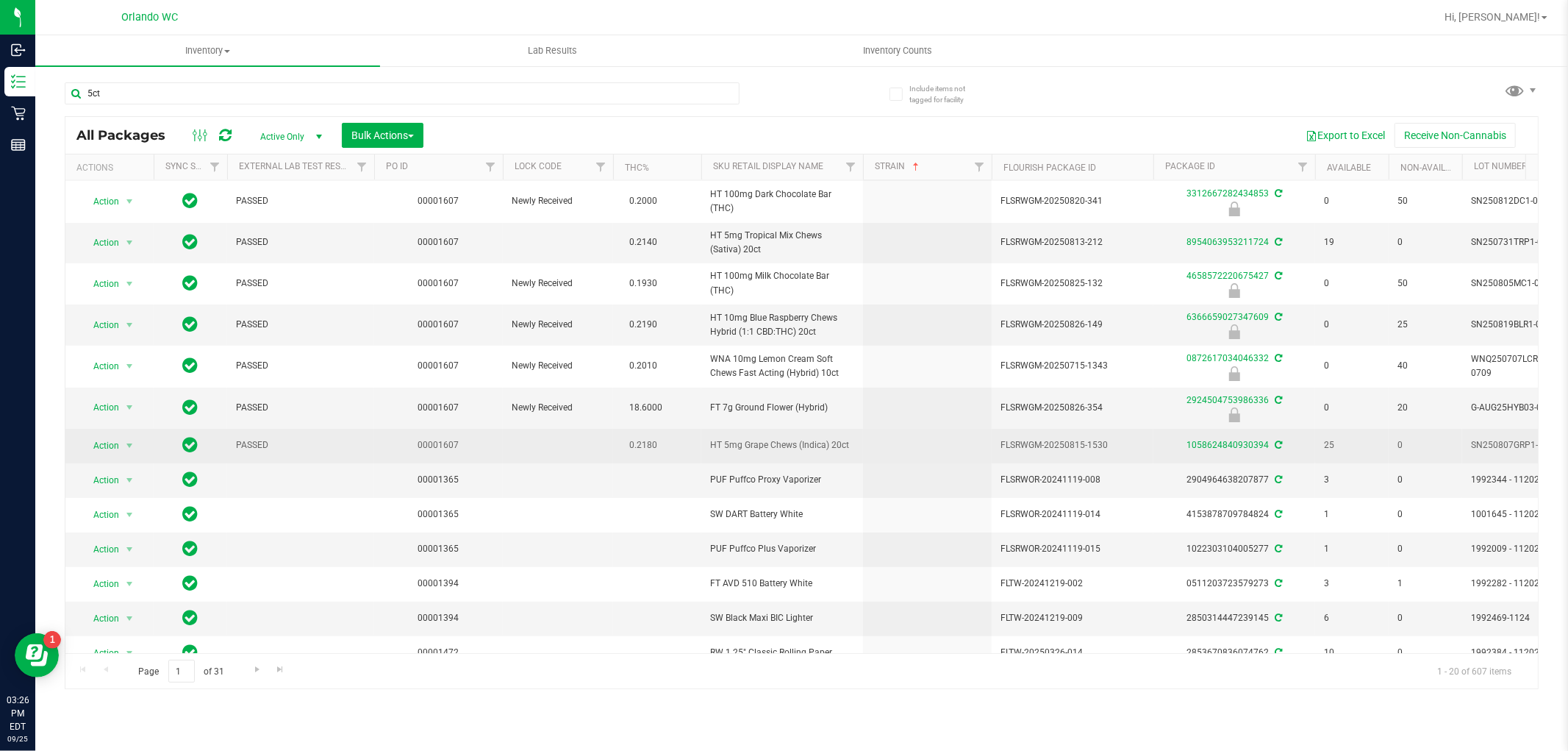
click at [841, 461] on td "HT 5mg Grape Chews (Indica) 20ct" at bounding box center [782, 446] width 162 height 35
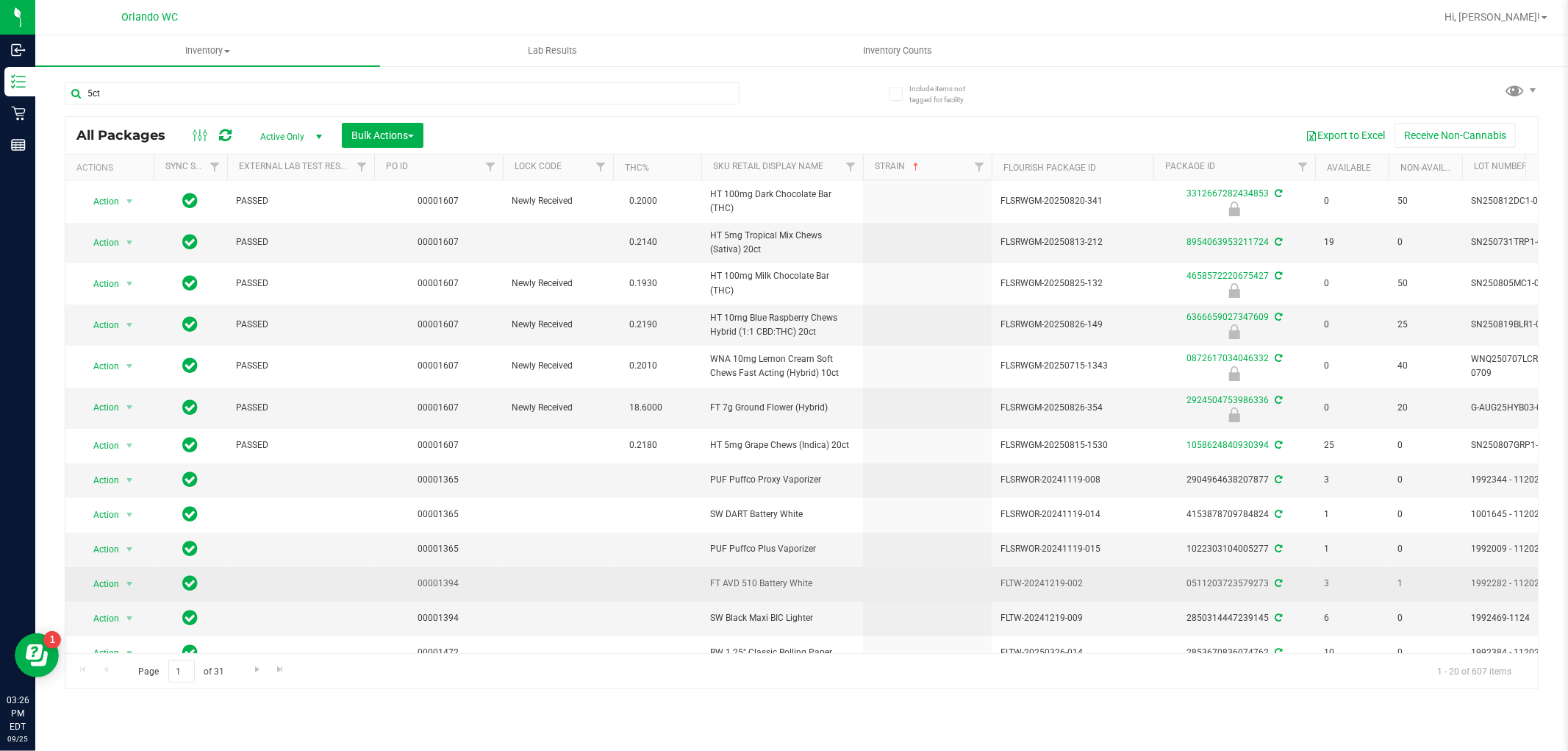
click at [914, 569] on td at bounding box center [927, 584] width 129 height 35
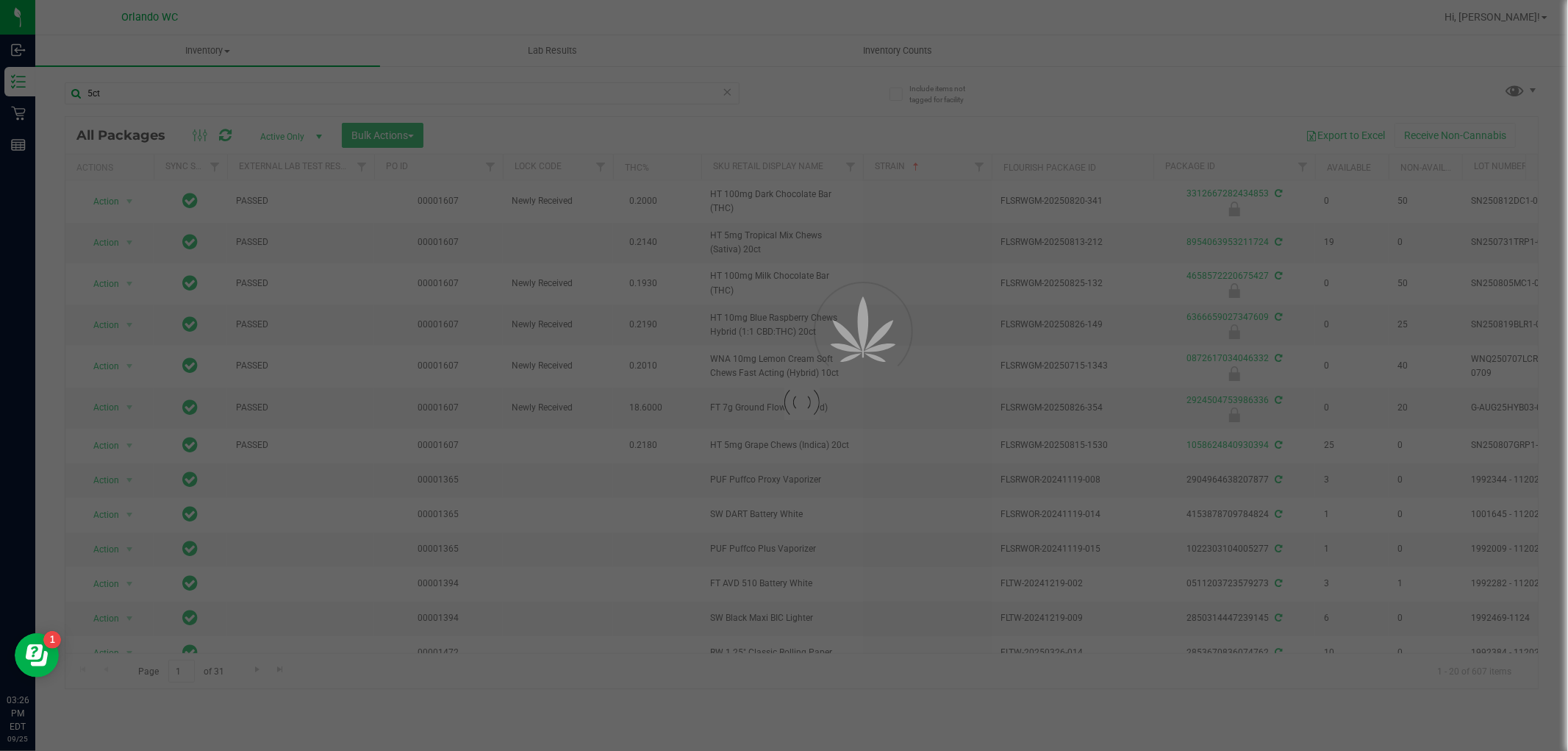
click at [781, 704] on div "Inventory All packages All inventory Waste log Create inventory Lab Results Inv…" at bounding box center [802, 393] width 1533 height 716
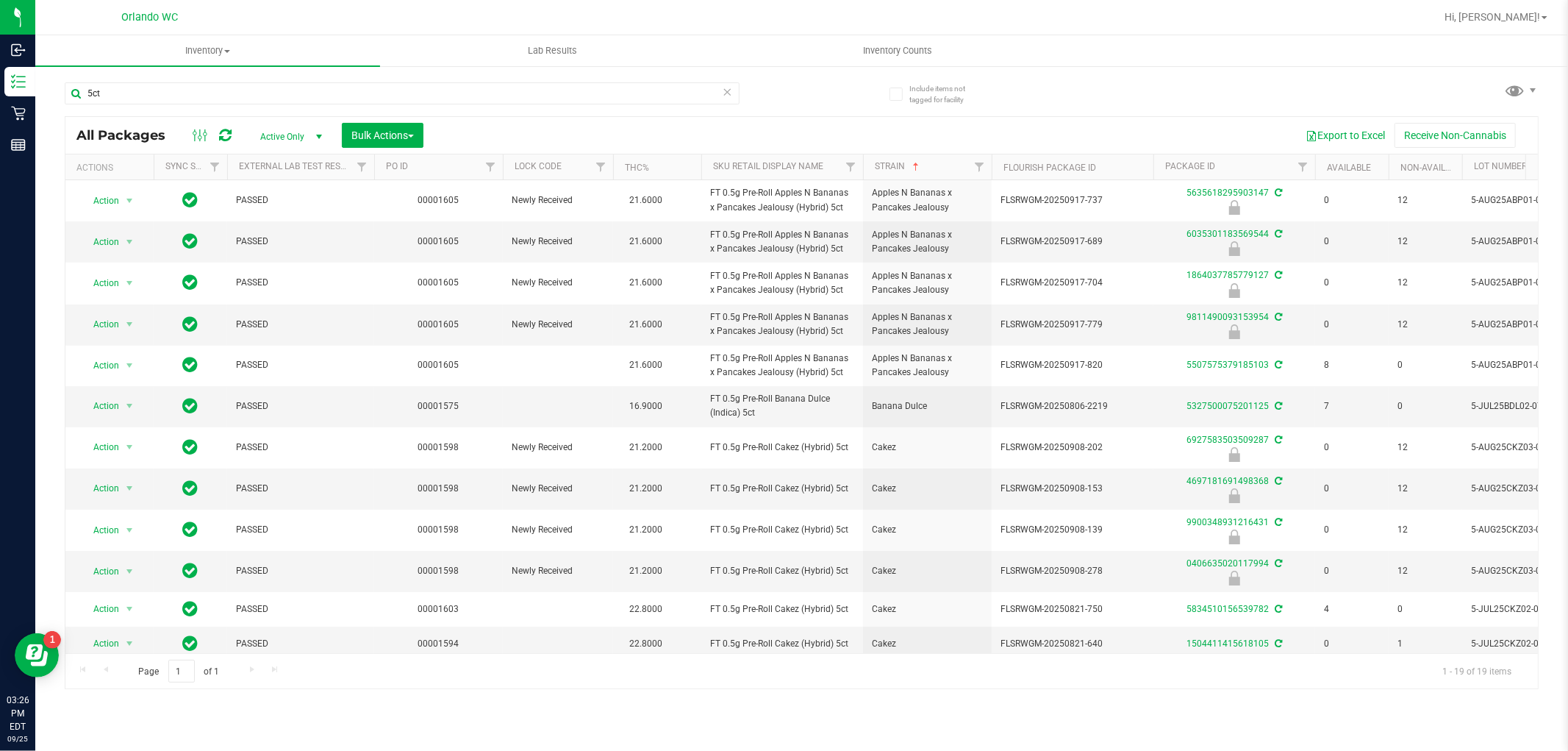
click at [832, 535] on span "FT 0.5g Pre-Roll Cakez (Hybrid) 5ct" at bounding box center [781, 530] width 144 height 14
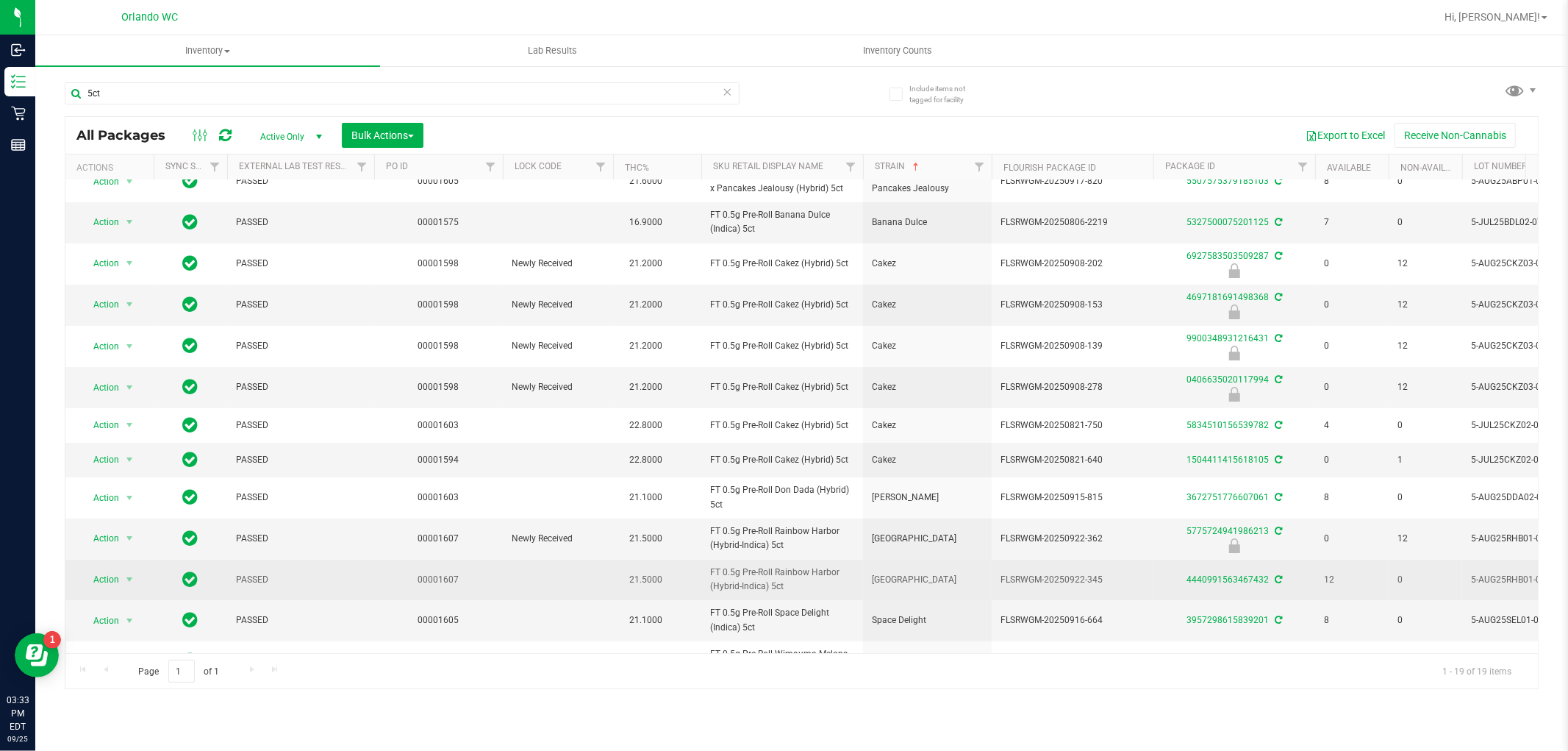
scroll to position [307, 0]
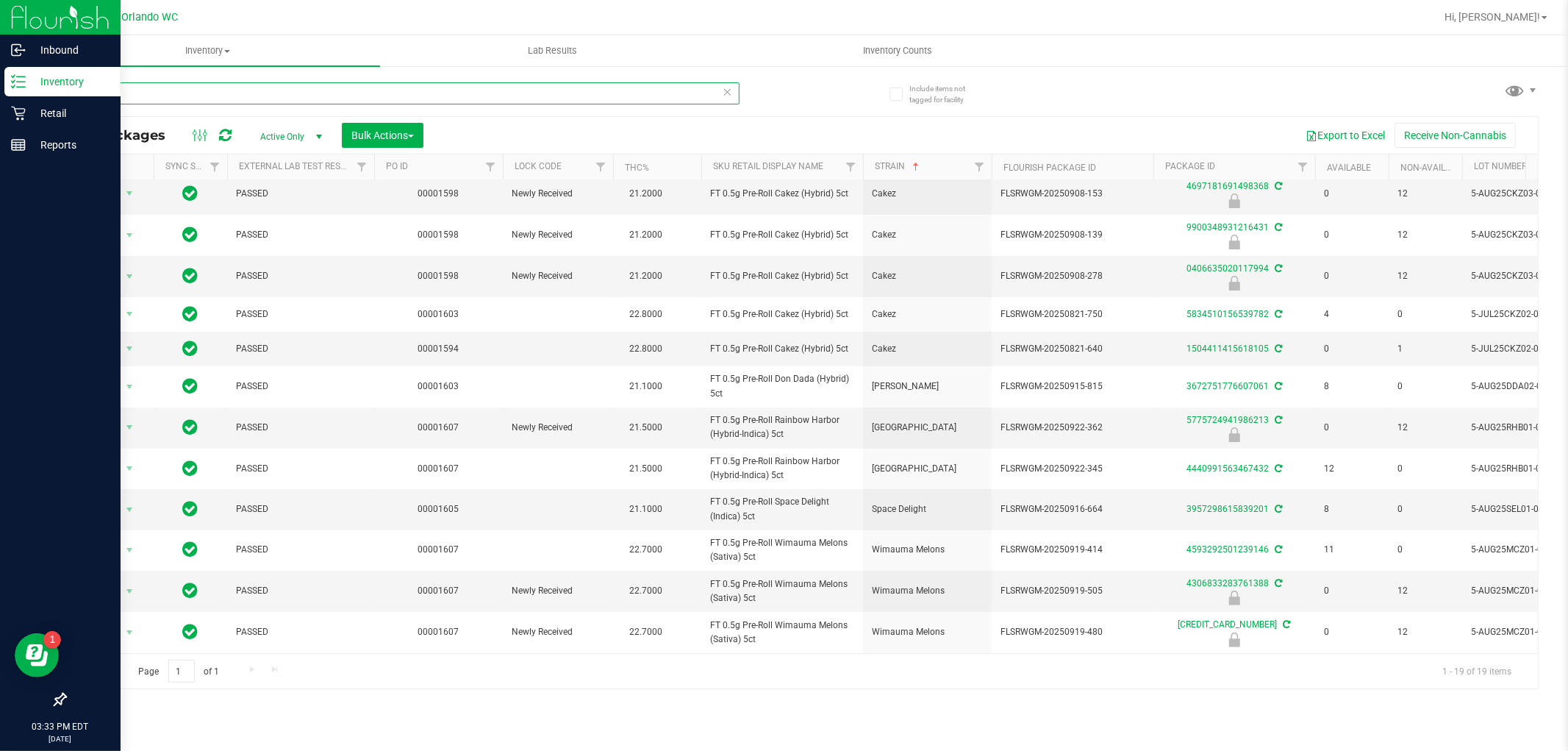
drag, startPoint x: 182, startPoint y: 94, endPoint x: 16, endPoint y: 96, distance: 166.0
click at [0, 96] on div "Inbound Inventory Retail Reports 03:33 PM EDT 09/25/2025 09/25 Orlando WC Hi, C…" at bounding box center [784, 375] width 1568 height 751
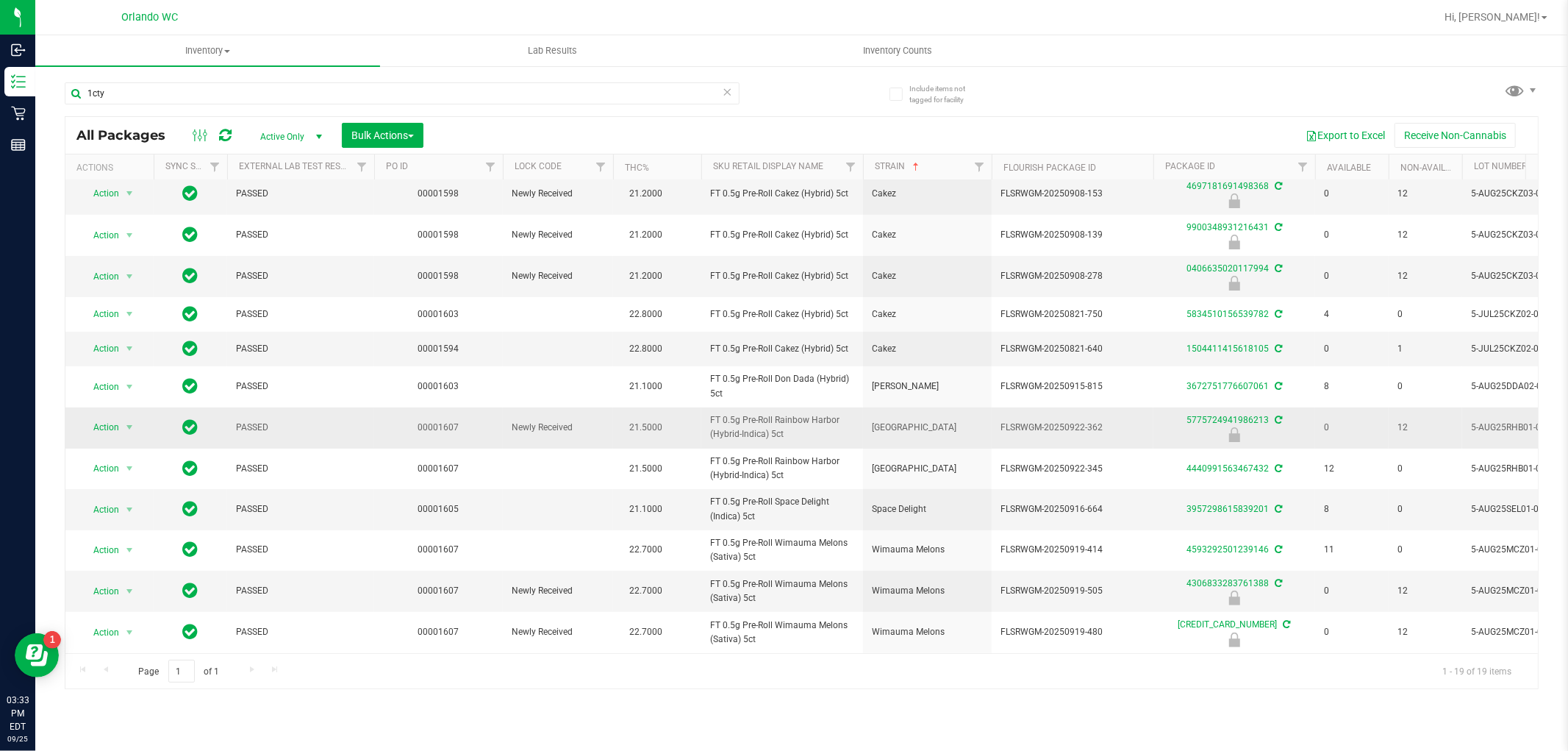
click at [832, 407] on td "FT 0.5g Pre-Roll Rainbow Harbor (Hybrid-Indica) 5ct" at bounding box center [782, 428] width 162 height 41
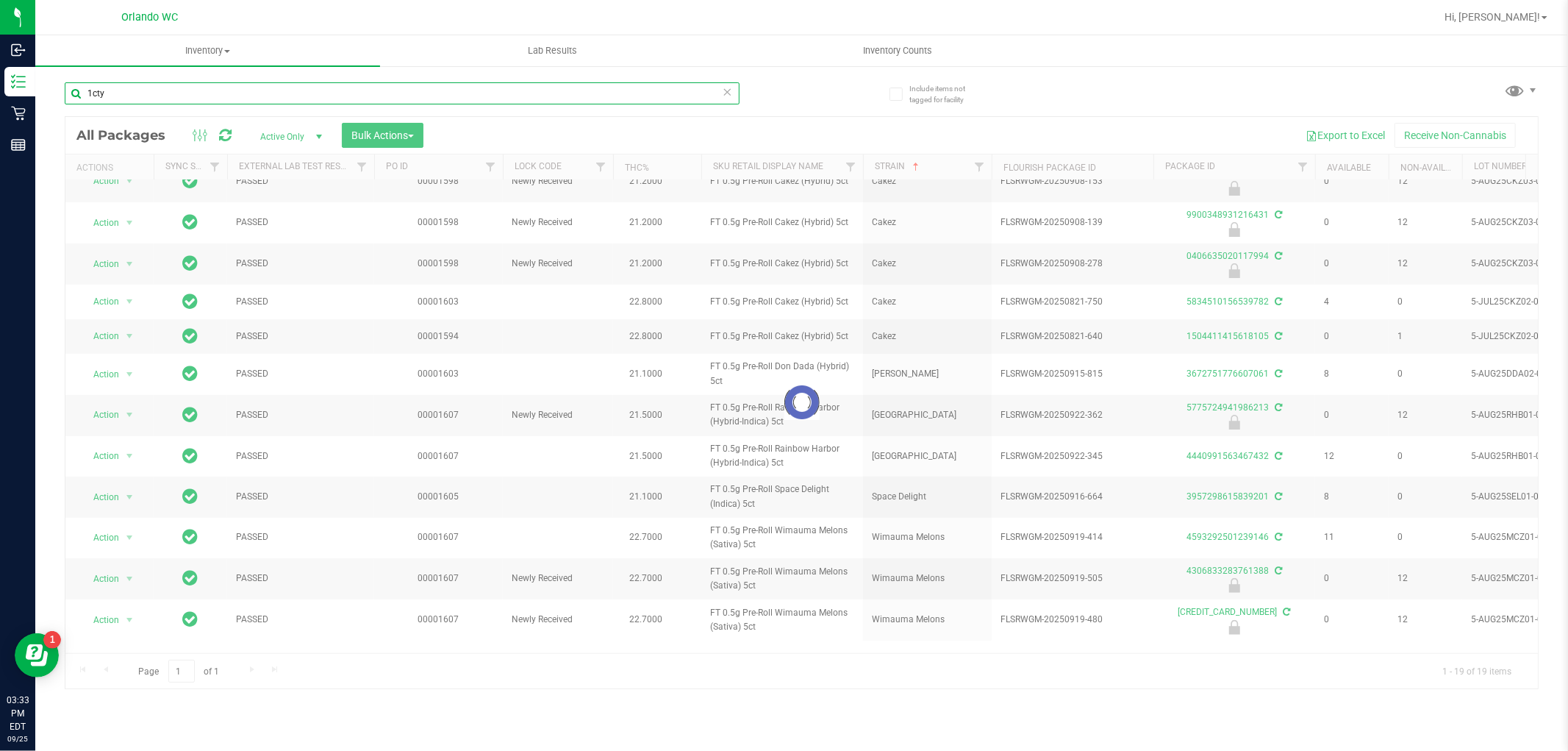
click at [302, 97] on input "1cty" at bounding box center [402, 94] width 674 height 22
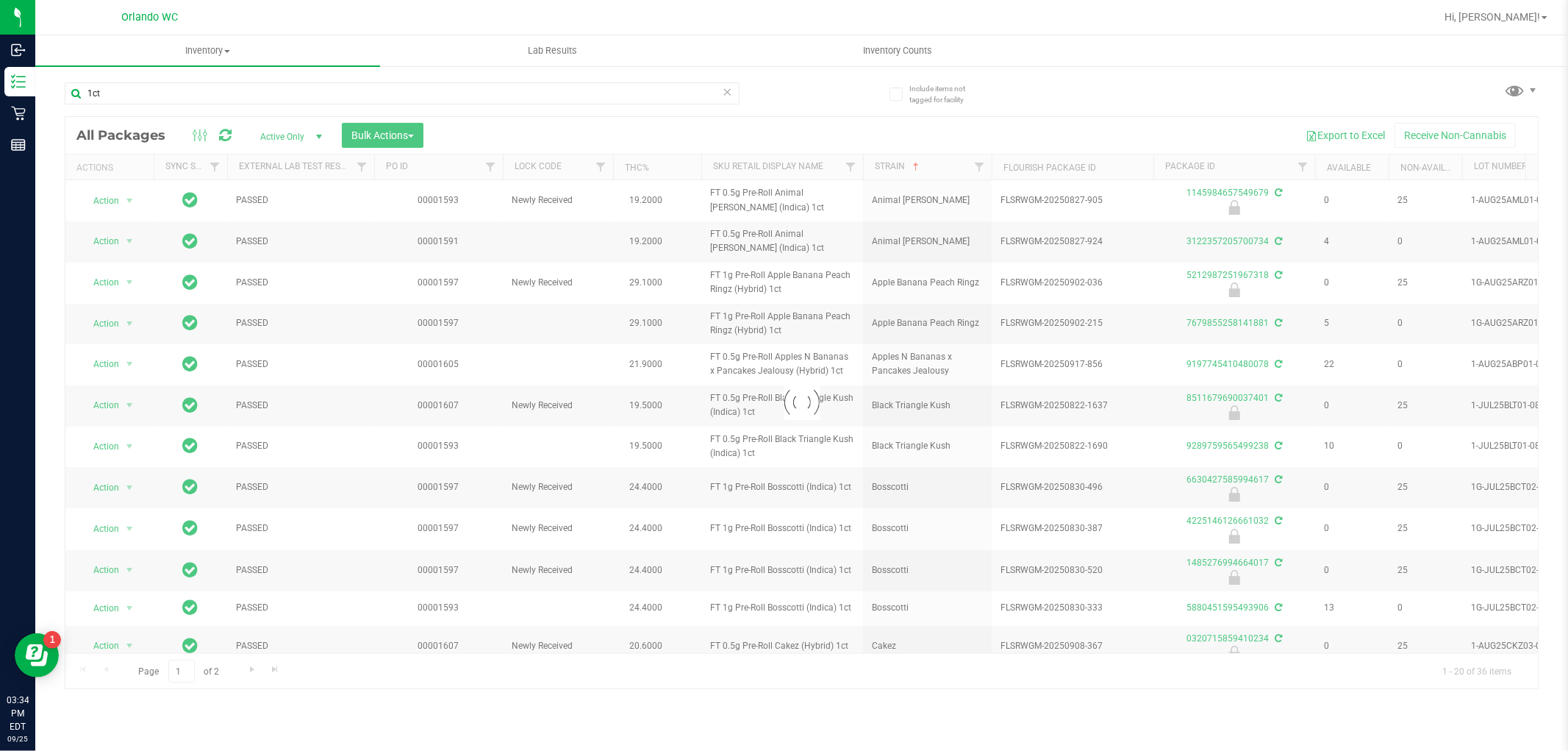
drag, startPoint x: 805, startPoint y: 445, endPoint x: 799, endPoint y: 343, distance: 102.2
click at [805, 444] on div at bounding box center [801, 403] width 1472 height 572
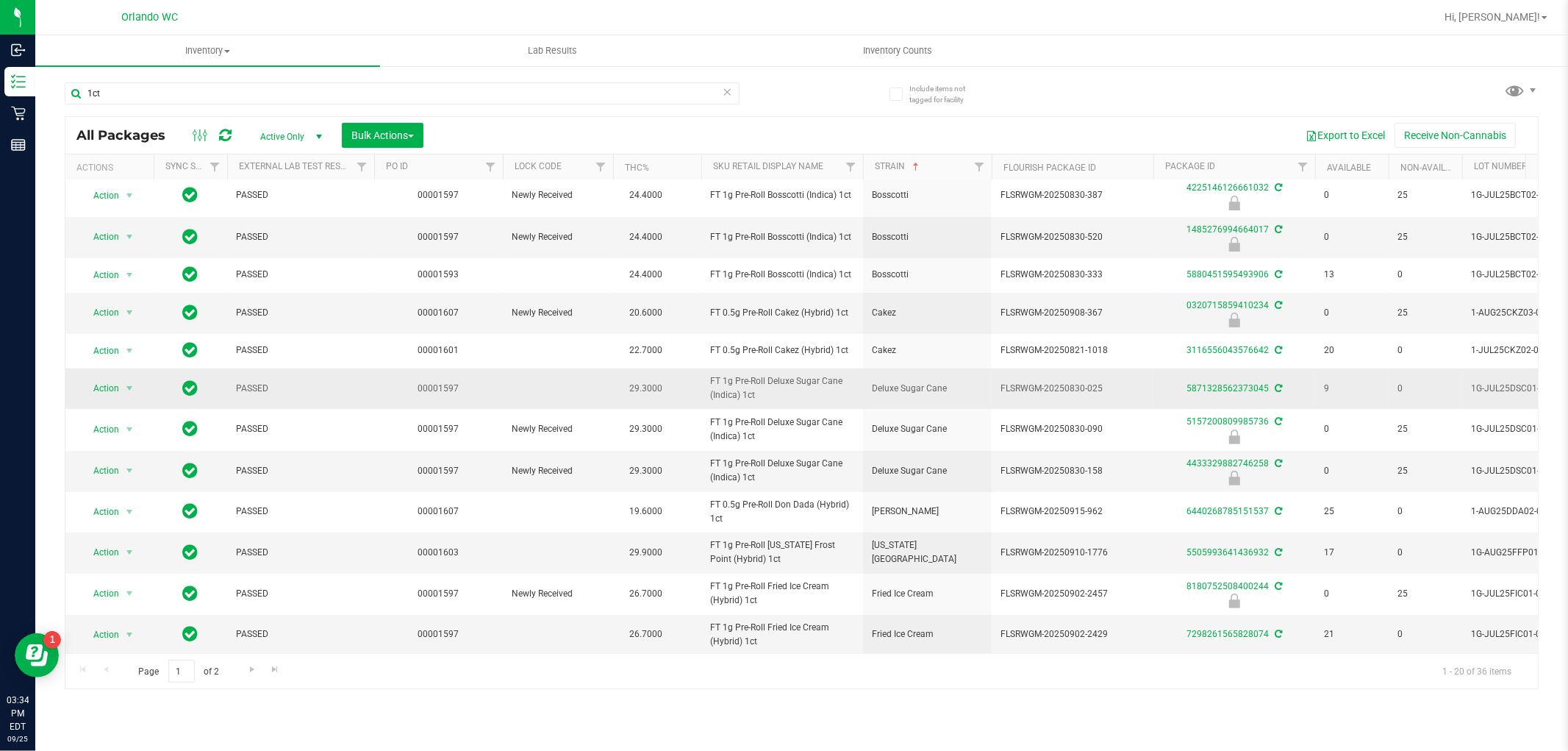
scroll to position [348, 0]
click at [246, 674] on span "Go to the next page" at bounding box center [252, 668] width 12 height 12
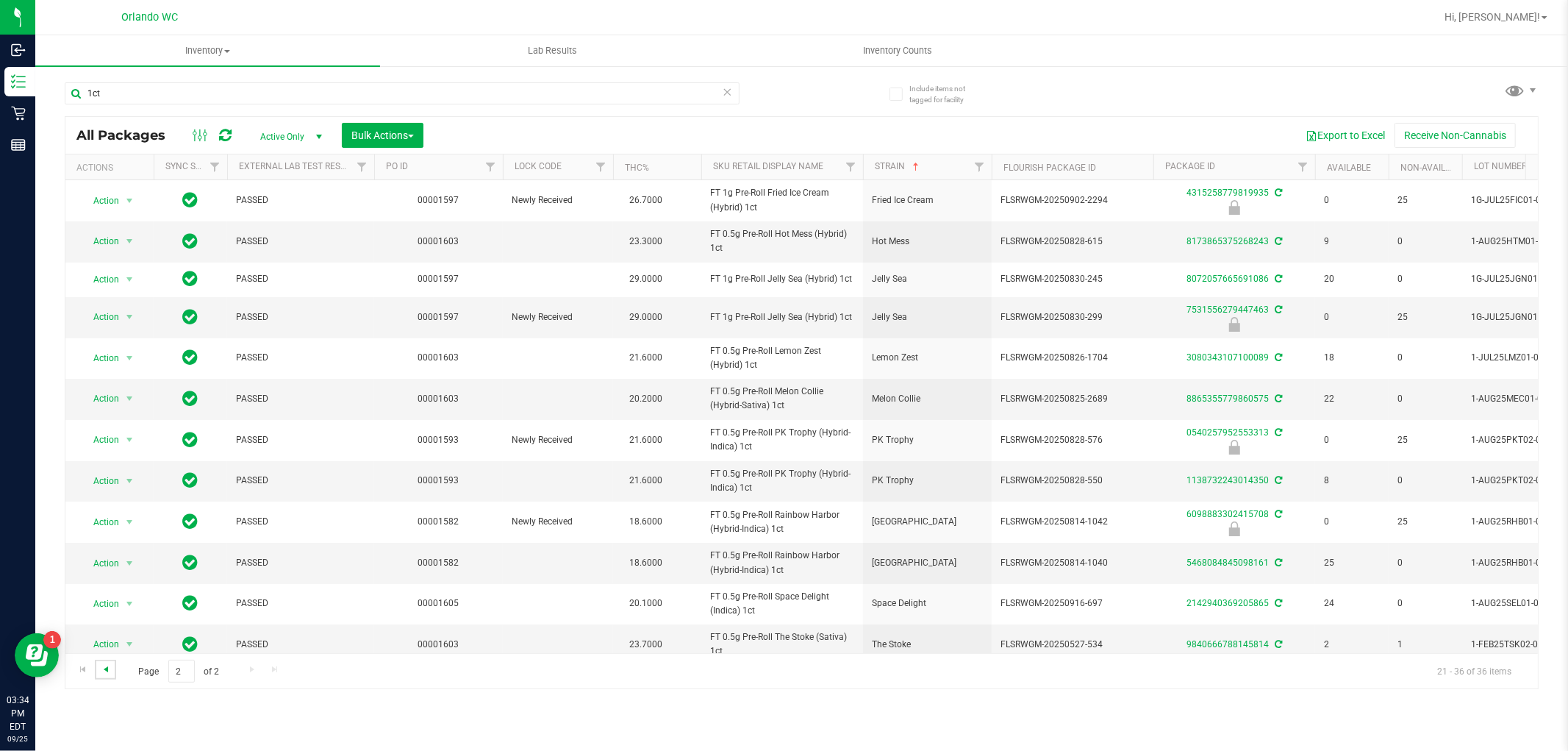
click at [108, 667] on span "Go to the previous page" at bounding box center [105, 668] width 12 height 12
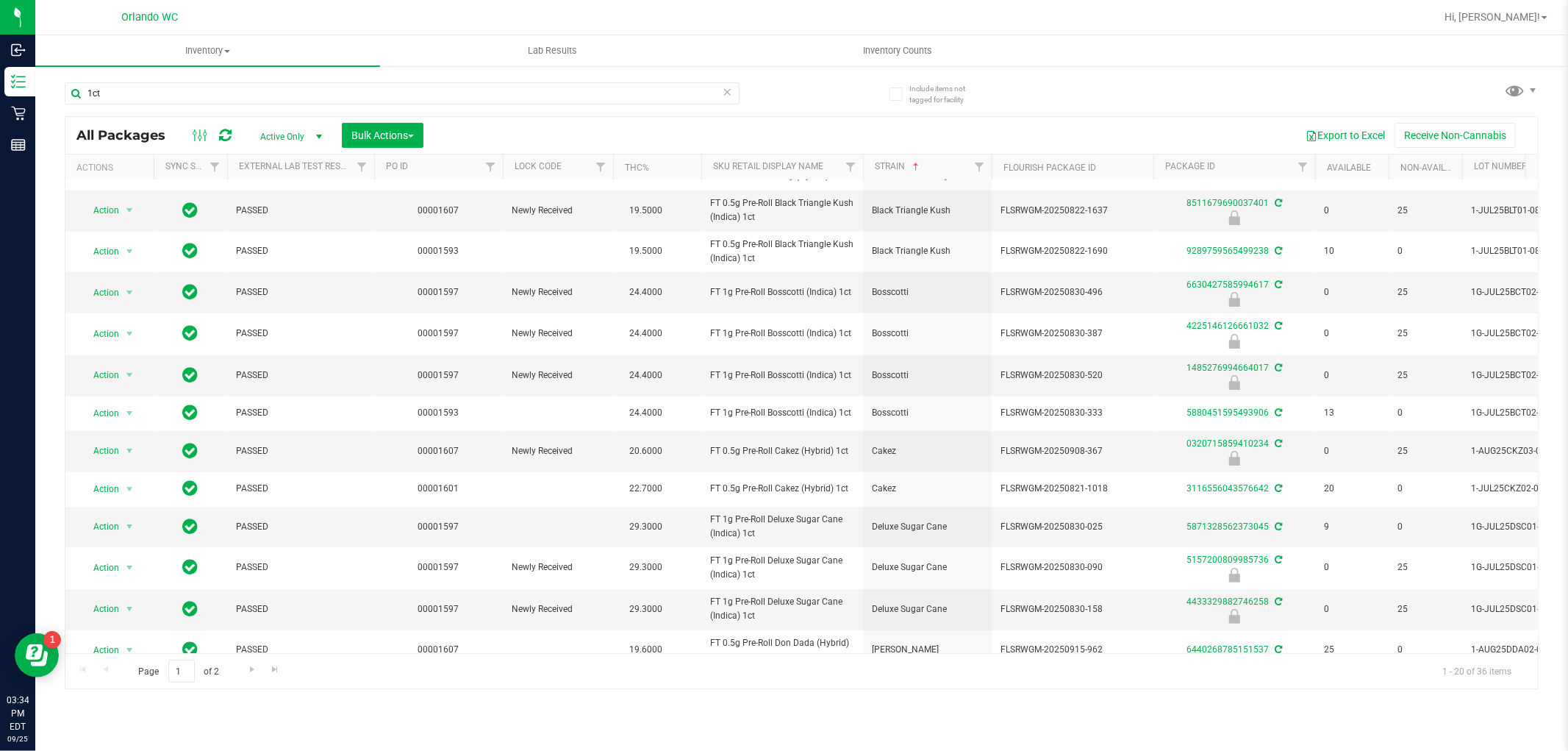
scroll to position [348, 0]
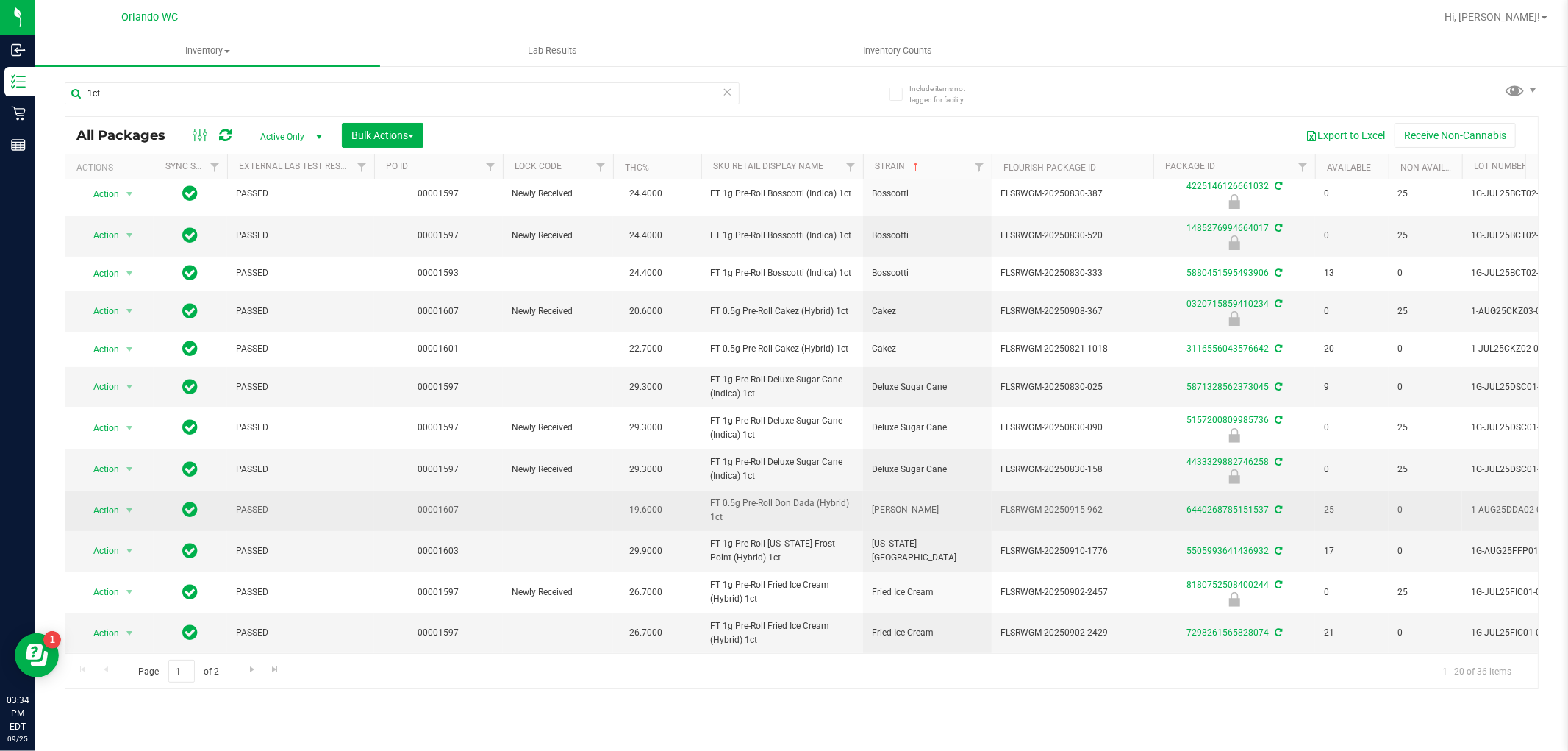
click at [802, 496] on span "FT 0.5g Pre-Roll Don Dada (Hybrid) 1ct" at bounding box center [781, 510] width 144 height 28
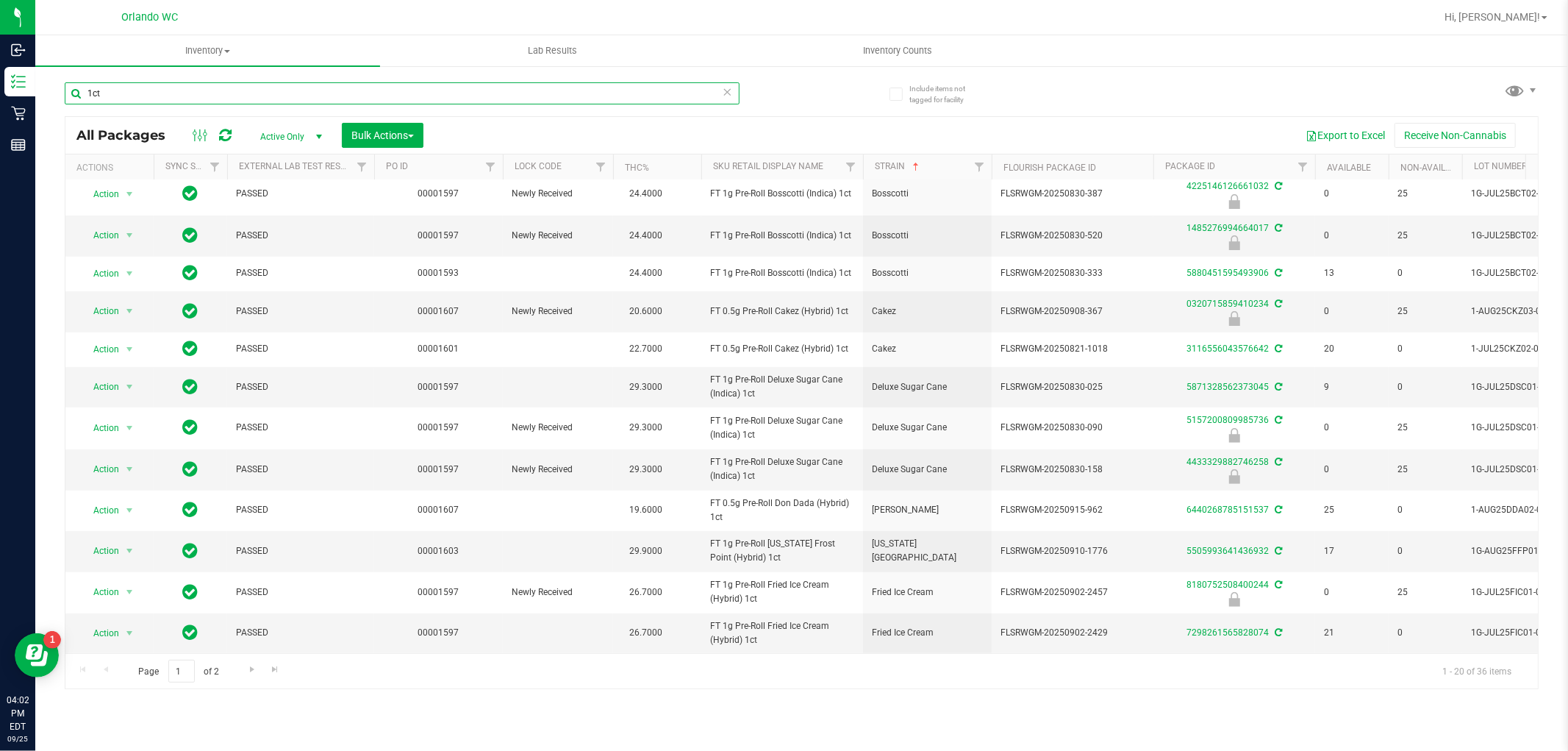
click at [334, 88] on input "1ct" at bounding box center [402, 94] width 674 height 22
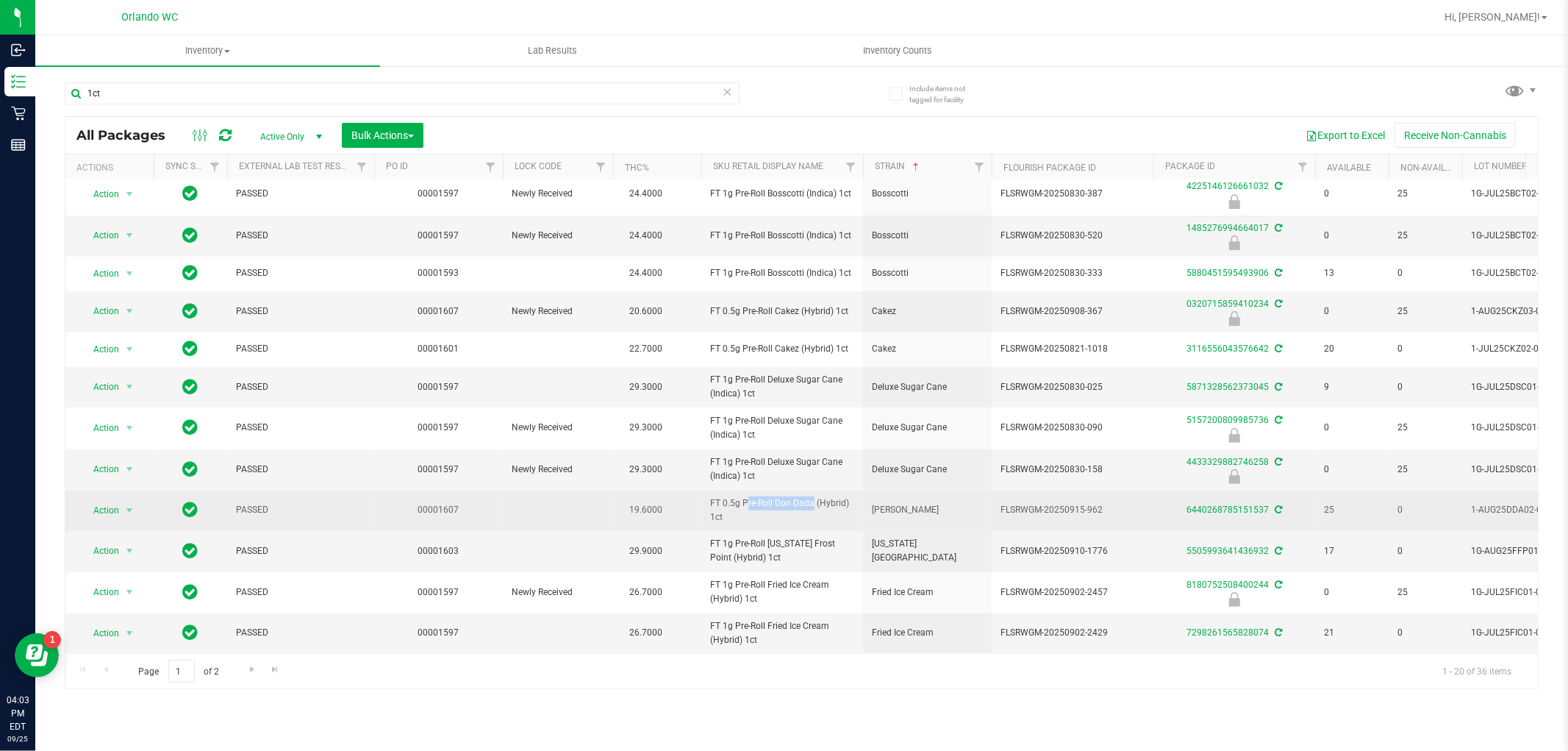
drag, startPoint x: 709, startPoint y: 489, endPoint x: 773, endPoint y: 488, distance: 64.0
click at [773, 496] on span "FT 0.5g Pre-Roll Don Dada (Hybrid) 1ct" at bounding box center [781, 510] width 144 height 28
copy span "FT 0.5g Pre-Roll"
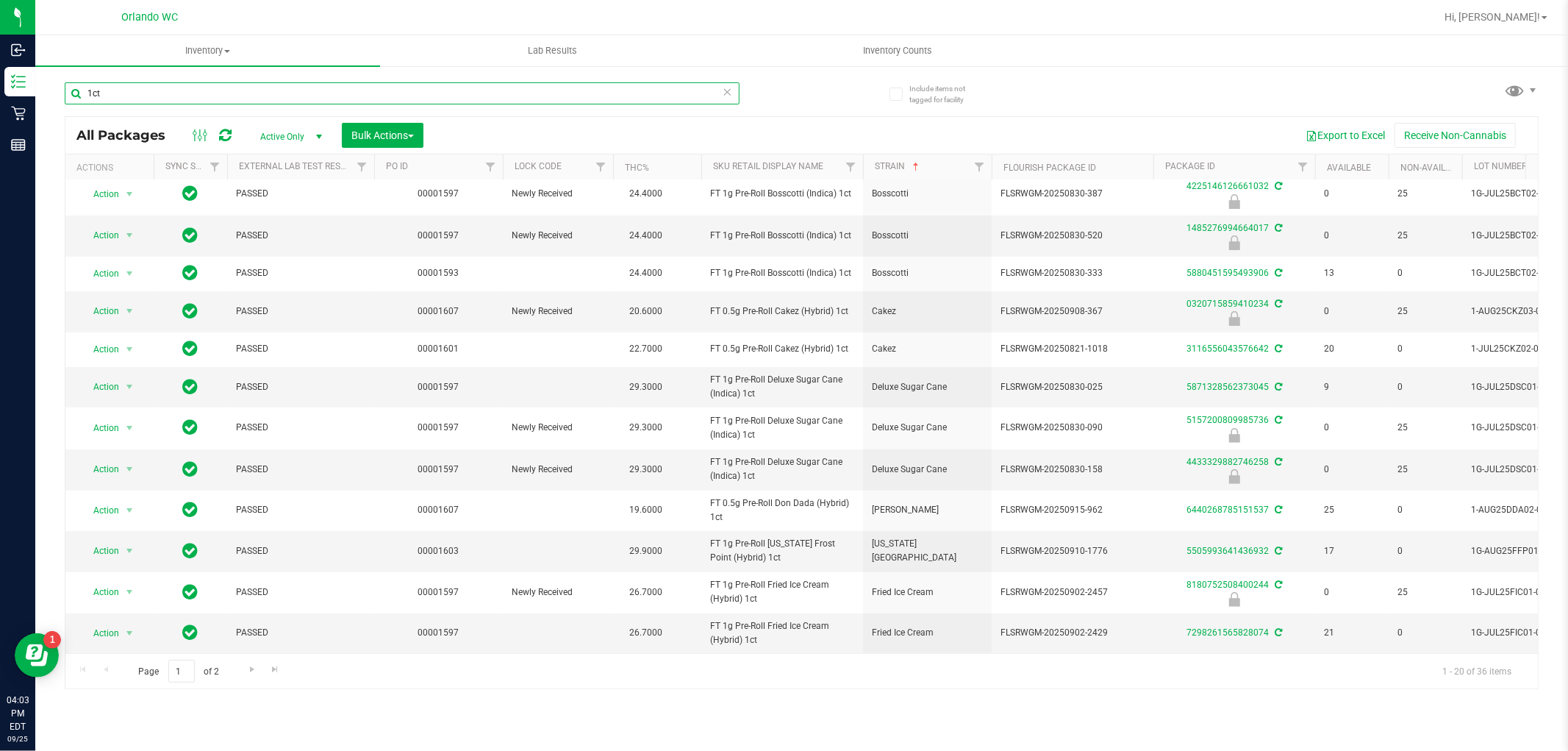
click at [375, 97] on input "1ct" at bounding box center [402, 94] width 674 height 22
paste input "FT 0.5g Pre-Roll"
type input "FT 0.5g Pre-Roll"
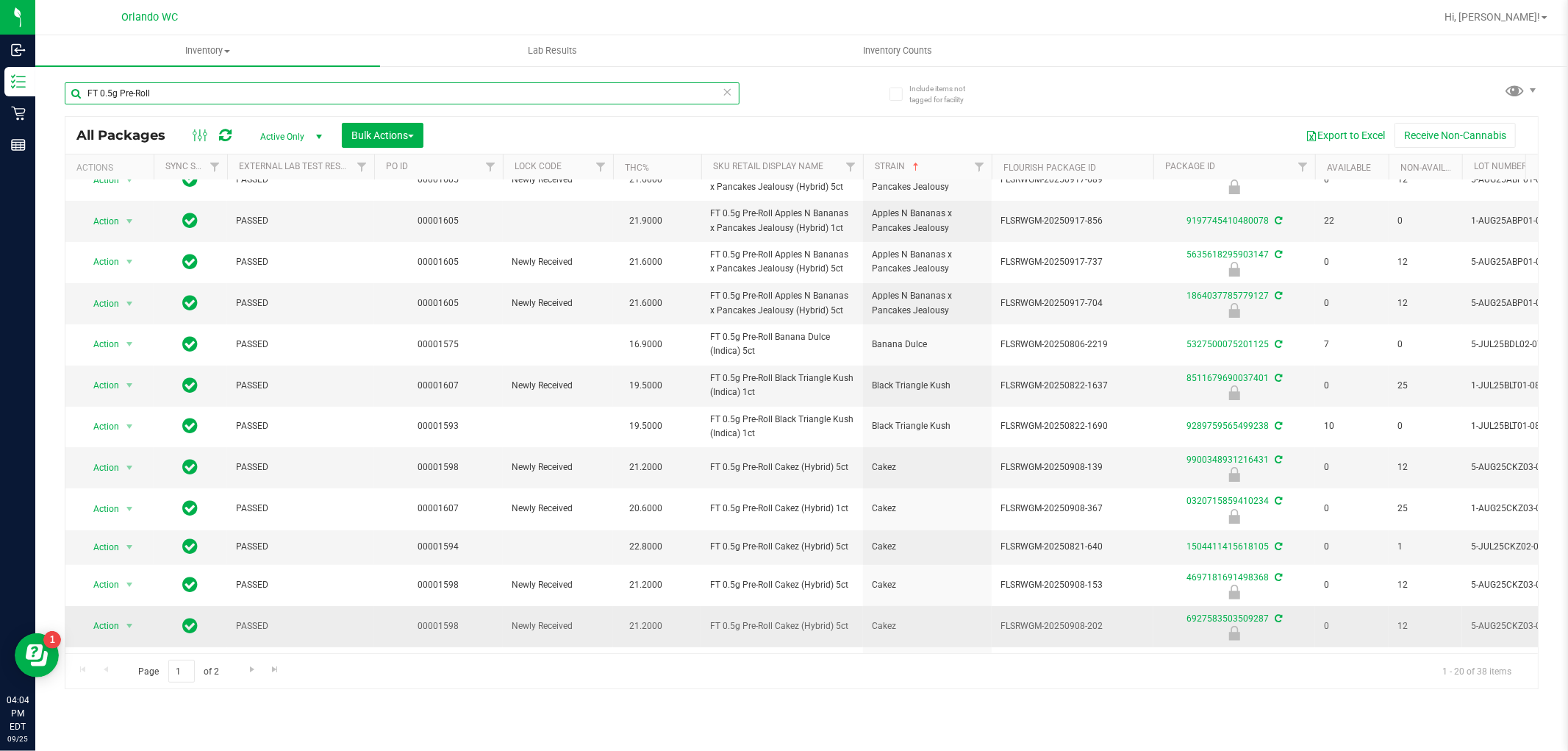
scroll to position [221, 0]
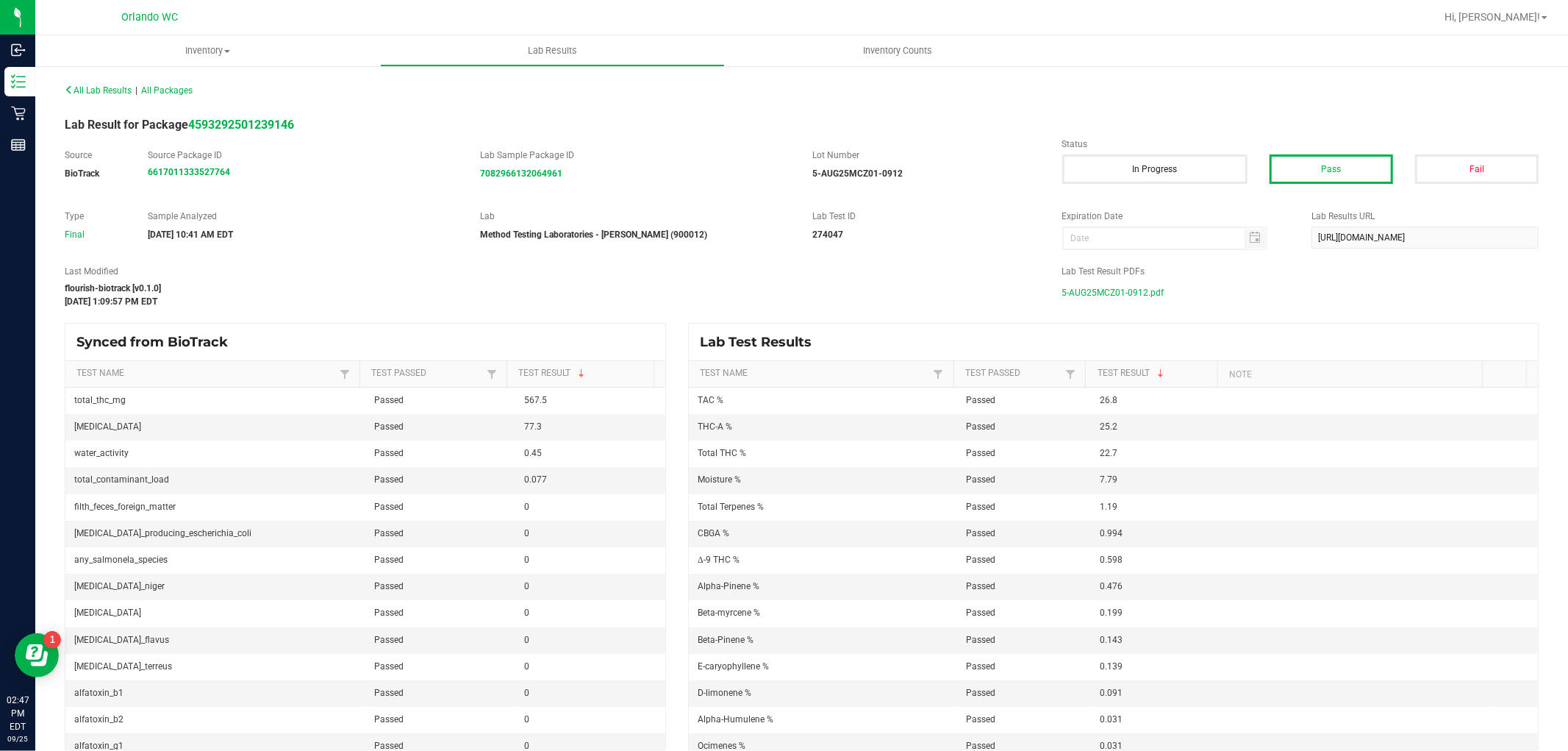
click at [1119, 302] on span "5-AUG25MCZ01-0912.pdf" at bounding box center [1113, 293] width 102 height 22
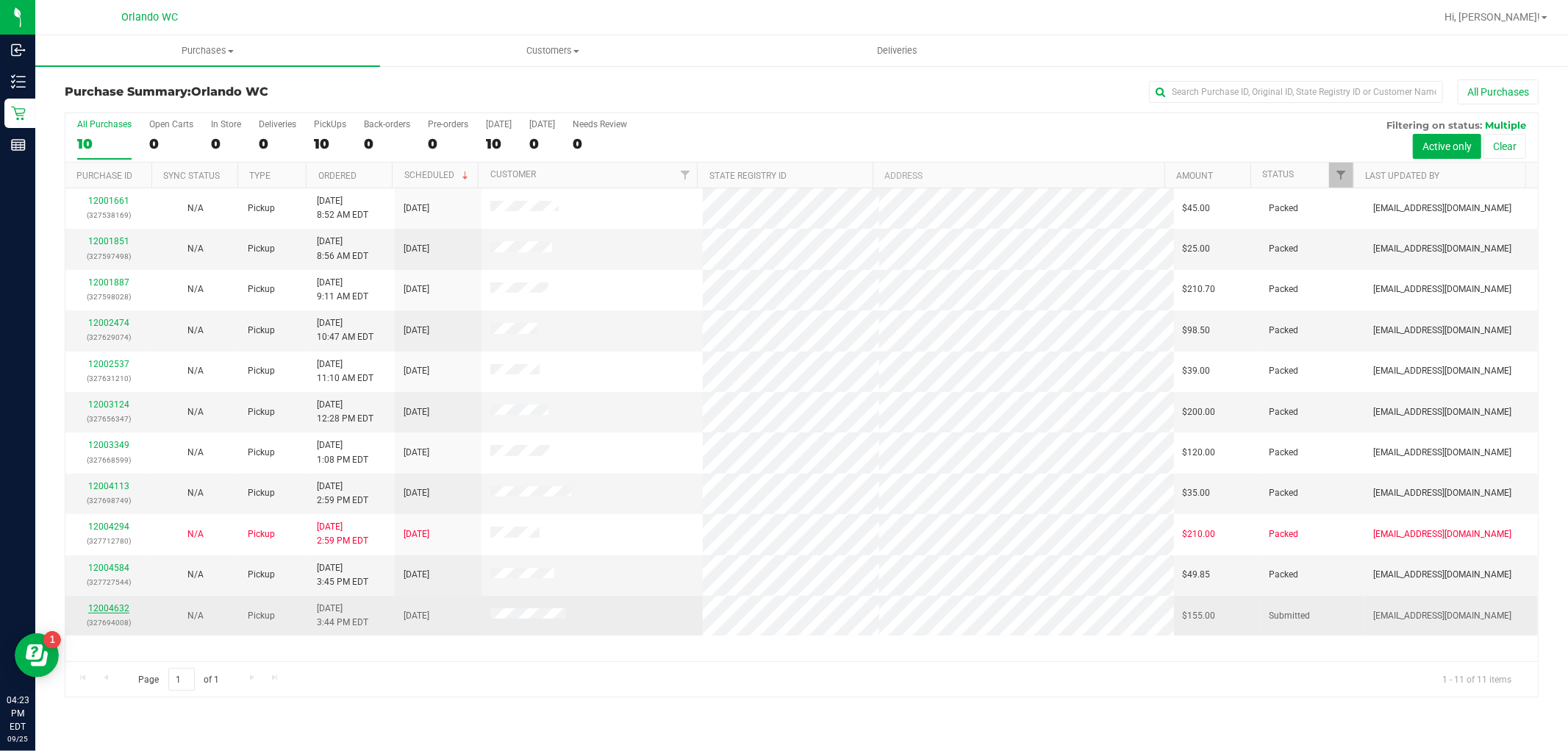
click at [127, 606] on link "12004632" at bounding box center [108, 608] width 41 height 10
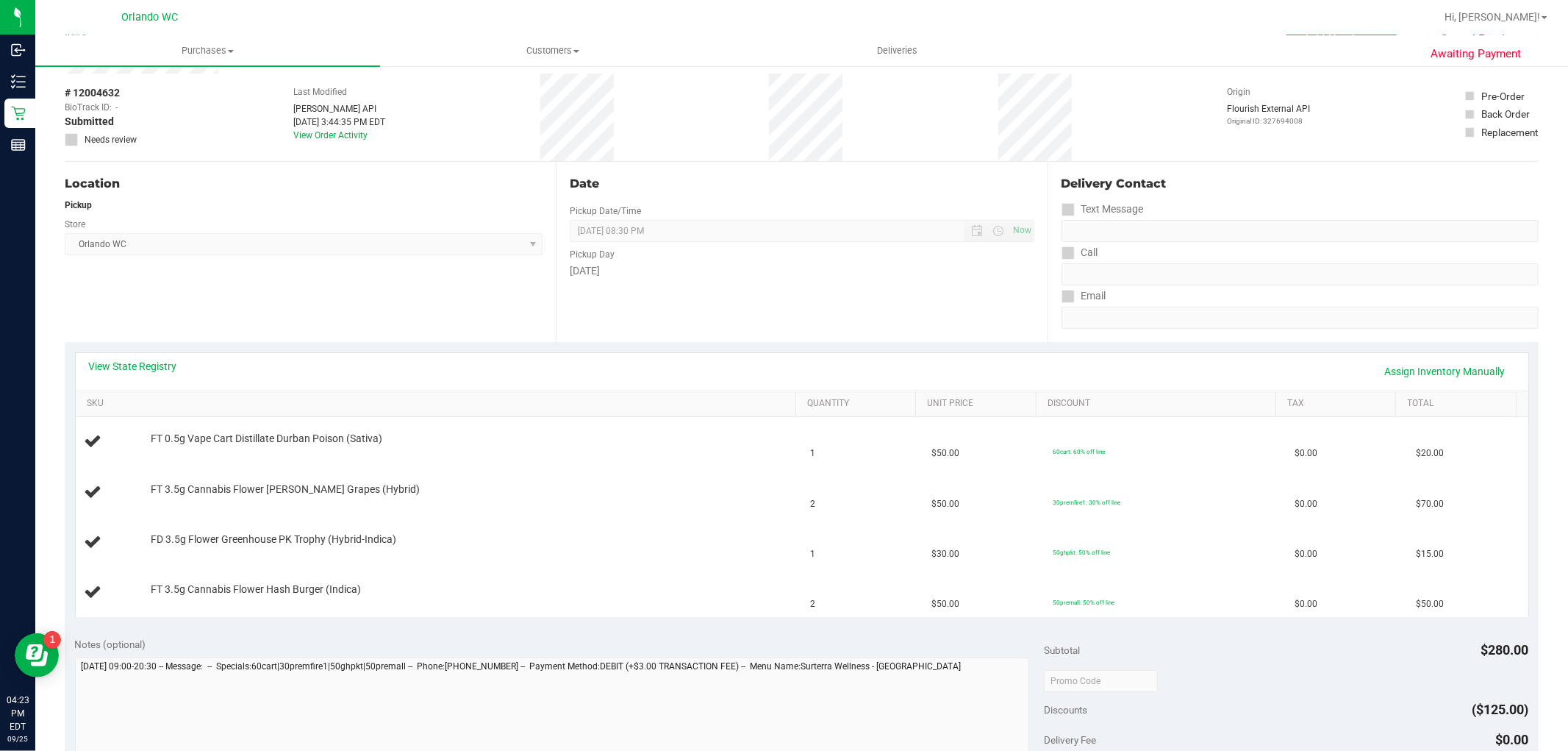
scroll to position [82, 0]
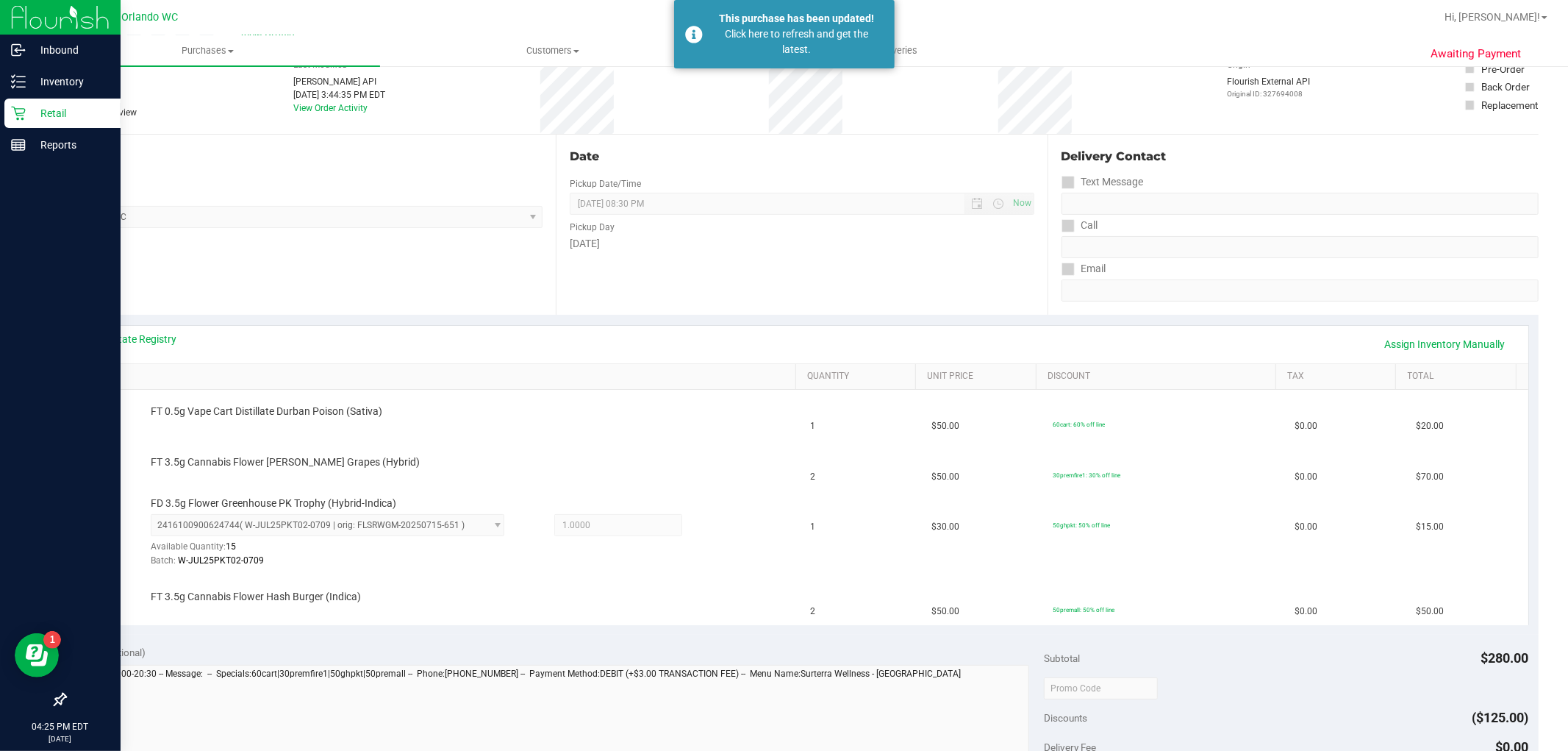
click at [22, 111] on icon at bounding box center [18, 113] width 15 height 15
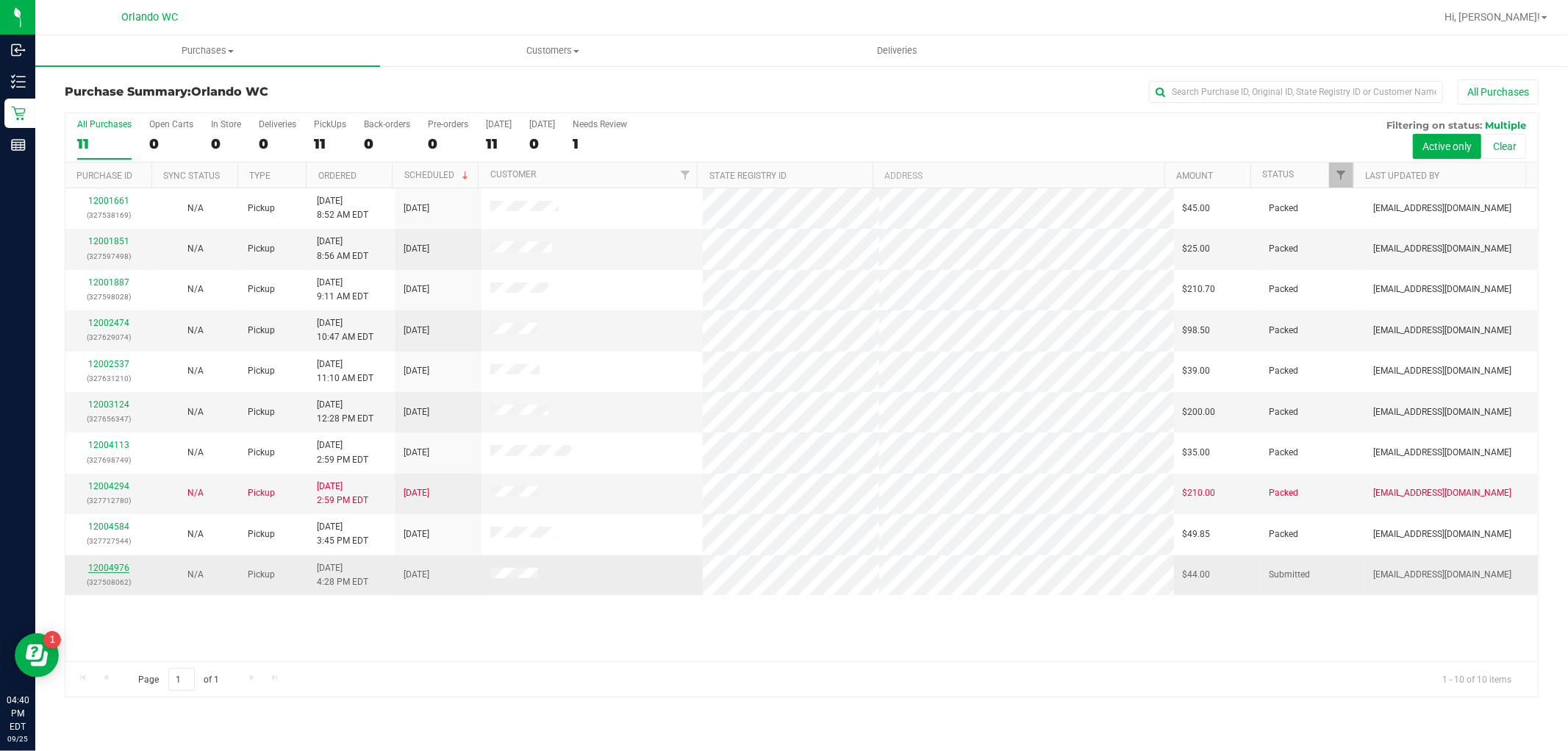
click at [116, 572] on link "12004976" at bounding box center [108, 567] width 41 height 10
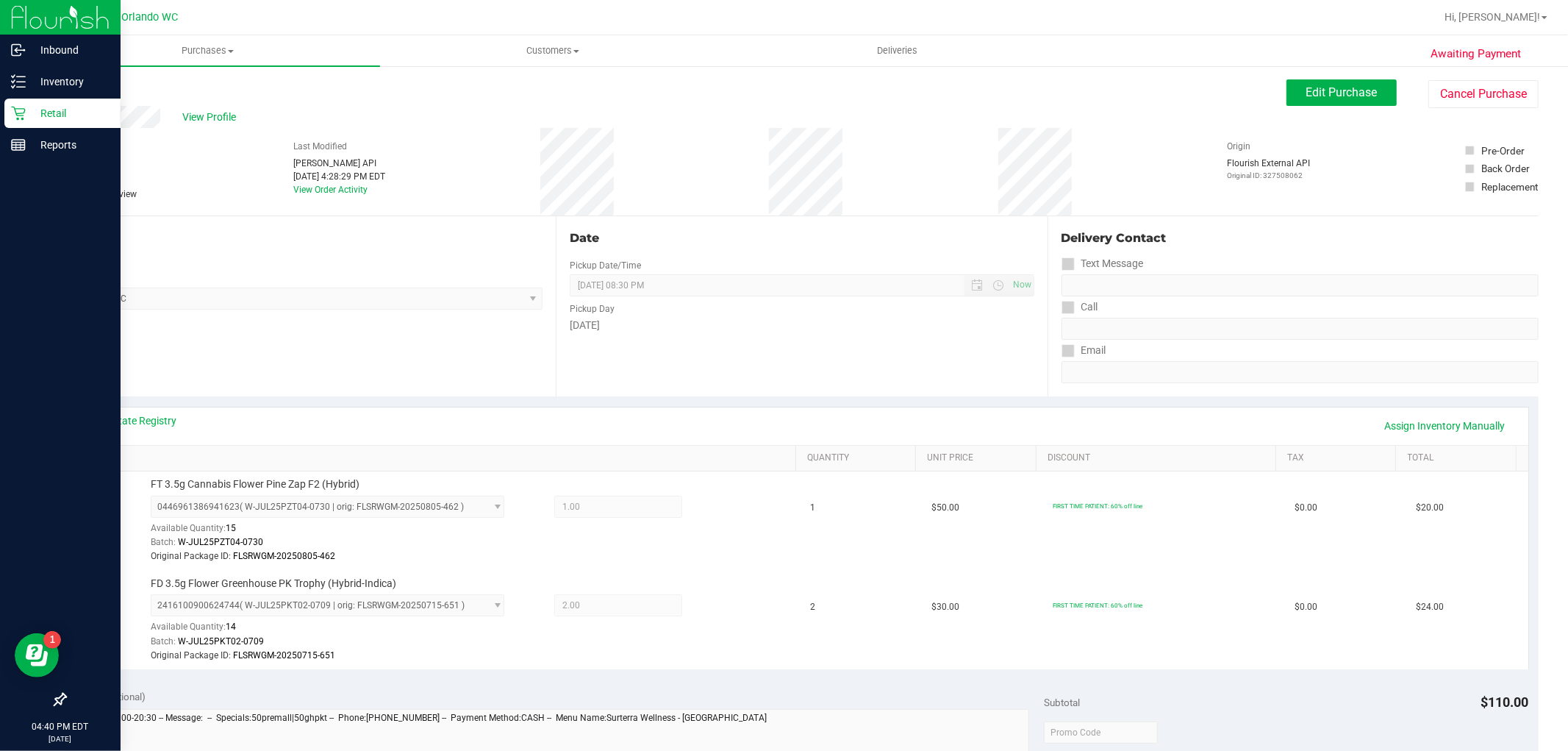
click at [32, 107] on p "Retail" at bounding box center [70, 113] width 88 height 17
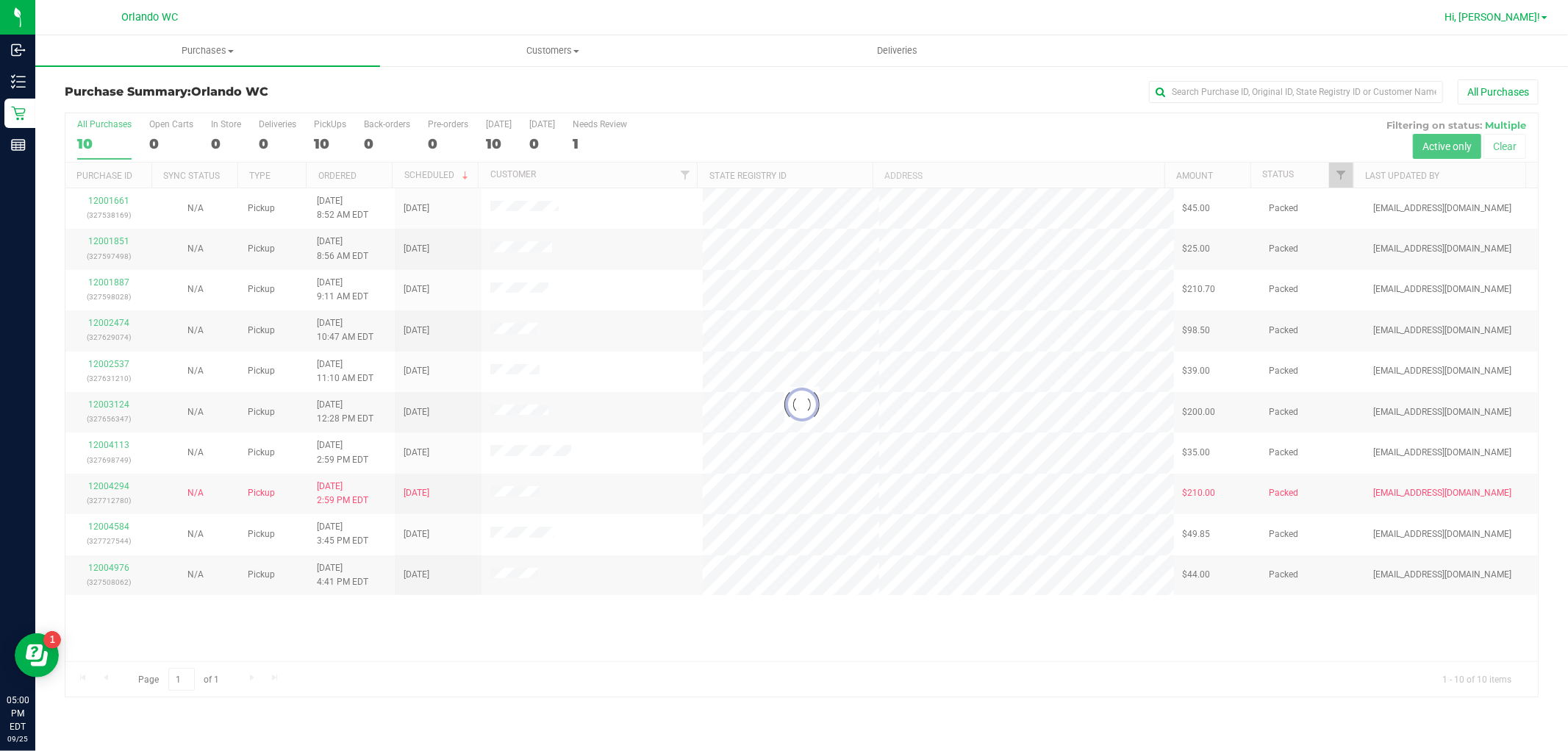
click at [1523, 11] on span "Hi, Cole!" at bounding box center [1492, 17] width 96 height 12
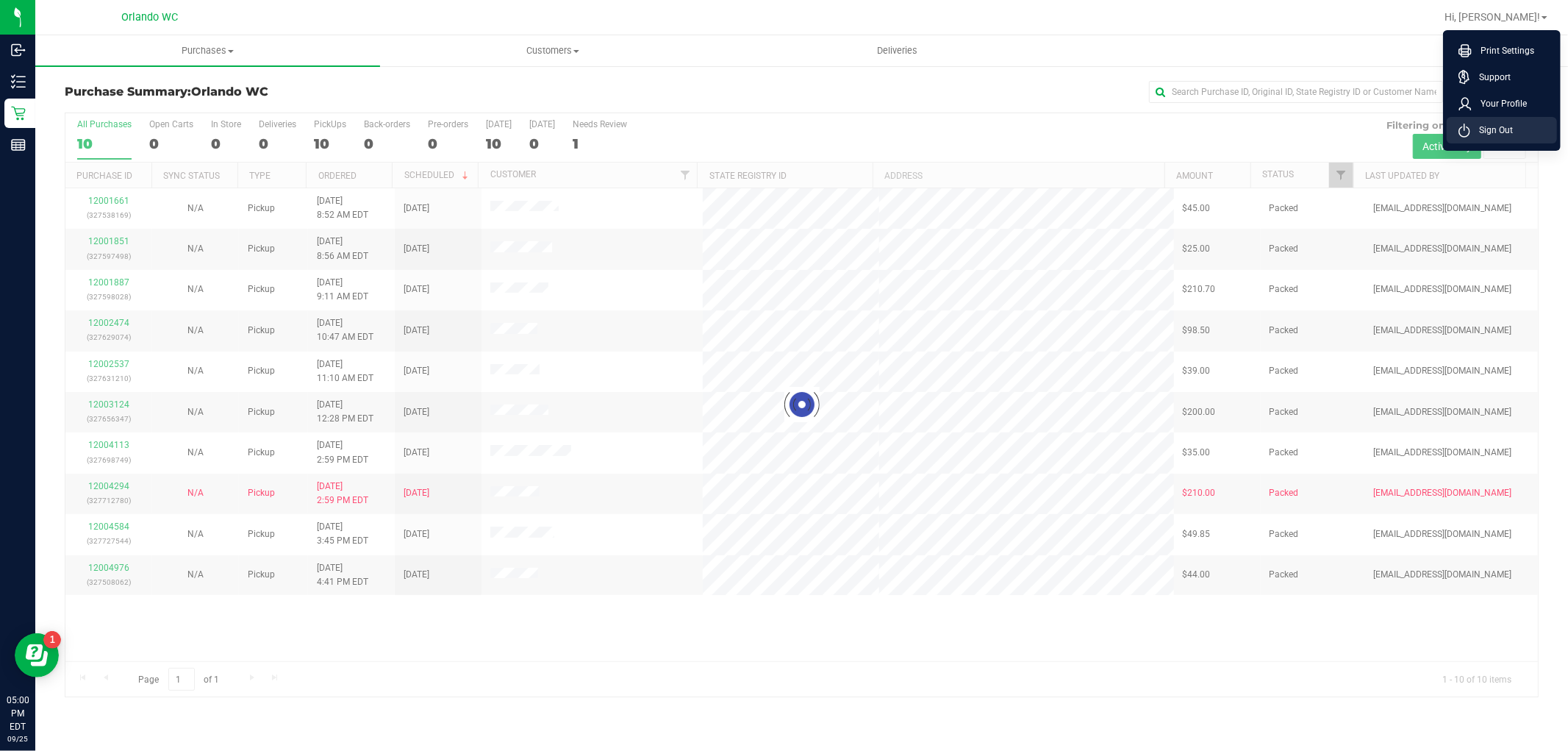
click at [1485, 129] on span "Sign Out" at bounding box center [1491, 130] width 42 height 15
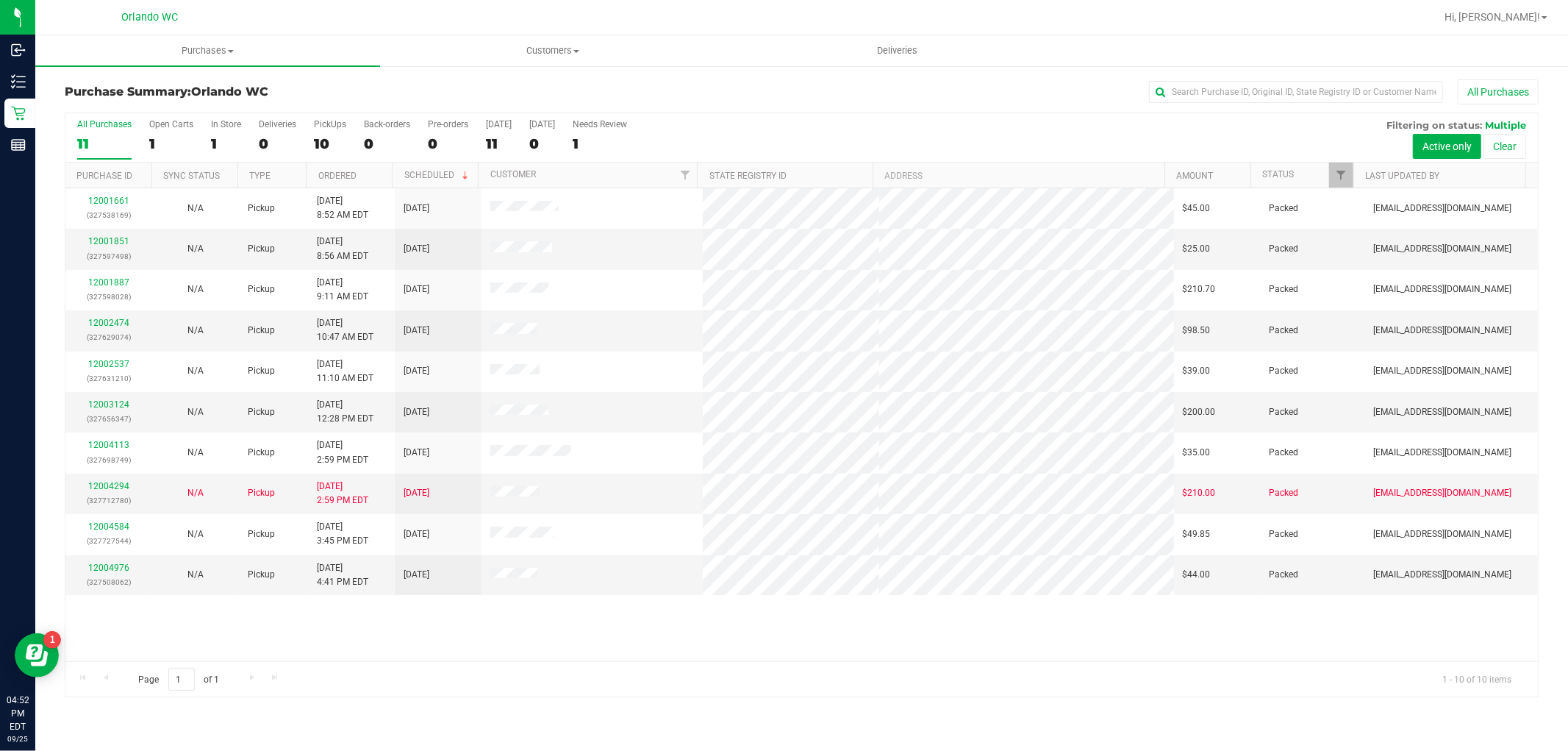
click at [725, 133] on div "All Purchases 11 Open Carts 1 In Store 1 Deliveries 0 PickUps 10 Back-orders 0 …" at bounding box center [801, 138] width 1472 height 50
